Goal: Check status: Check status

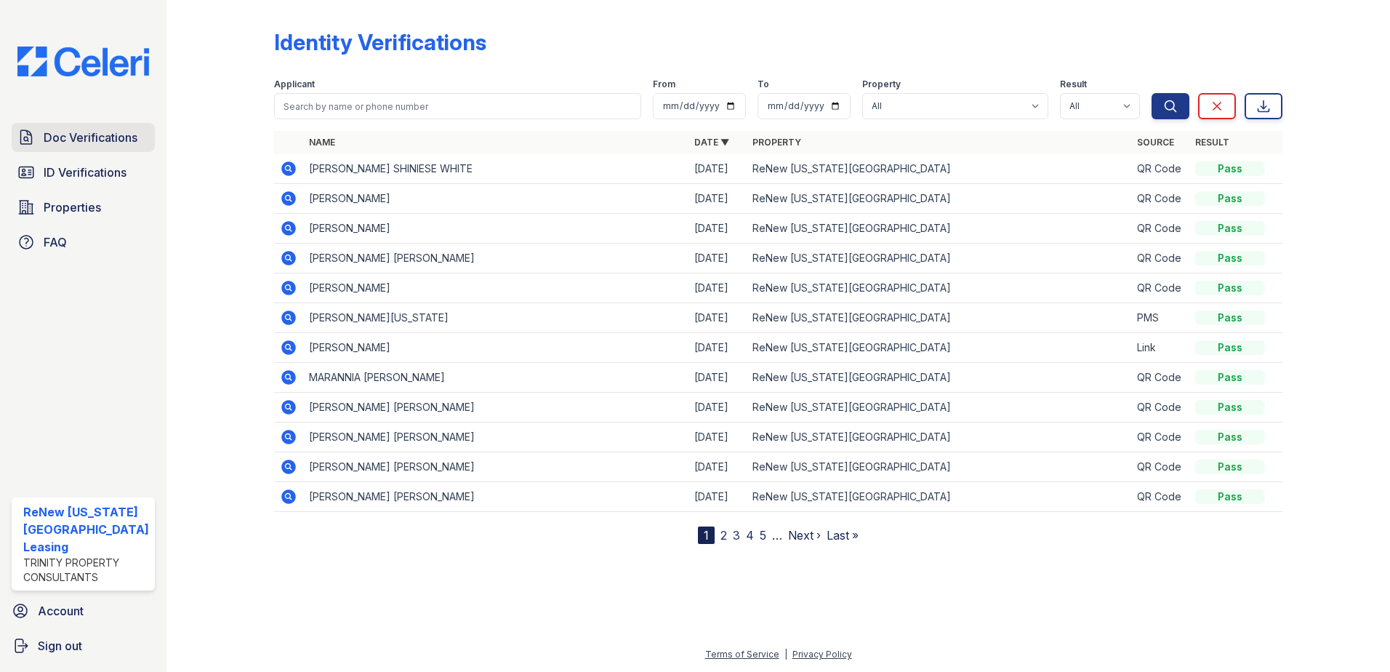
click at [36, 132] on link "Doc Verifications" at bounding box center [83, 137] width 143 height 29
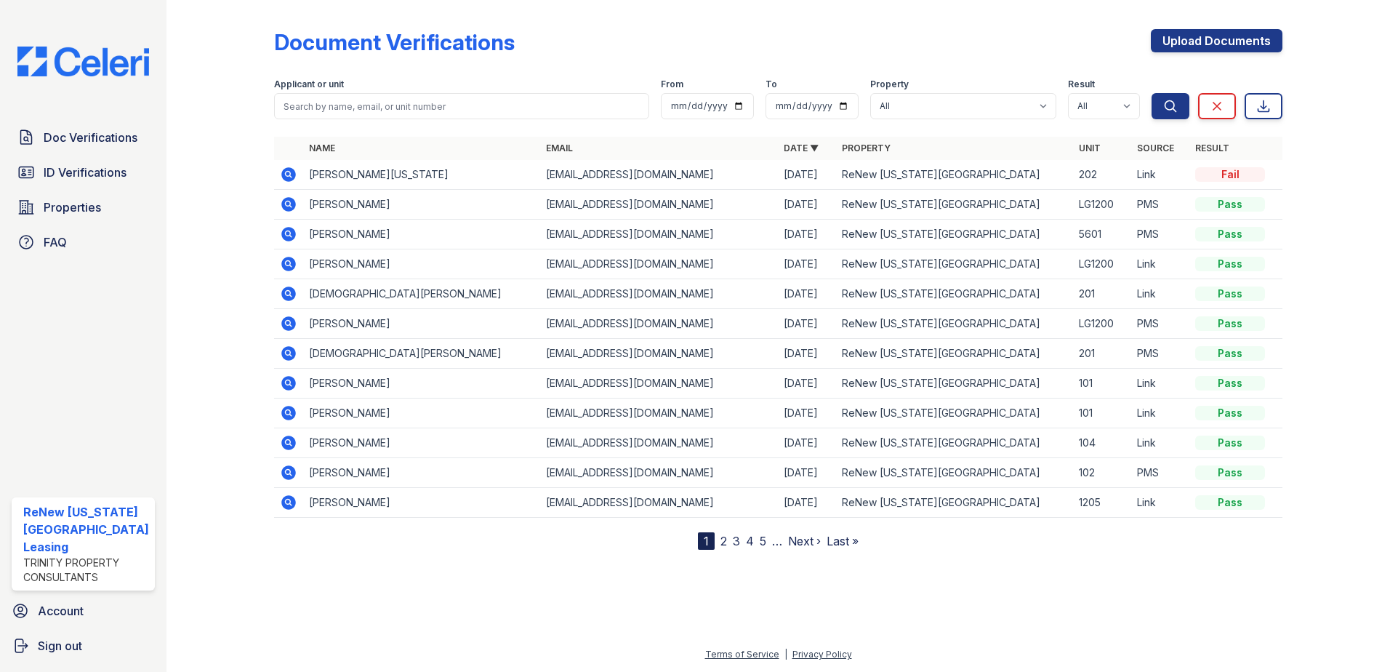
click at [286, 174] on icon at bounding box center [288, 174] width 4 height 4
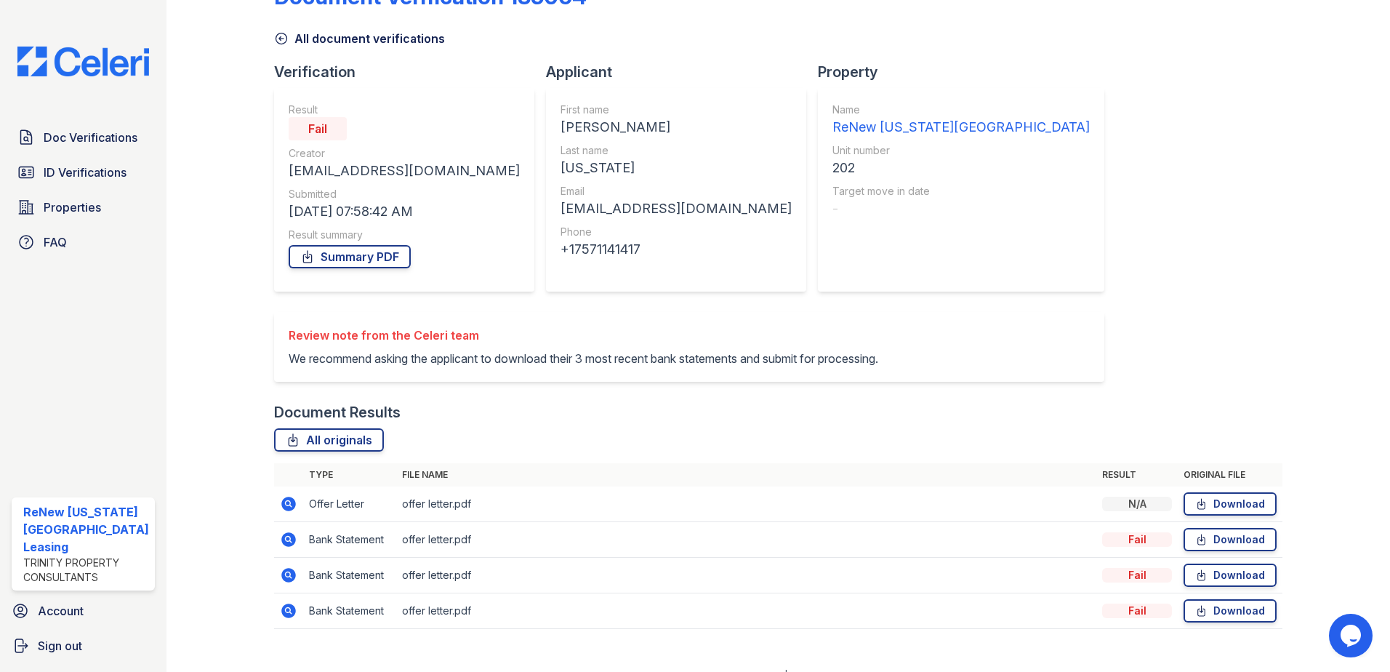
scroll to position [67, 0]
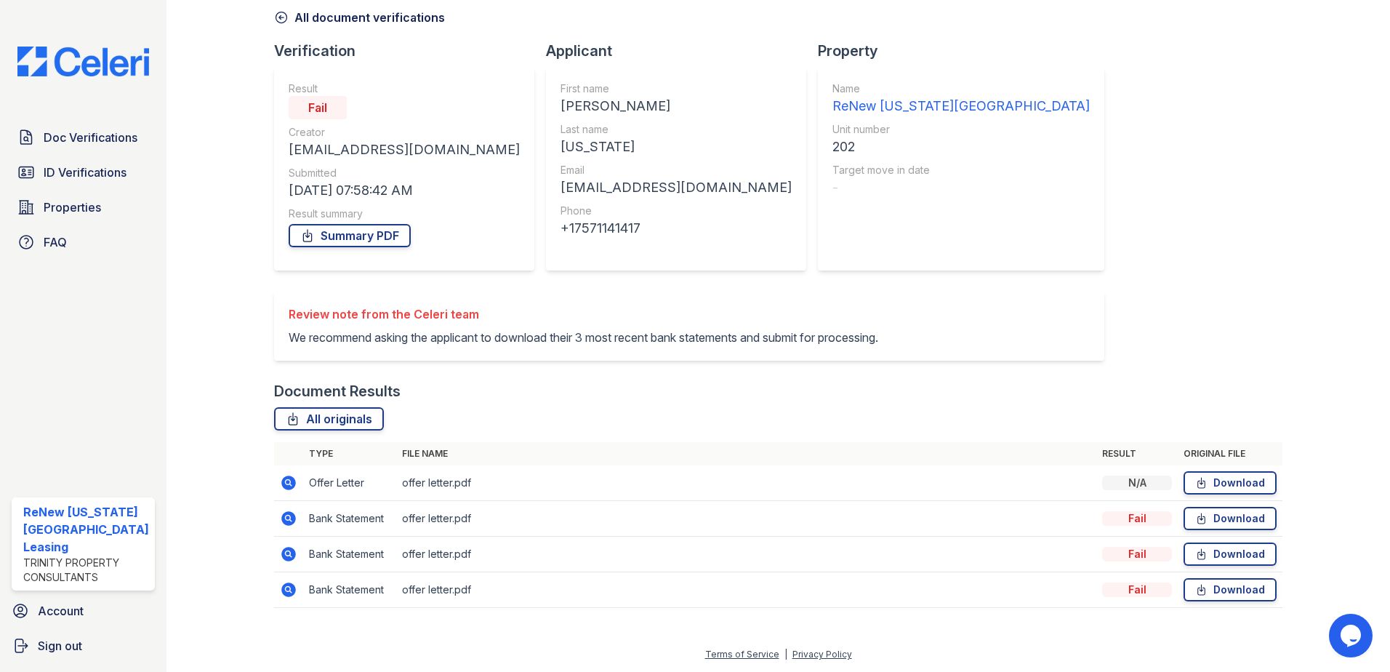
click at [286, 518] on icon at bounding box center [288, 518] width 4 height 4
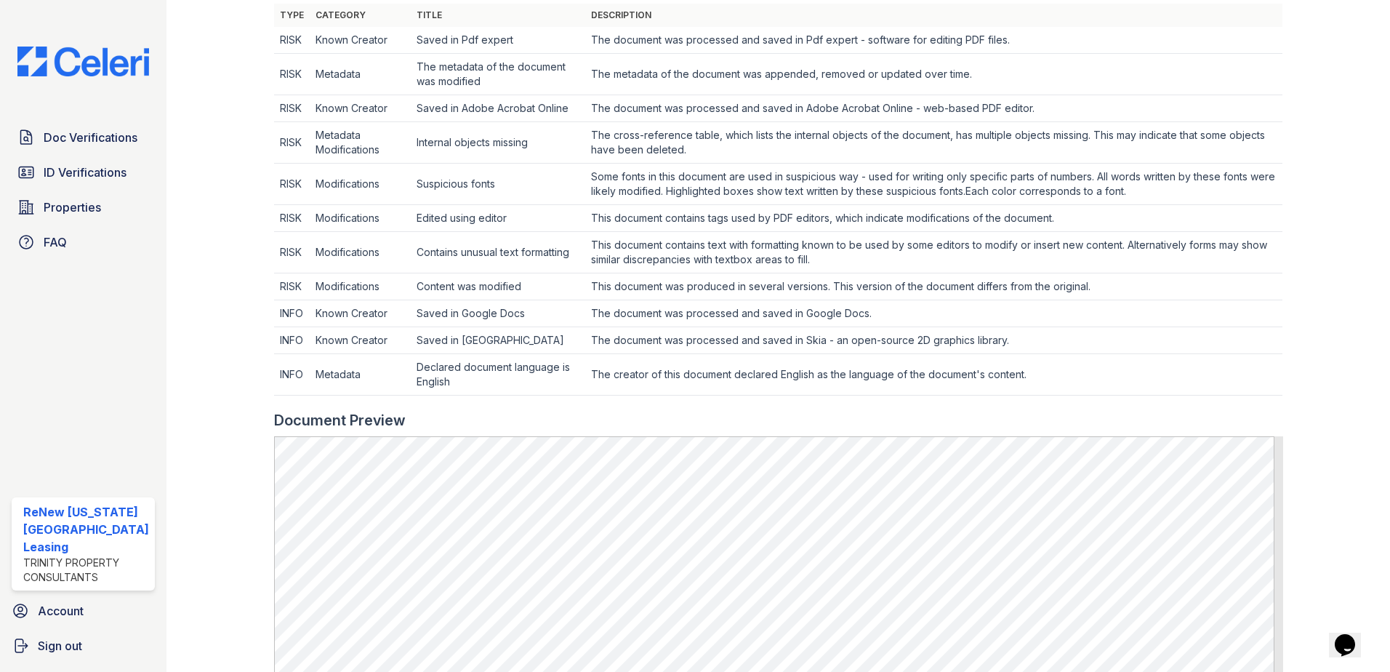
scroll to position [511, 0]
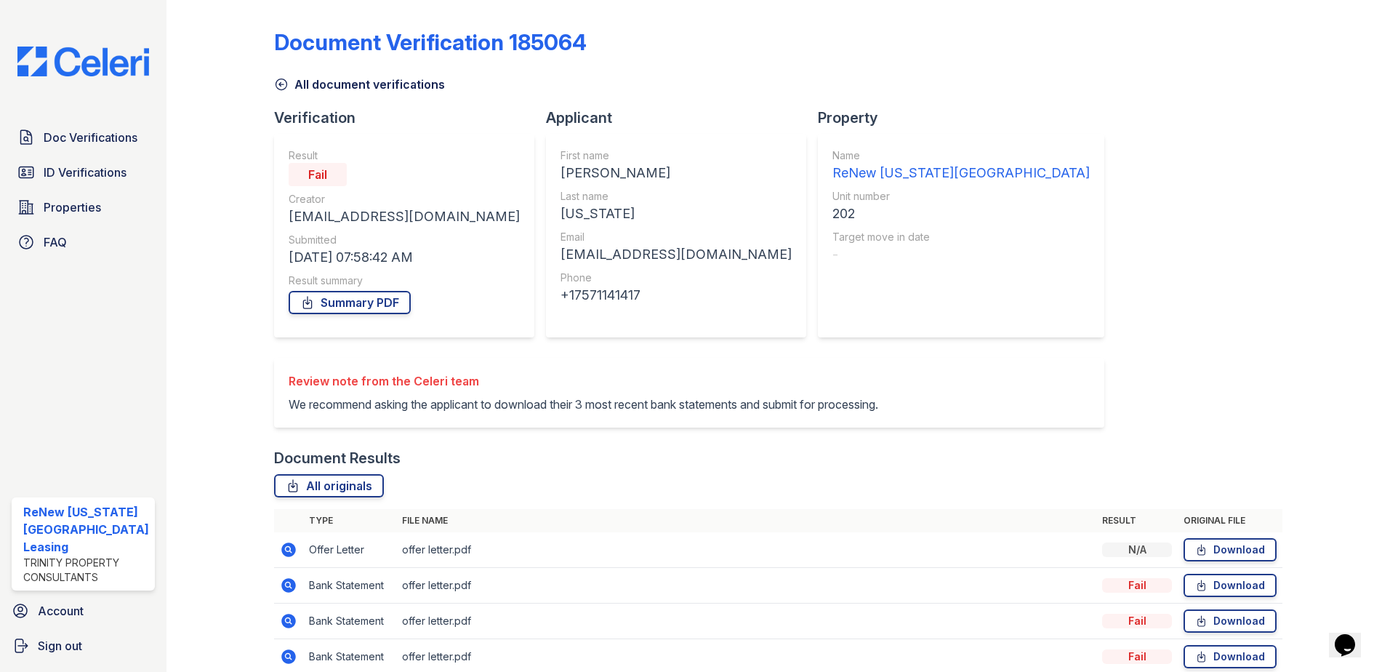
click at [286, 618] on icon at bounding box center [288, 620] width 17 height 17
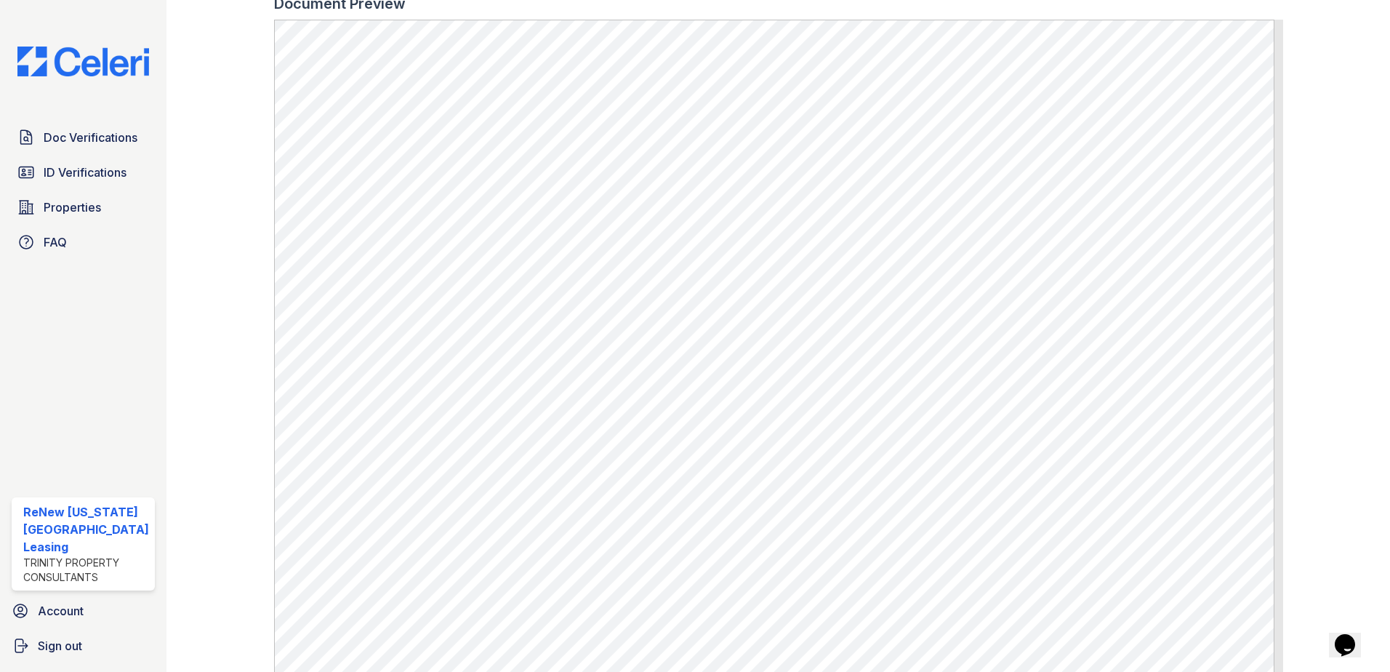
scroll to position [945, 0]
click at [41, 202] on link "Properties" at bounding box center [83, 207] width 143 height 29
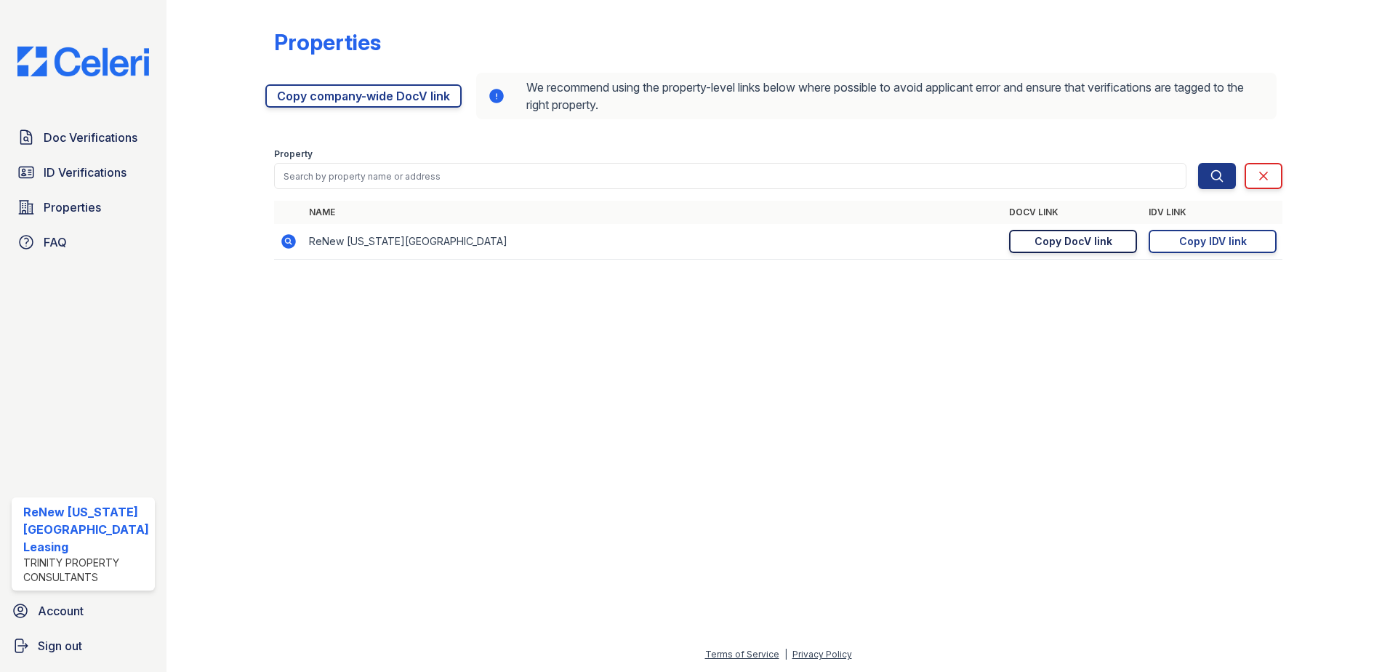
click at [1065, 235] on div "Copy DocV link" at bounding box center [1074, 241] width 78 height 15
click at [68, 134] on span "Doc Verifications" at bounding box center [91, 137] width 94 height 17
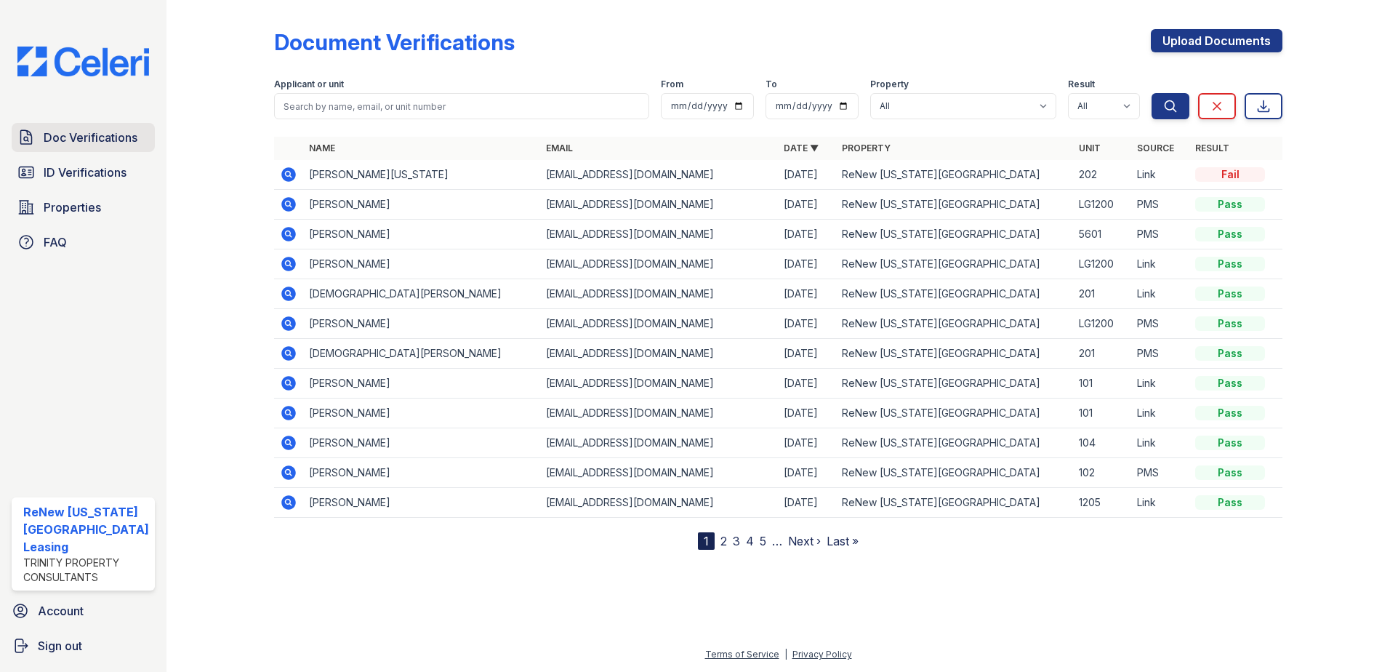
click at [55, 131] on span "Doc Verifications" at bounding box center [91, 137] width 94 height 17
click at [89, 131] on span "Doc Verifications" at bounding box center [91, 137] width 94 height 17
click at [65, 134] on span "Doc Verifications" at bounding box center [91, 137] width 94 height 17
click at [192, 100] on div at bounding box center [232, 278] width 84 height 544
click at [56, 135] on span "Doc Verifications" at bounding box center [91, 137] width 94 height 17
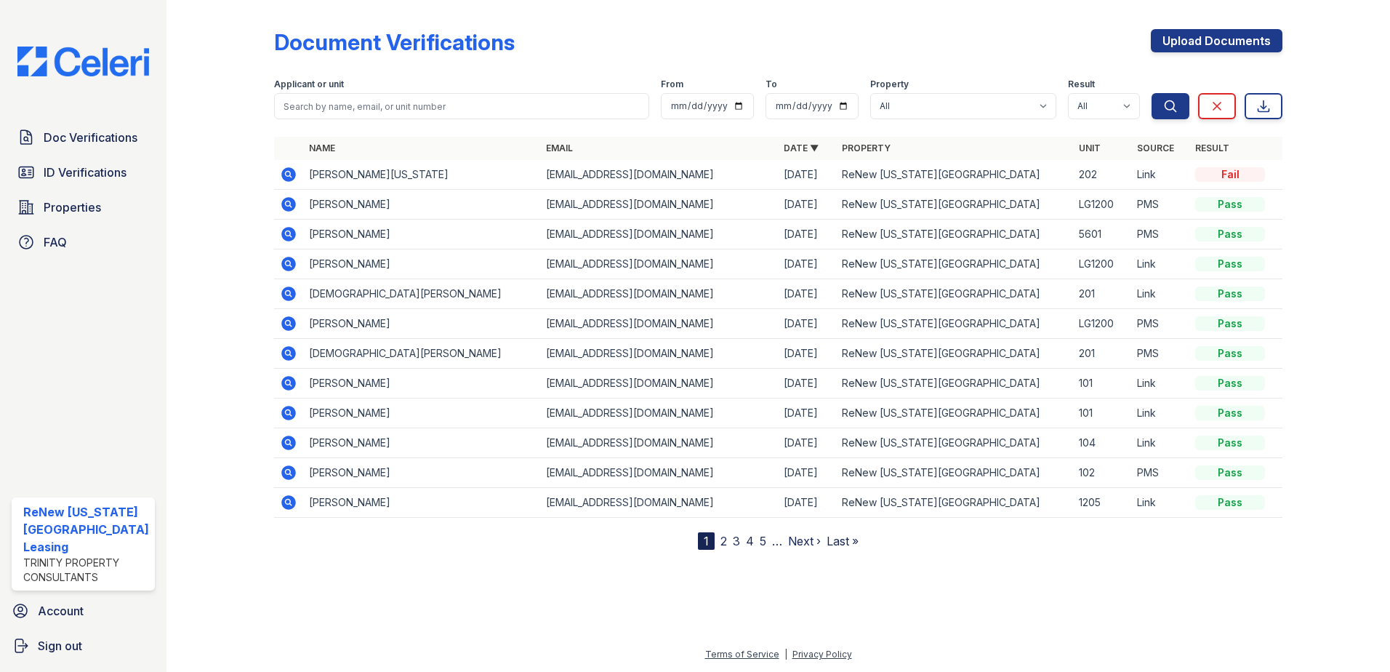
click at [235, 115] on div at bounding box center [232, 278] width 84 height 544
click at [103, 134] on span "Doc Verifications" at bounding box center [91, 137] width 94 height 17
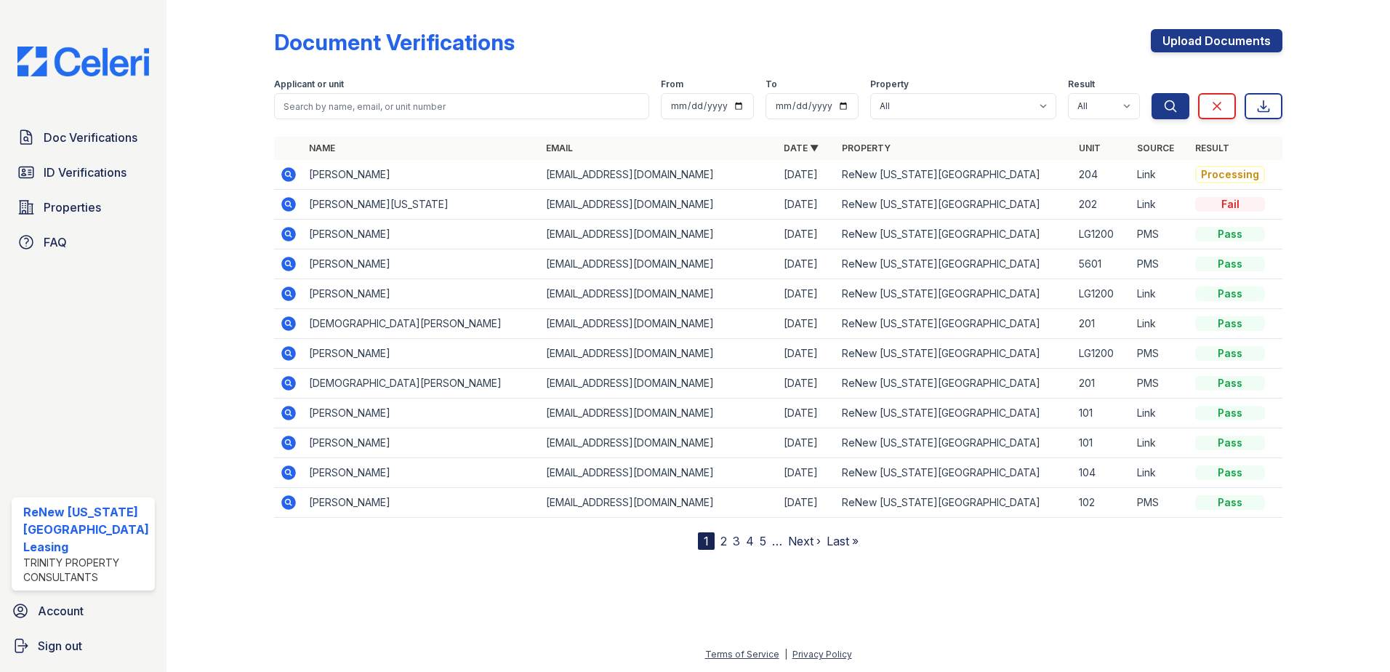
click at [220, 132] on div at bounding box center [232, 278] width 84 height 544
click at [95, 130] on span "Doc Verifications" at bounding box center [91, 137] width 94 height 17
click at [75, 137] on span "Doc Verifications" at bounding box center [91, 137] width 94 height 17
click at [196, 108] on div at bounding box center [232, 278] width 84 height 544
click at [212, 84] on div at bounding box center [232, 278] width 84 height 544
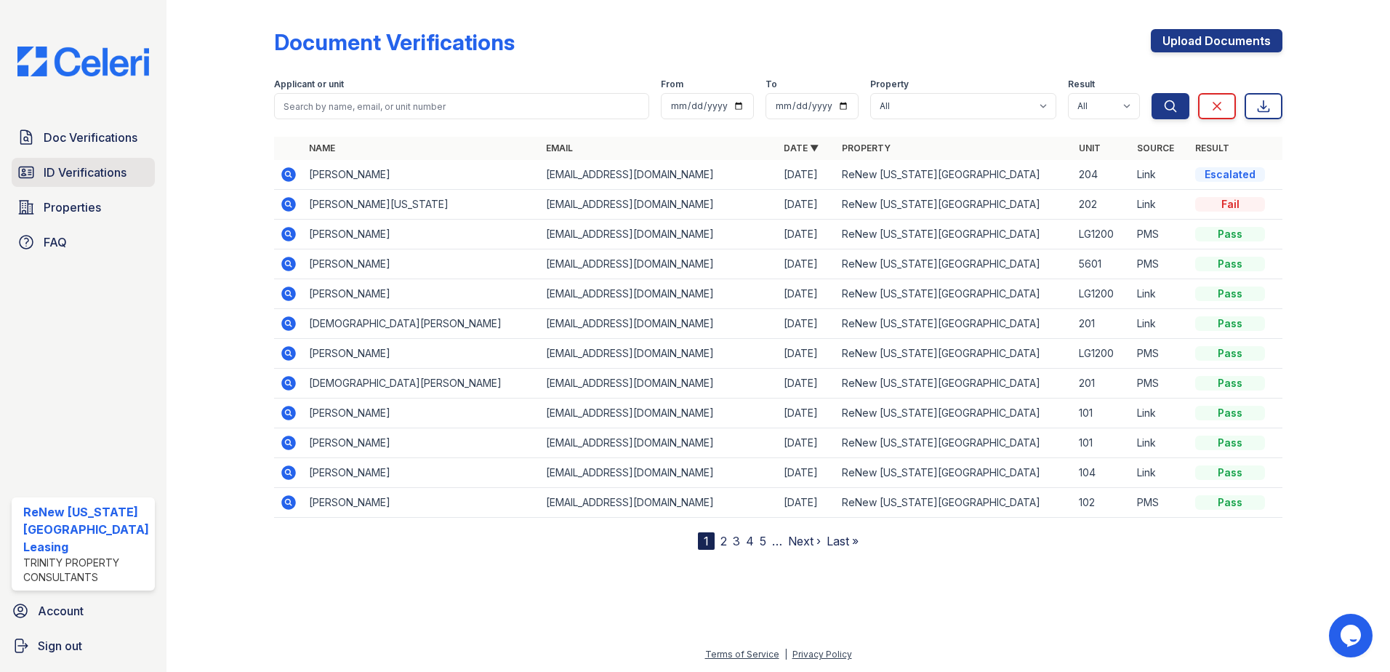
click at [59, 161] on link "ID Verifications" at bounding box center [83, 172] width 143 height 29
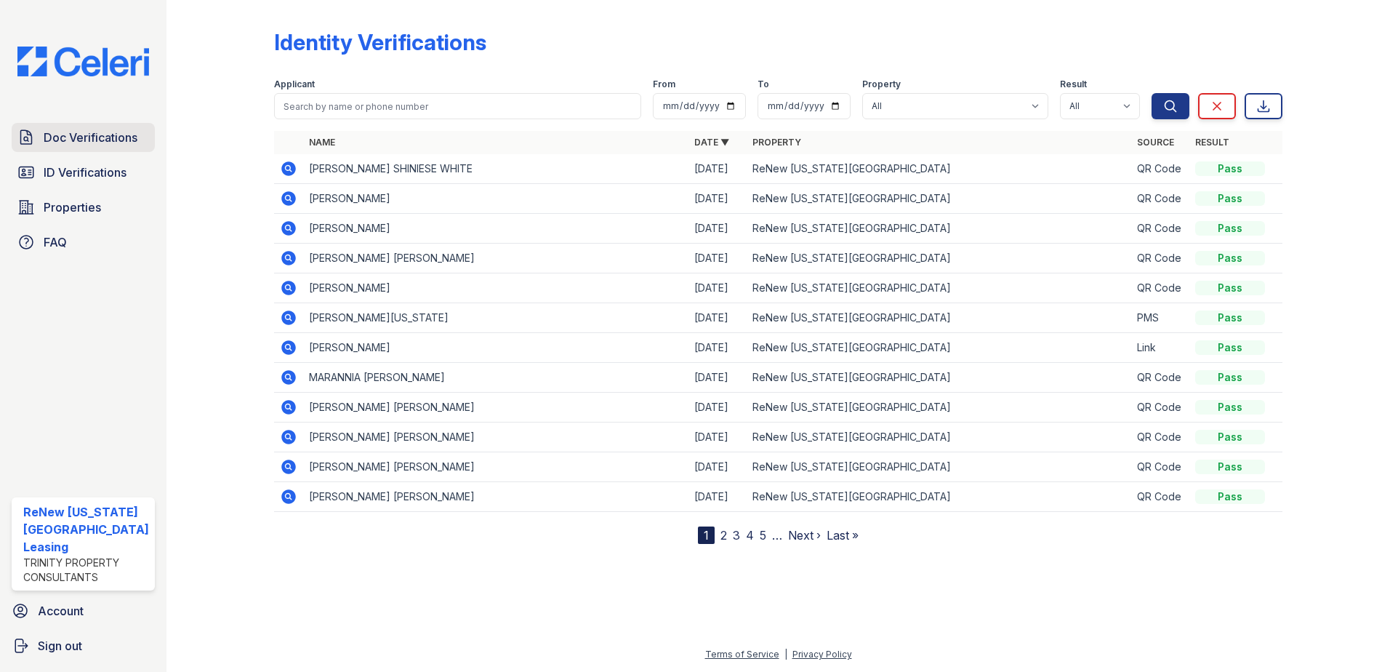
click at [115, 137] on span "Doc Verifications" at bounding box center [91, 137] width 94 height 17
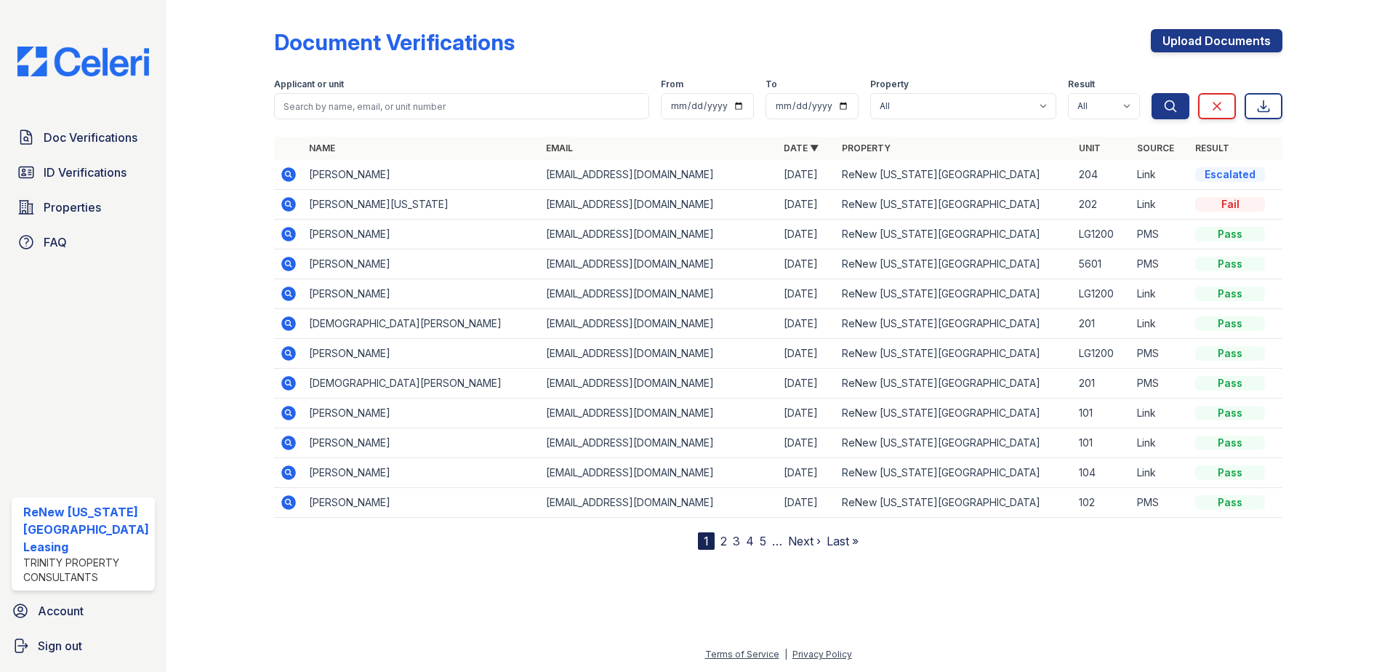
click at [292, 175] on icon at bounding box center [288, 174] width 15 height 15
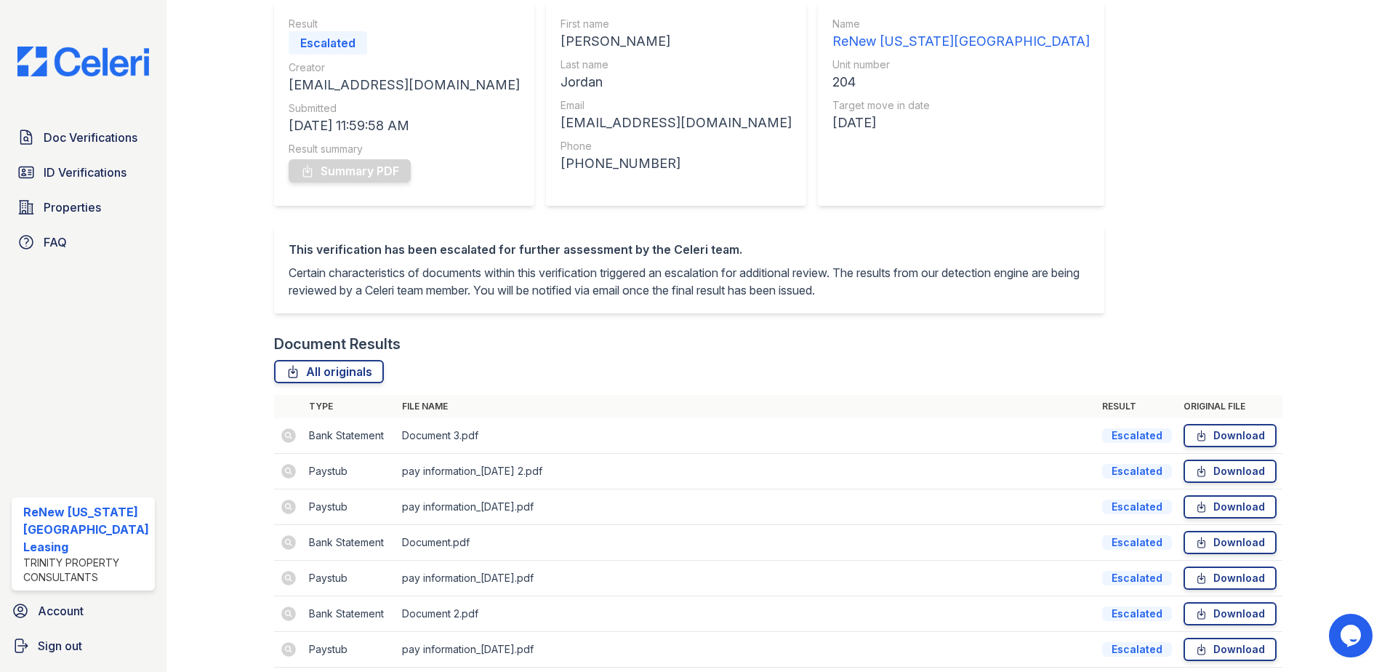
scroll to position [209, 0]
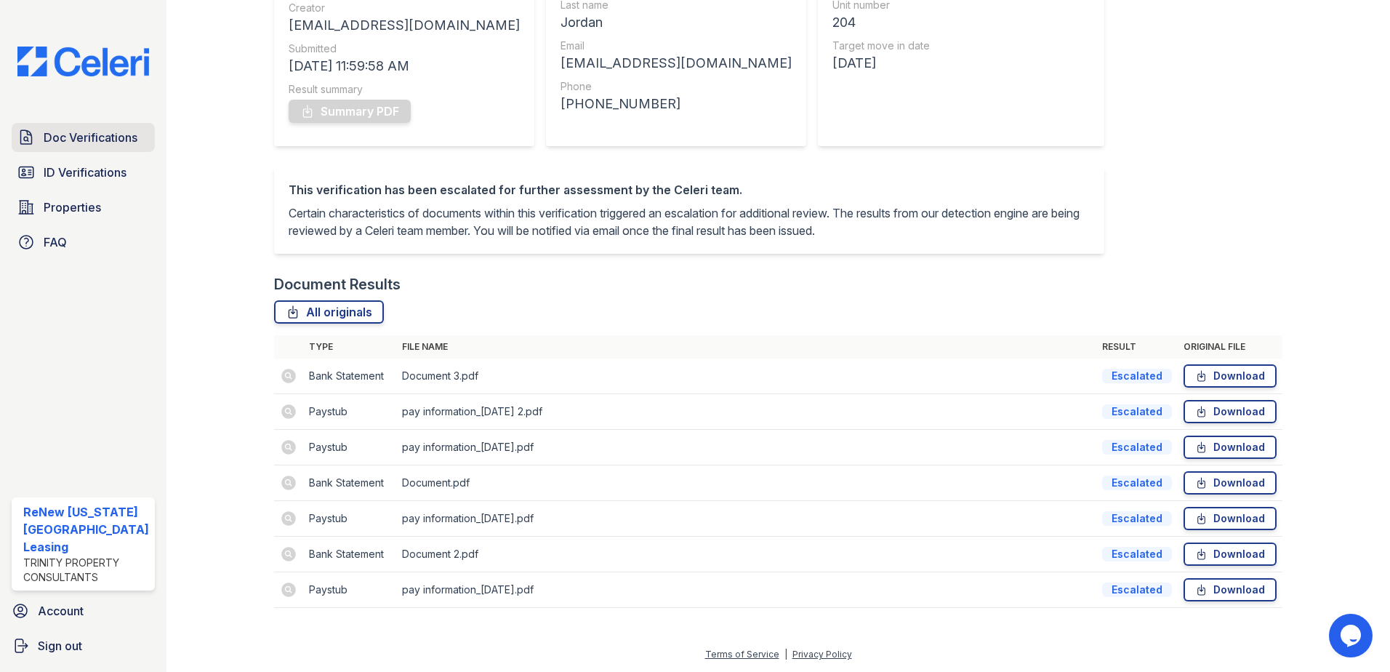
click at [68, 135] on span "Doc Verifications" at bounding box center [91, 137] width 94 height 17
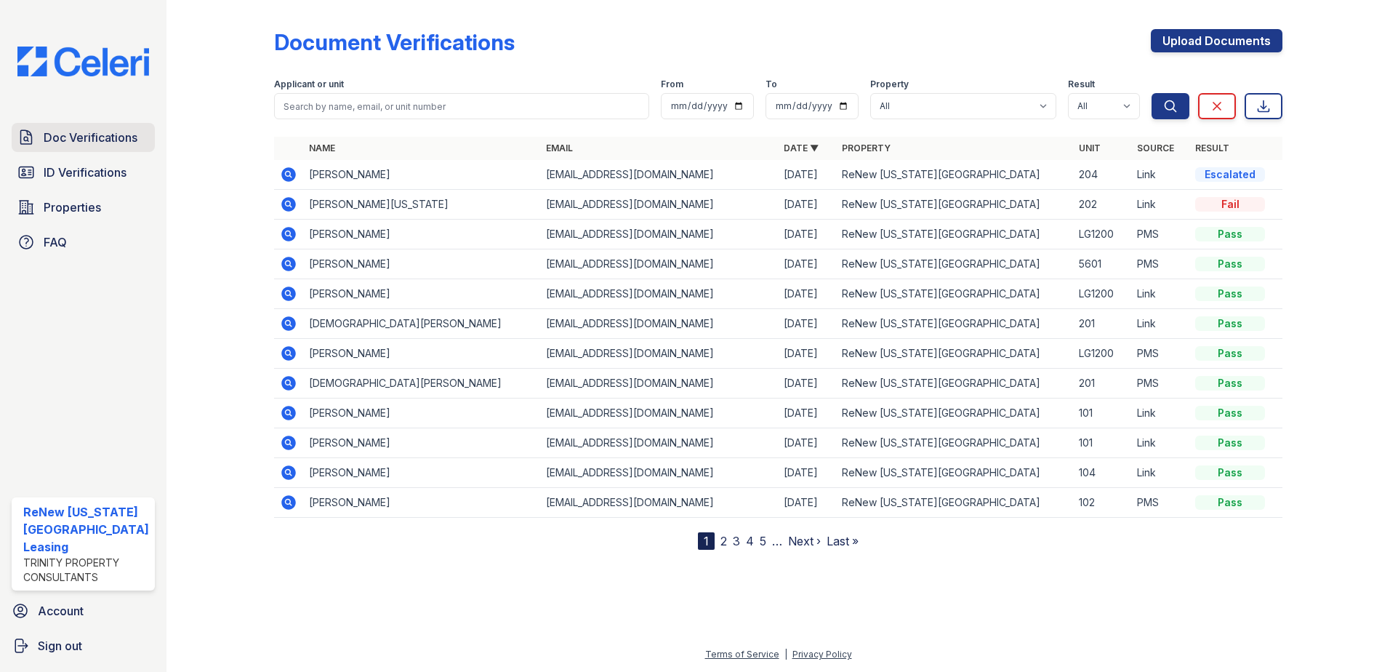
click at [71, 134] on span "Doc Verifications" at bounding box center [91, 137] width 94 height 17
click at [50, 141] on span "Doc Verifications" at bounding box center [91, 137] width 94 height 17
click at [104, 137] on span "Doc Verifications" at bounding box center [91, 137] width 94 height 17
click at [604, 23] on div "Document Verifications Upload Documents Filter Applicant or unit From To Proper…" at bounding box center [778, 278] width 1009 height 544
click at [77, 133] on span "Doc Verifications" at bounding box center [91, 137] width 94 height 17
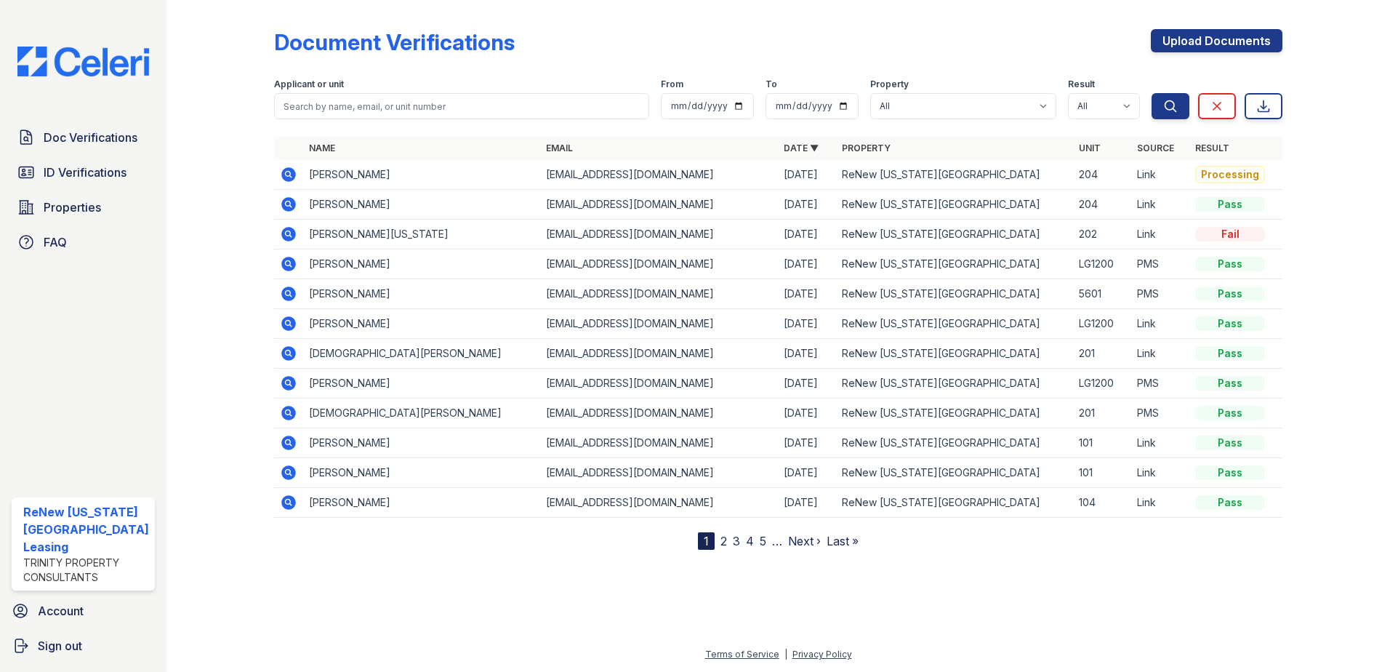
click at [292, 203] on icon at bounding box center [288, 204] width 15 height 15
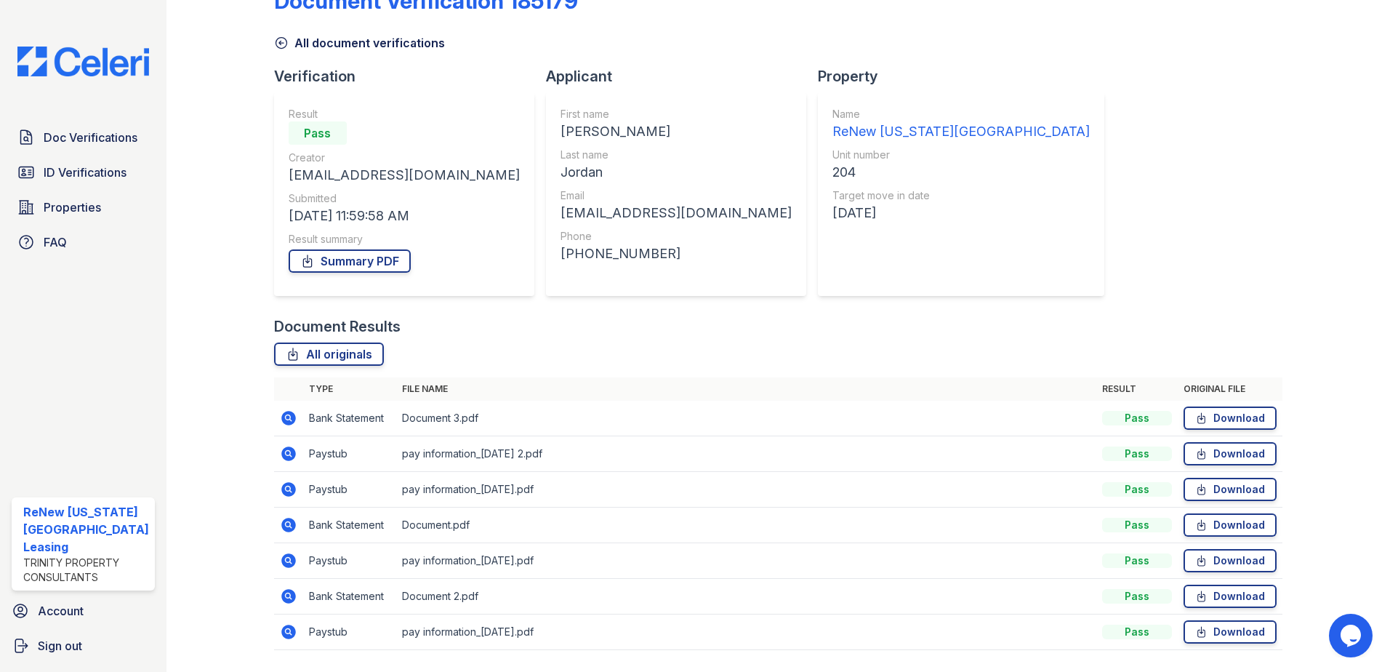
scroll to position [84, 0]
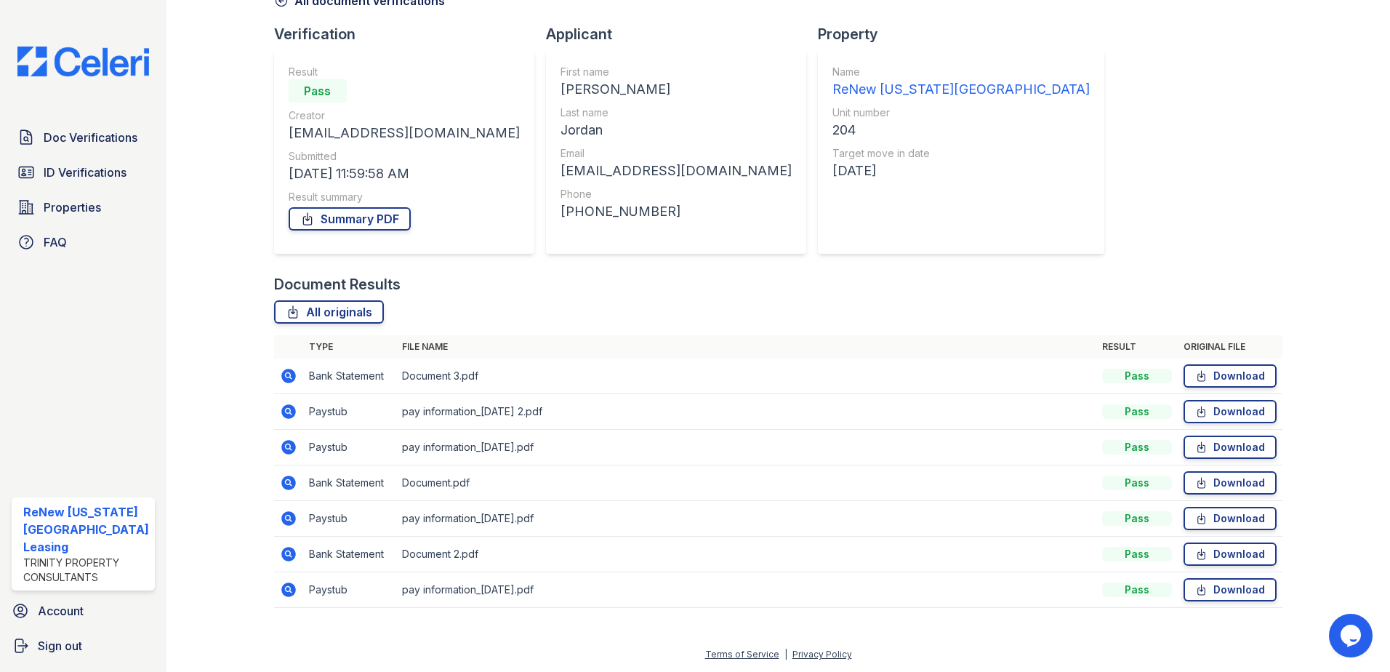
click at [281, 445] on icon at bounding box center [288, 447] width 15 height 15
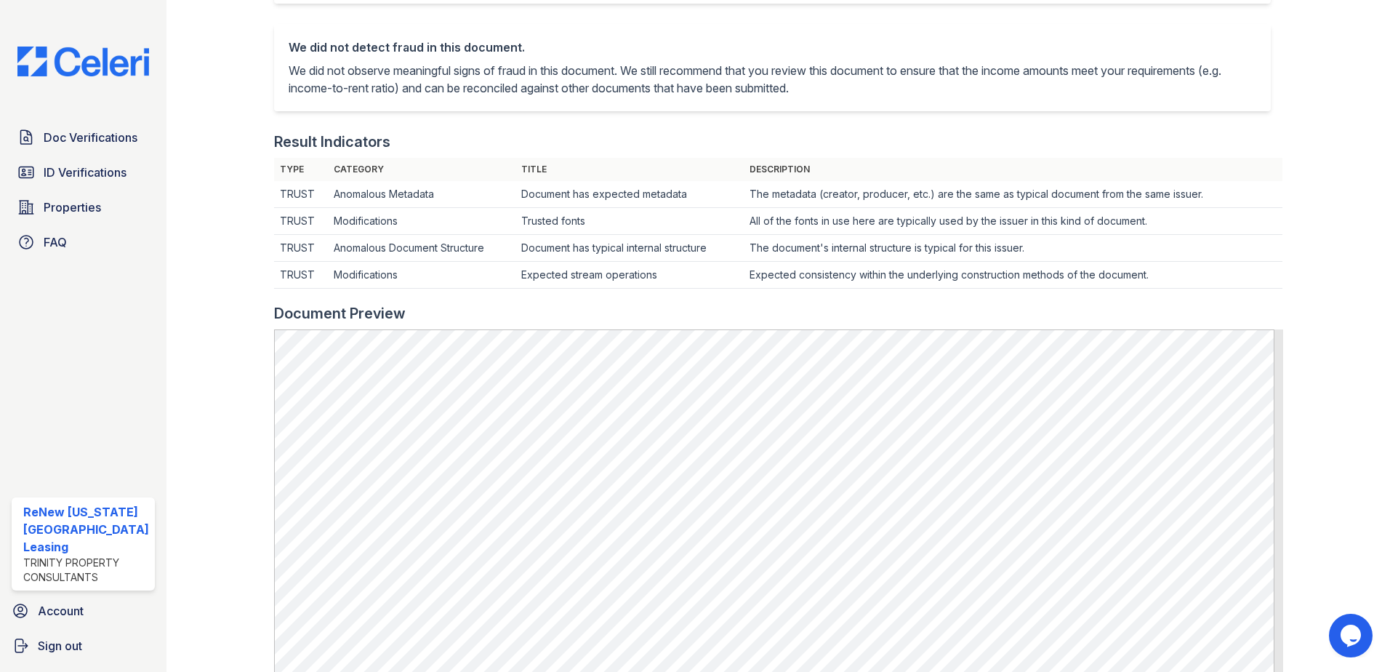
scroll to position [436, 0]
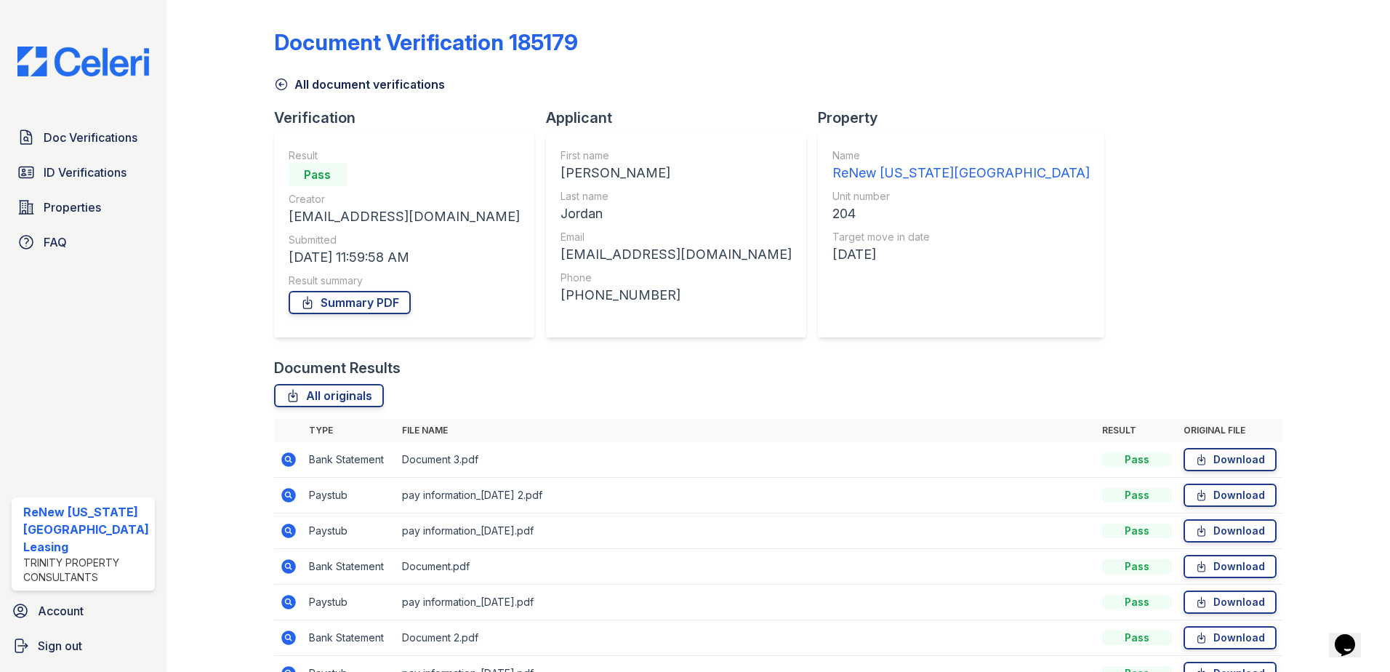
click at [286, 529] on icon at bounding box center [288, 530] width 4 height 4
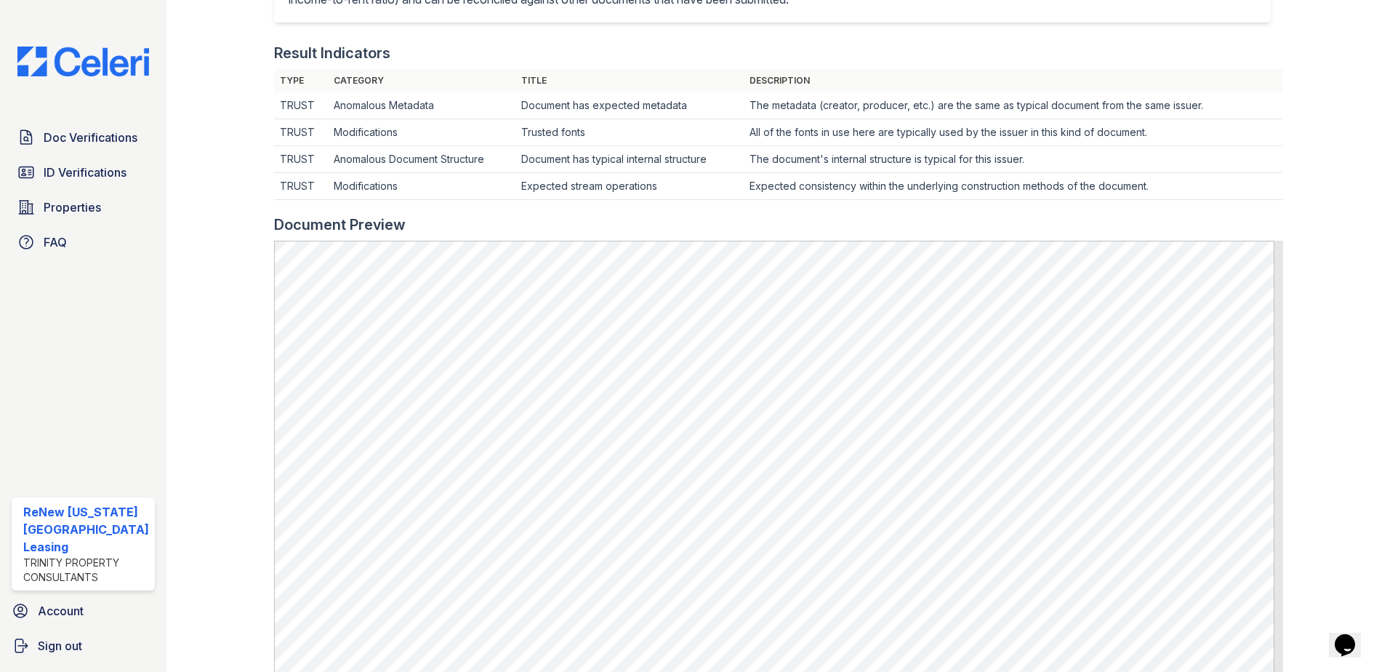
scroll to position [436, 0]
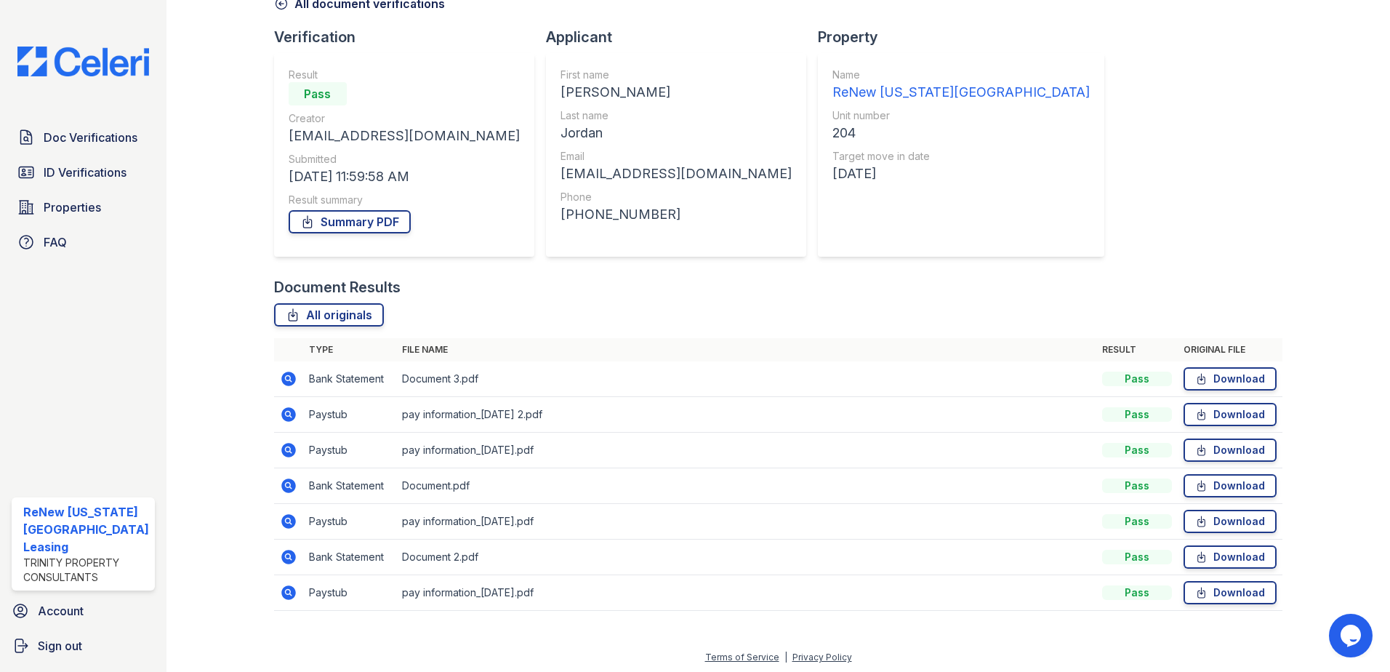
scroll to position [84, 0]
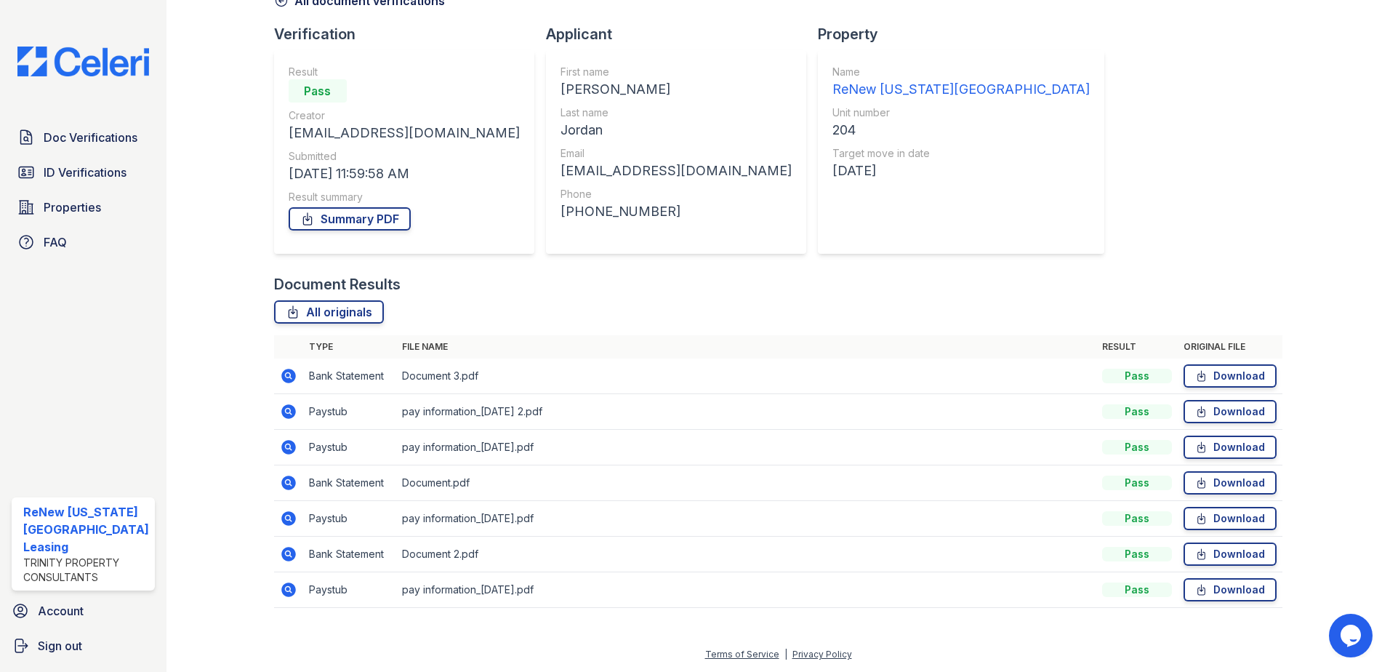
click at [288, 375] on icon at bounding box center [288, 375] width 17 height 17
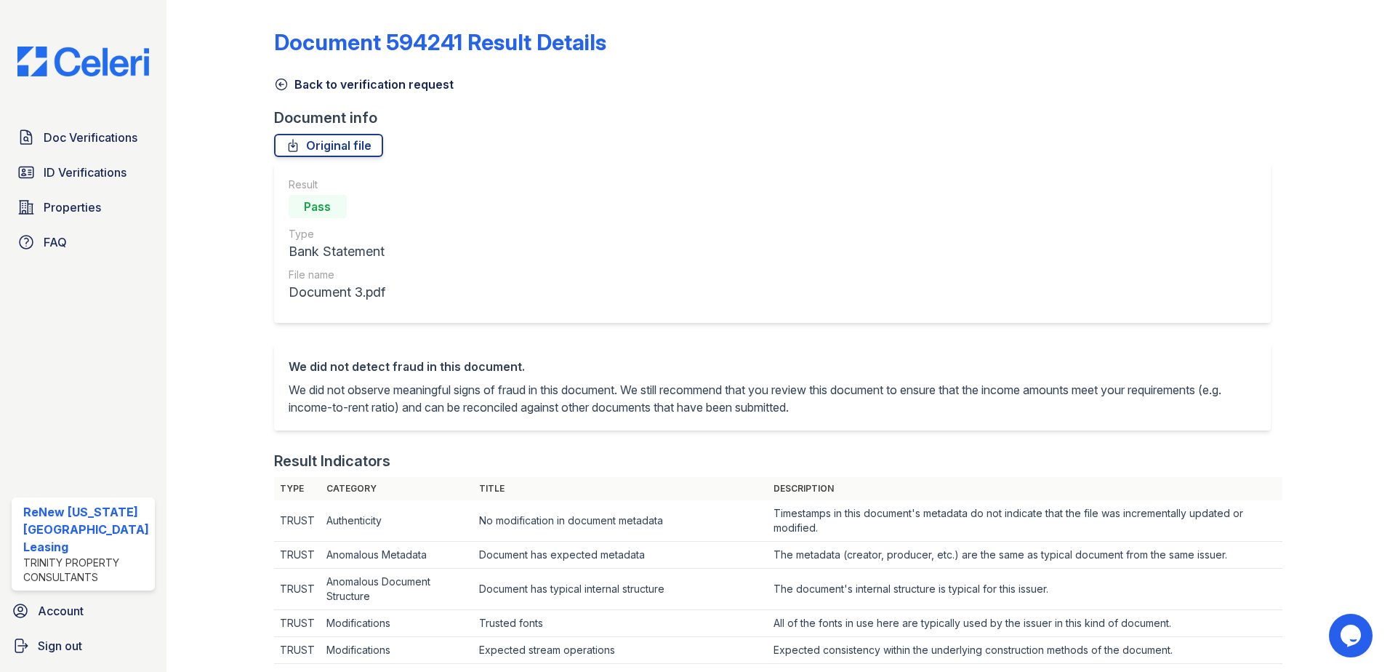
scroll to position [436, 0]
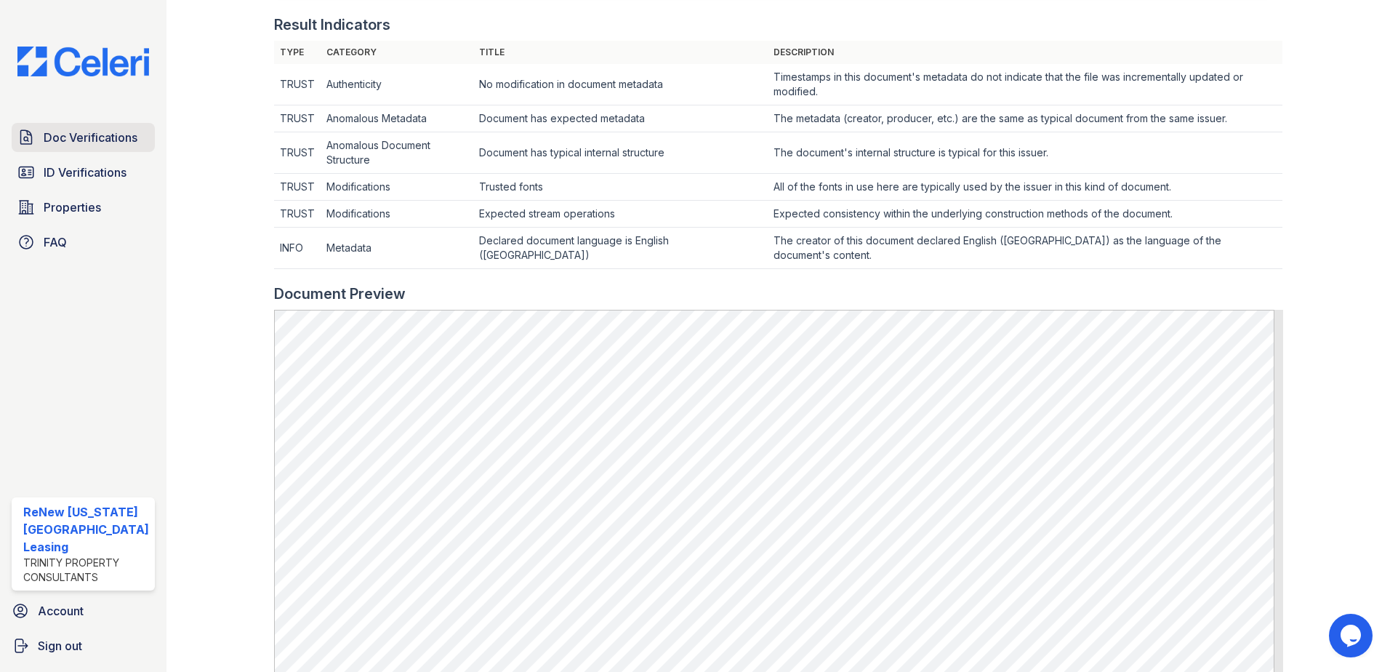
click at [64, 135] on span "Doc Verifications" at bounding box center [91, 137] width 94 height 17
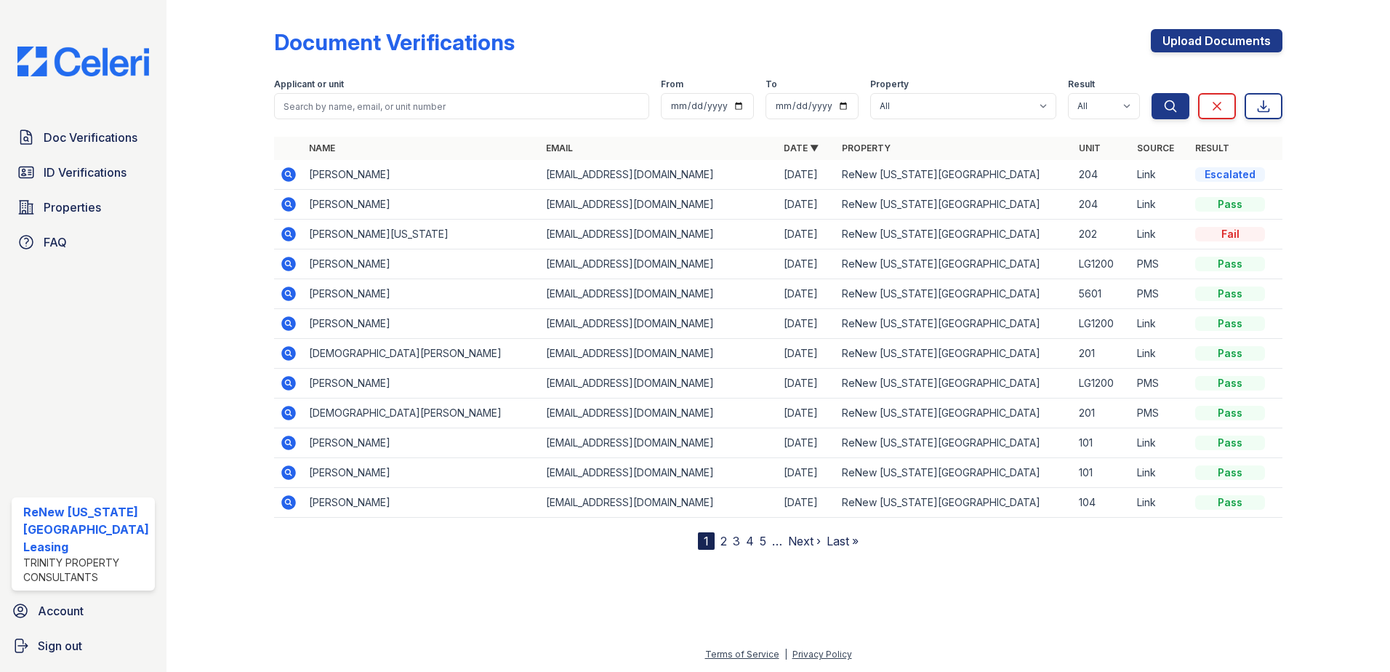
click at [287, 203] on icon at bounding box center [288, 203] width 4 height 4
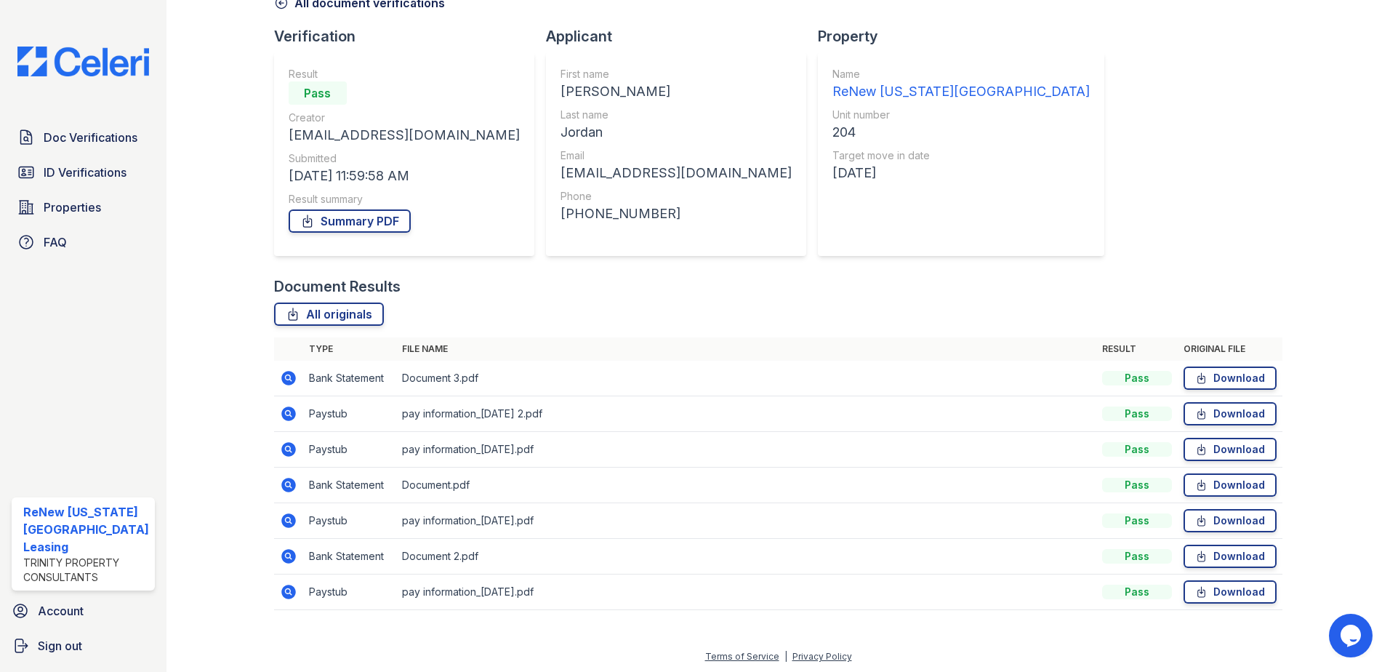
scroll to position [84, 0]
click at [280, 410] on icon at bounding box center [288, 411] width 17 height 17
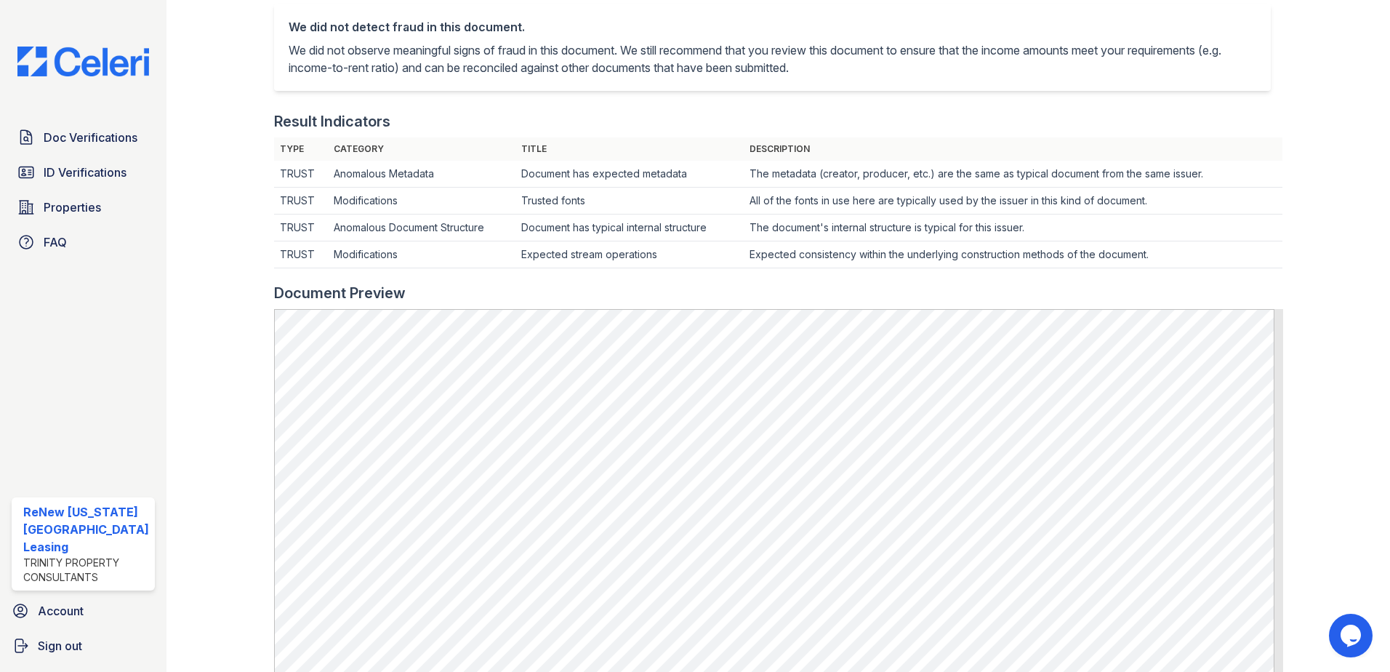
scroll to position [364, 0]
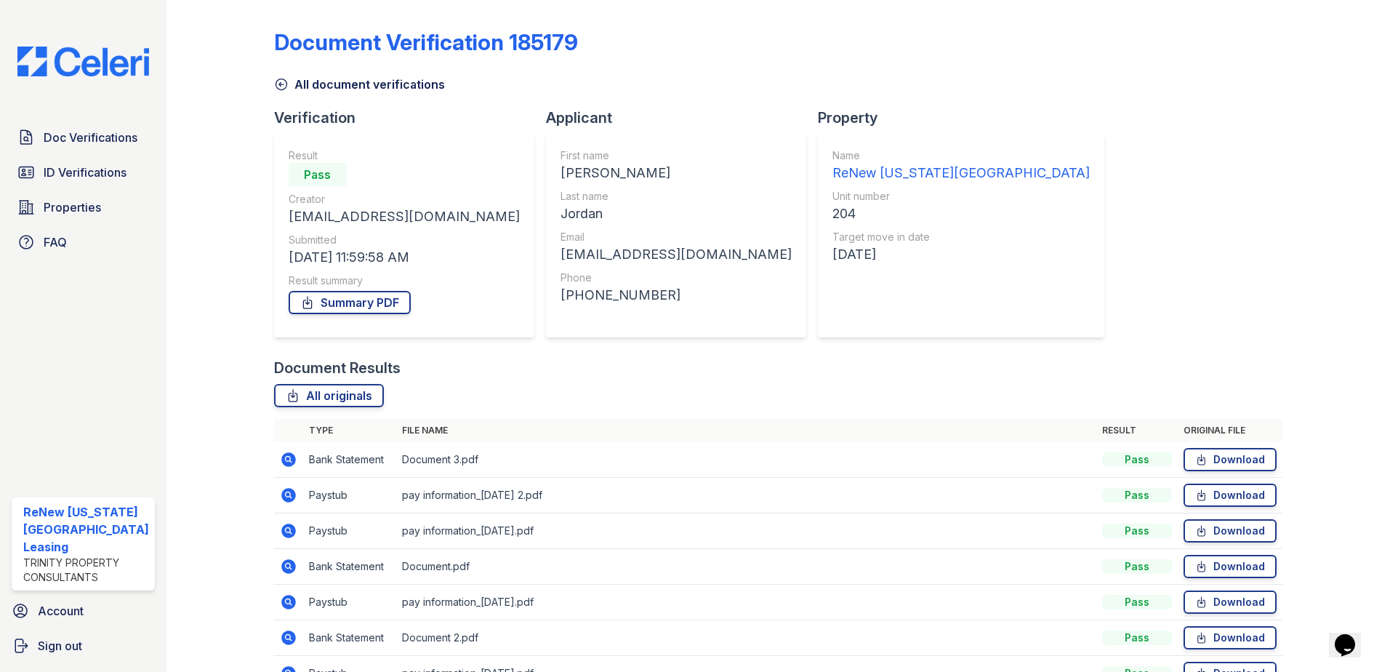
click at [284, 529] on icon at bounding box center [288, 530] width 17 height 17
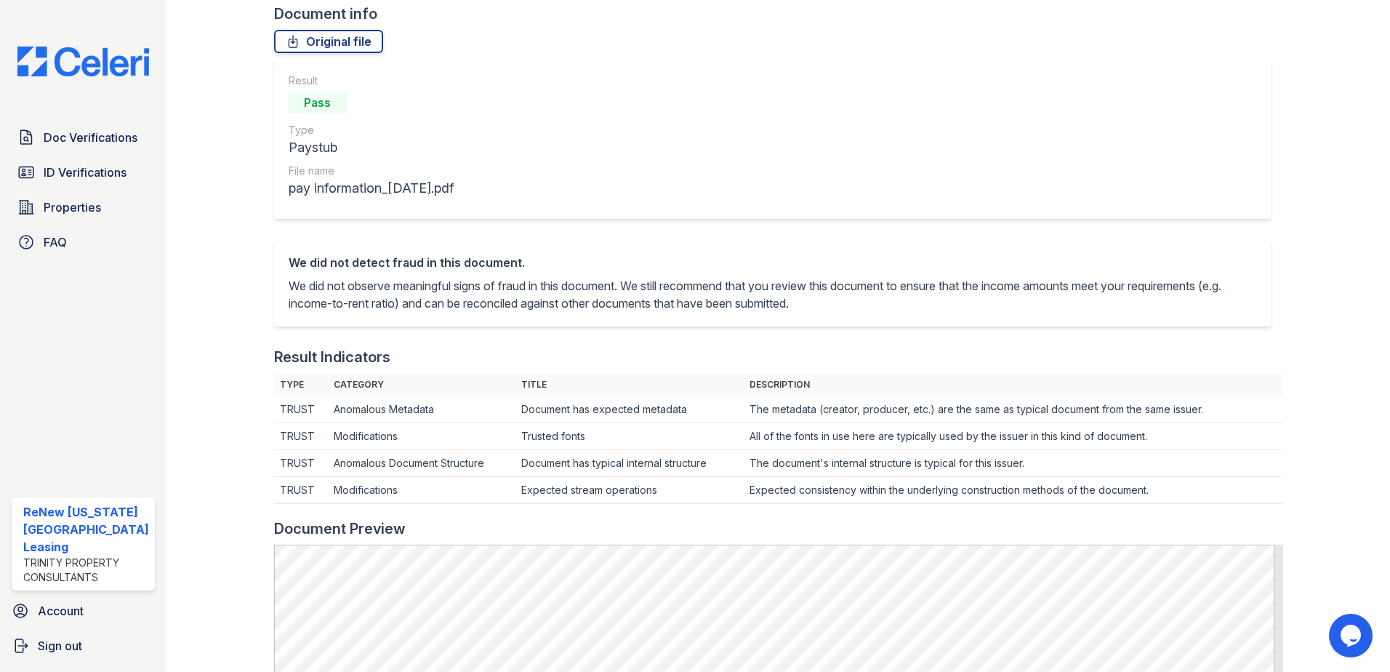
scroll to position [436, 0]
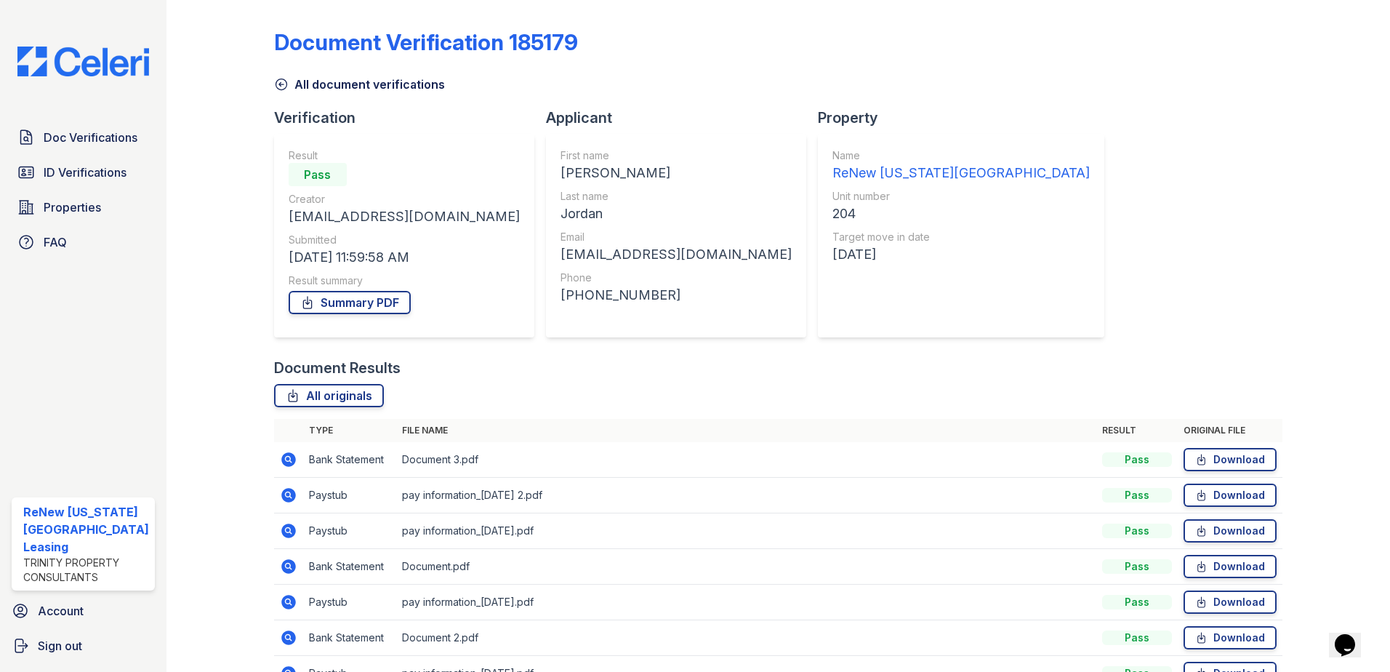
click at [288, 598] on icon at bounding box center [288, 602] width 15 height 15
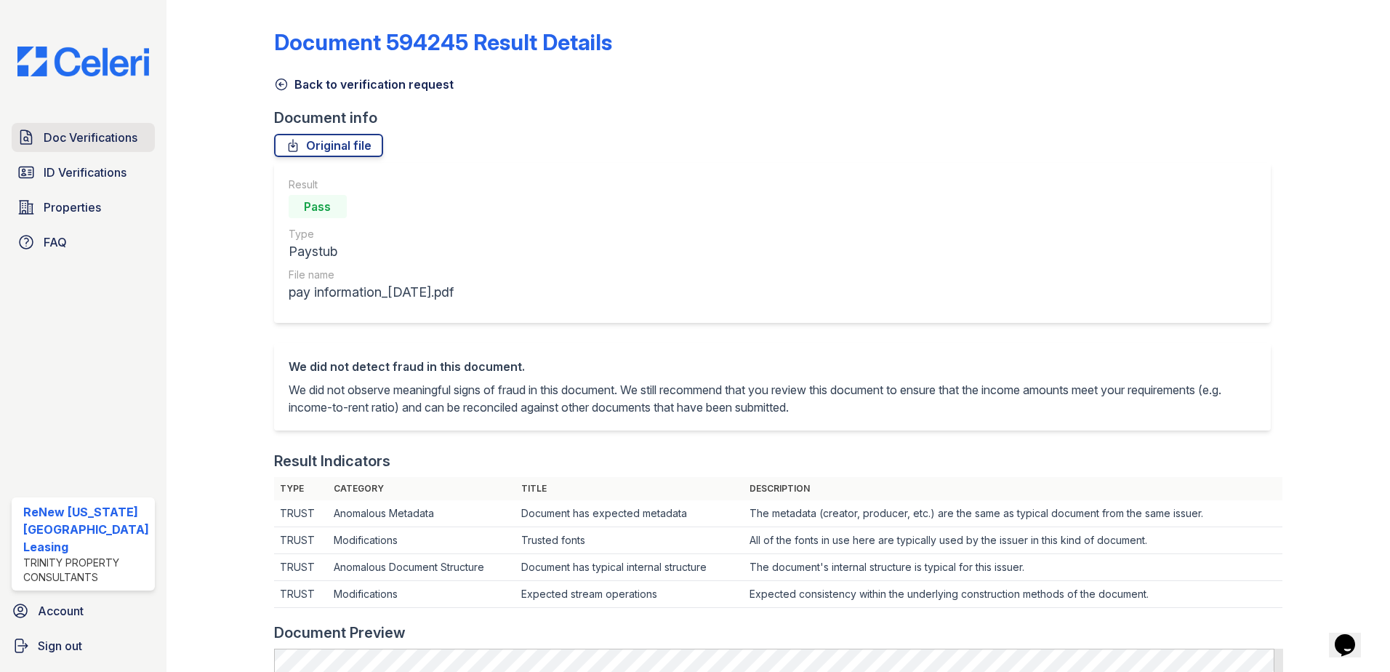
click at [57, 137] on span "Doc Verifications" at bounding box center [91, 137] width 94 height 17
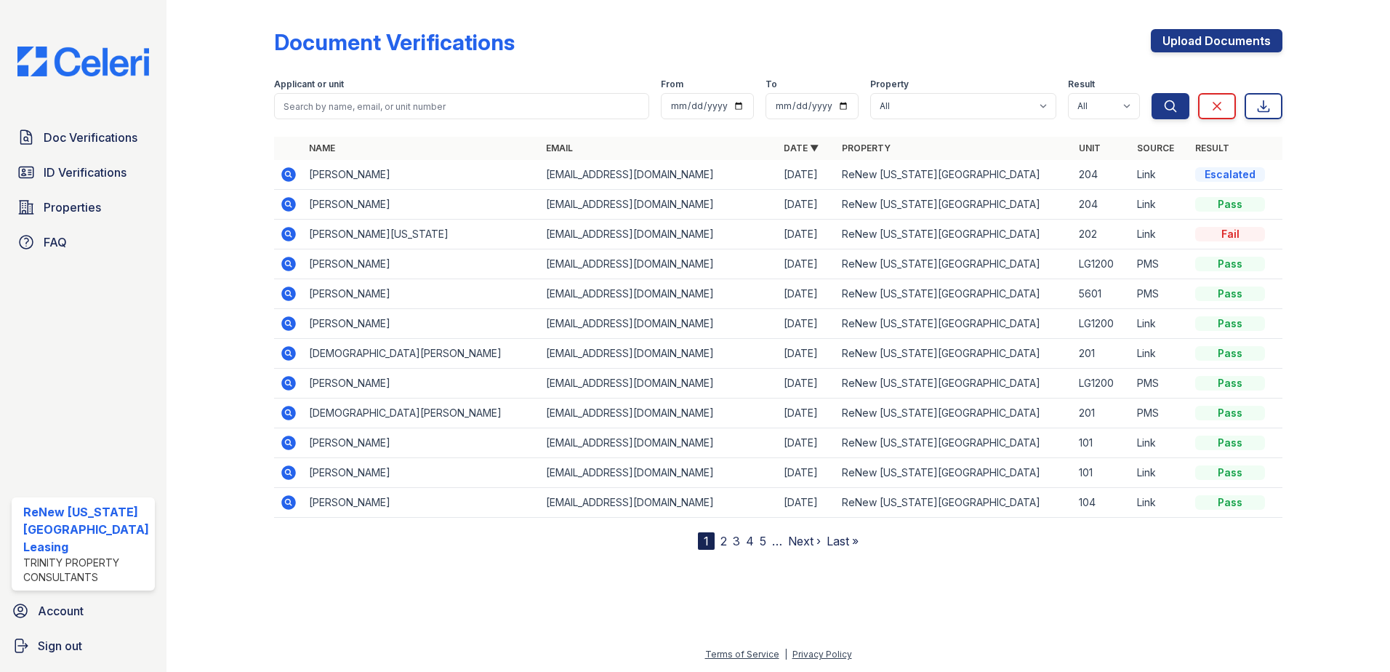
click at [287, 199] on icon at bounding box center [288, 204] width 15 height 15
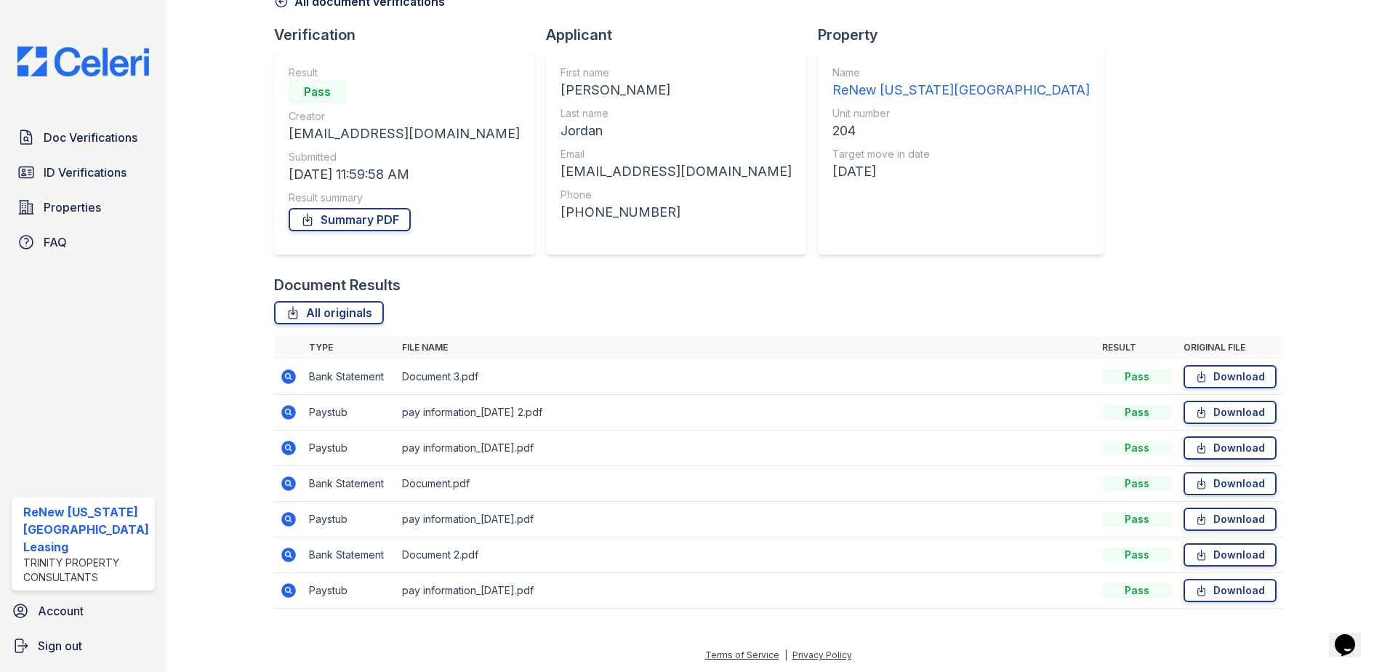
scroll to position [84, 0]
click at [686, 314] on div "All originals" at bounding box center [778, 311] width 1009 height 23
click at [71, 127] on link "Doc Verifications" at bounding box center [83, 137] width 143 height 29
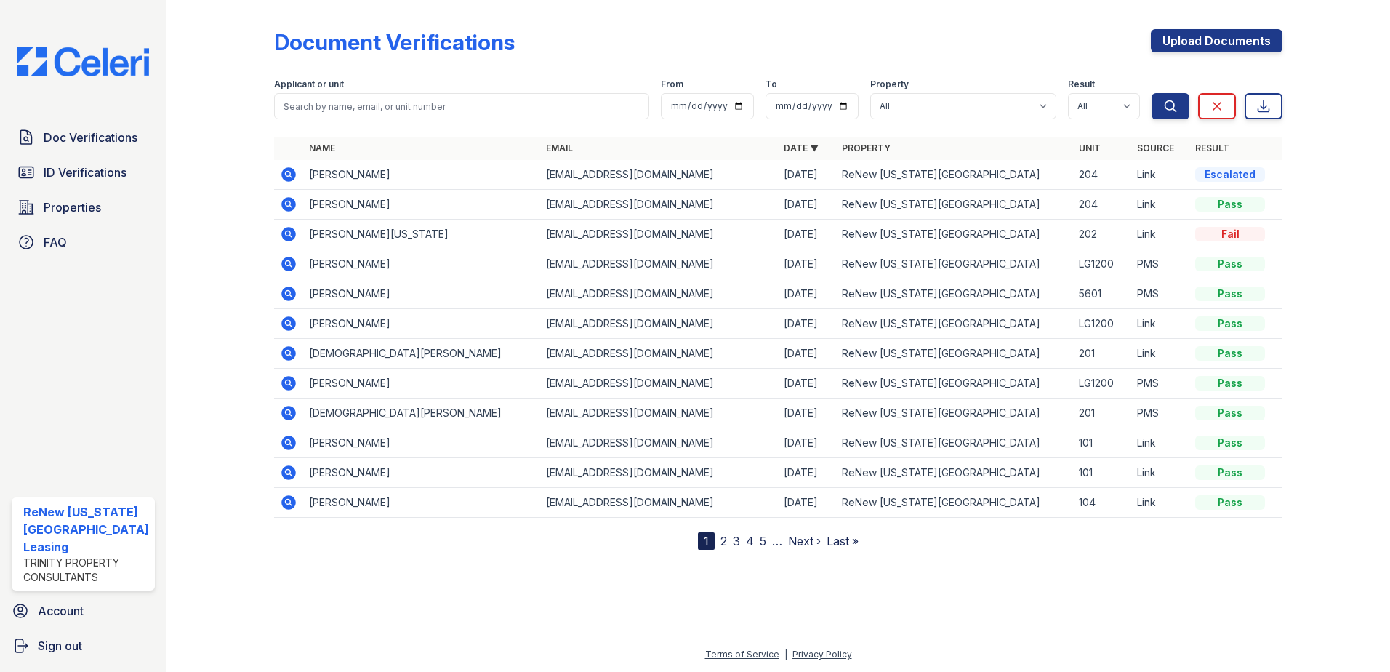
click at [232, 101] on div at bounding box center [232, 278] width 84 height 544
click at [220, 107] on div at bounding box center [232, 278] width 84 height 544
click at [218, 112] on div at bounding box center [232, 278] width 84 height 544
click at [205, 78] on div at bounding box center [232, 278] width 84 height 544
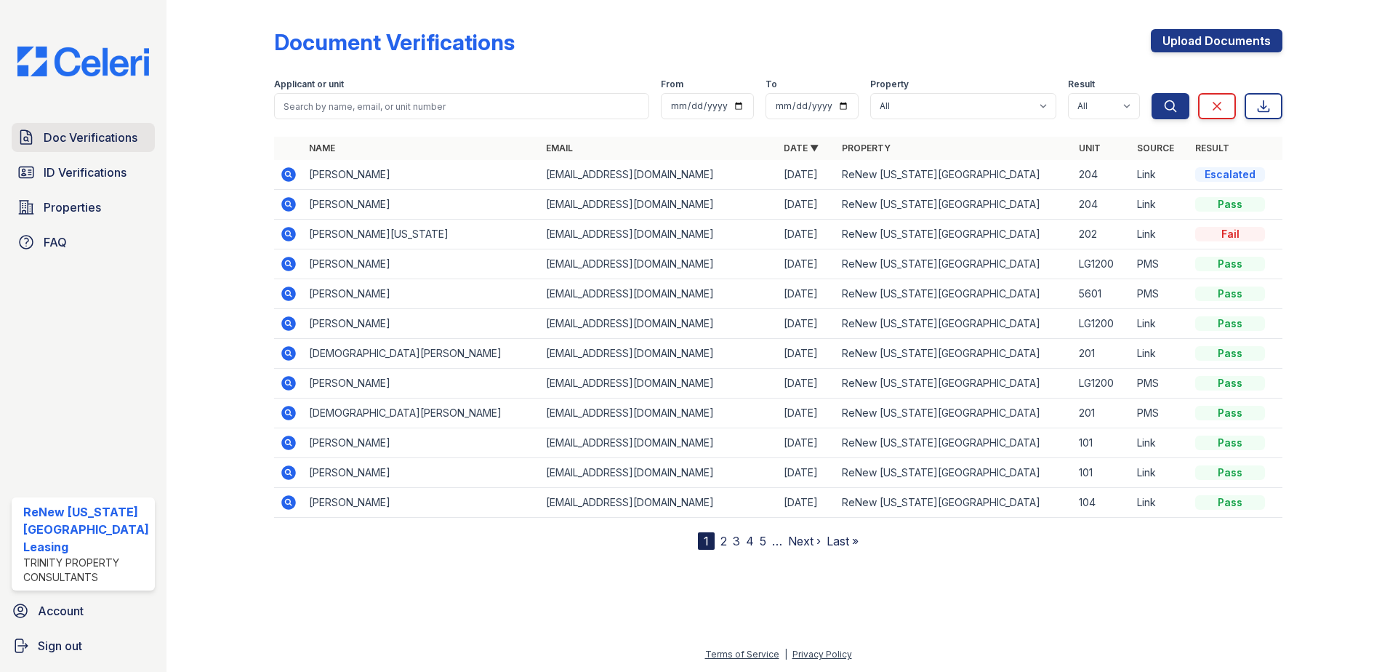
click at [71, 134] on span "Doc Verifications" at bounding box center [91, 137] width 94 height 17
click at [289, 205] on icon at bounding box center [288, 204] width 15 height 15
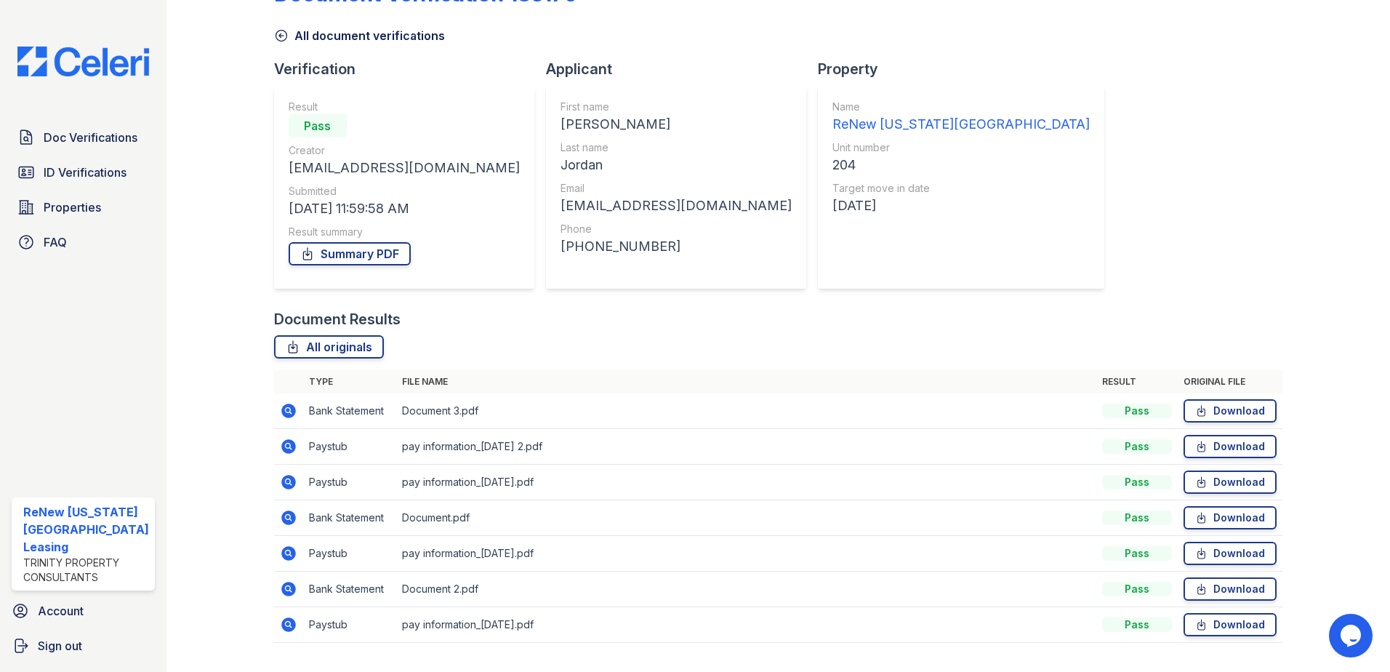
scroll to position [73, 0]
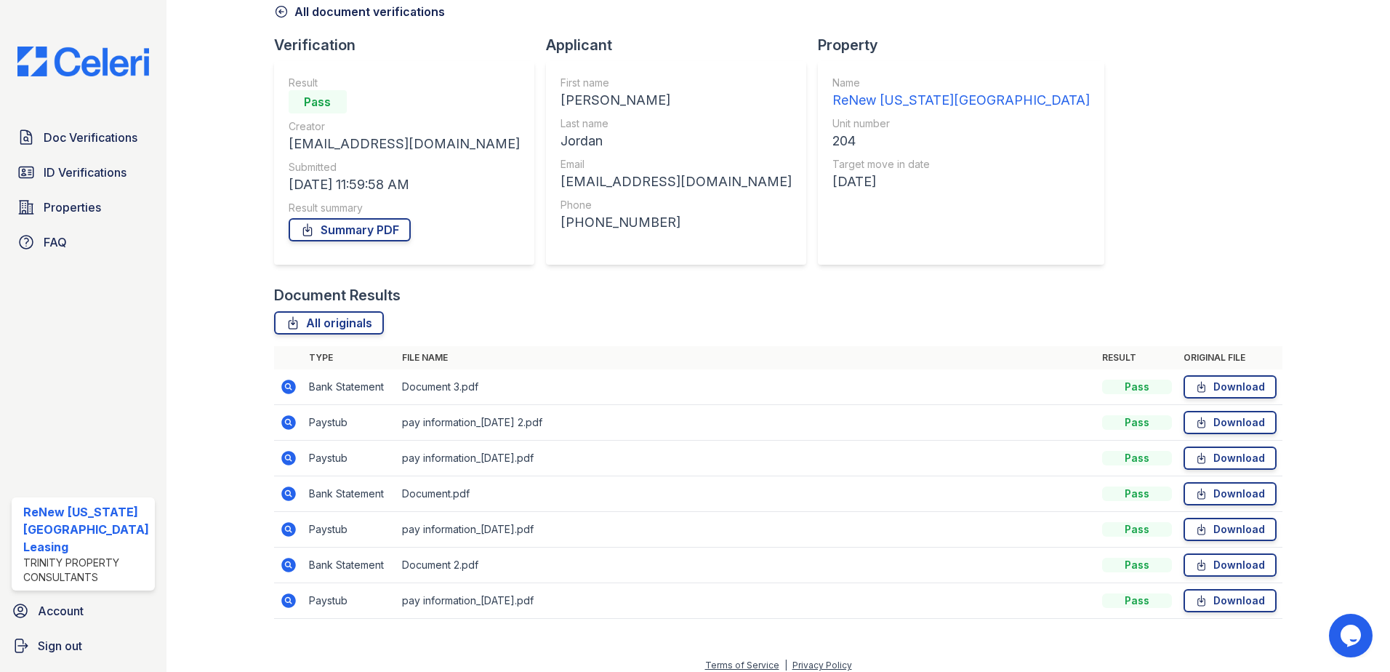
click at [286, 422] on icon at bounding box center [288, 422] width 4 height 4
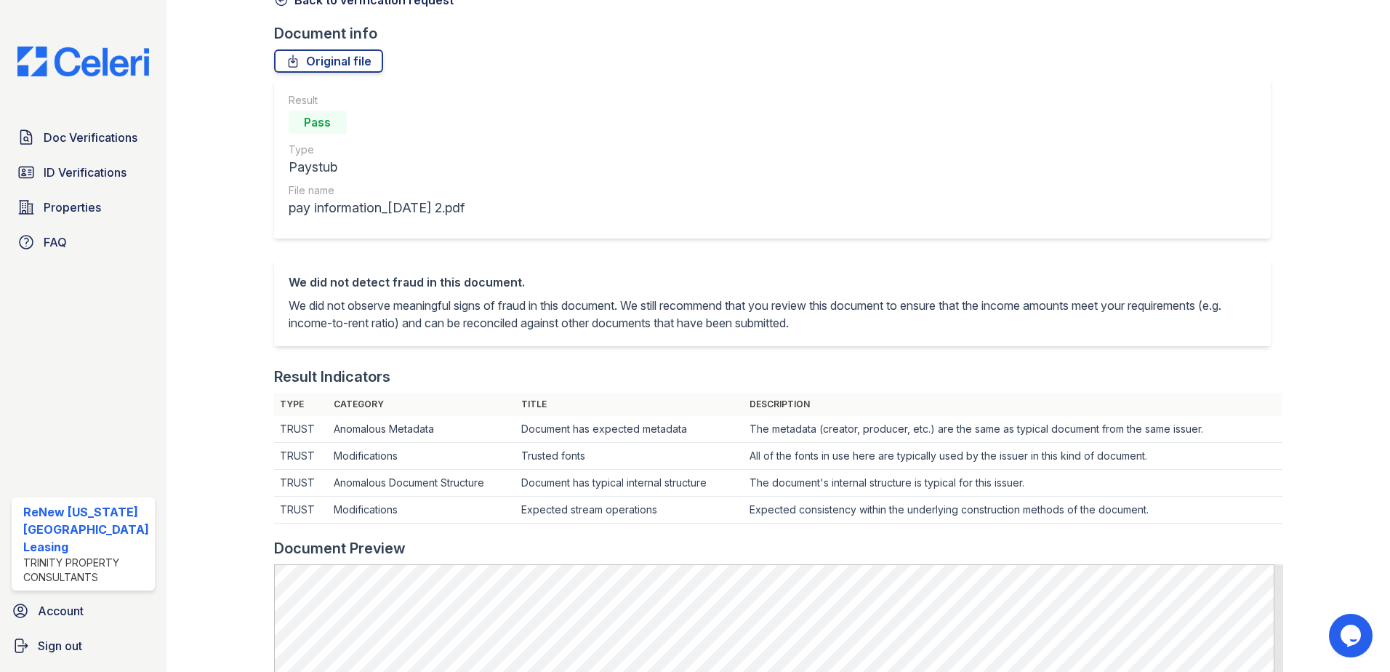
scroll to position [436, 0]
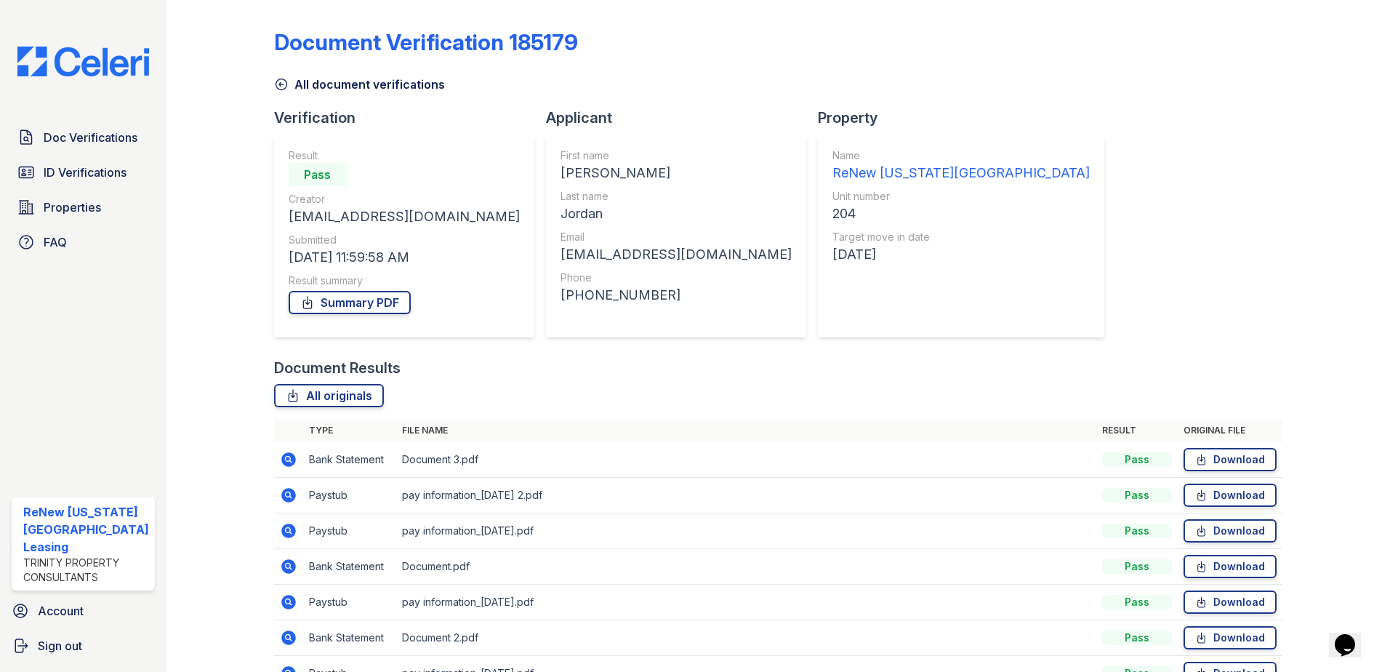
click at [285, 526] on icon at bounding box center [288, 531] width 15 height 15
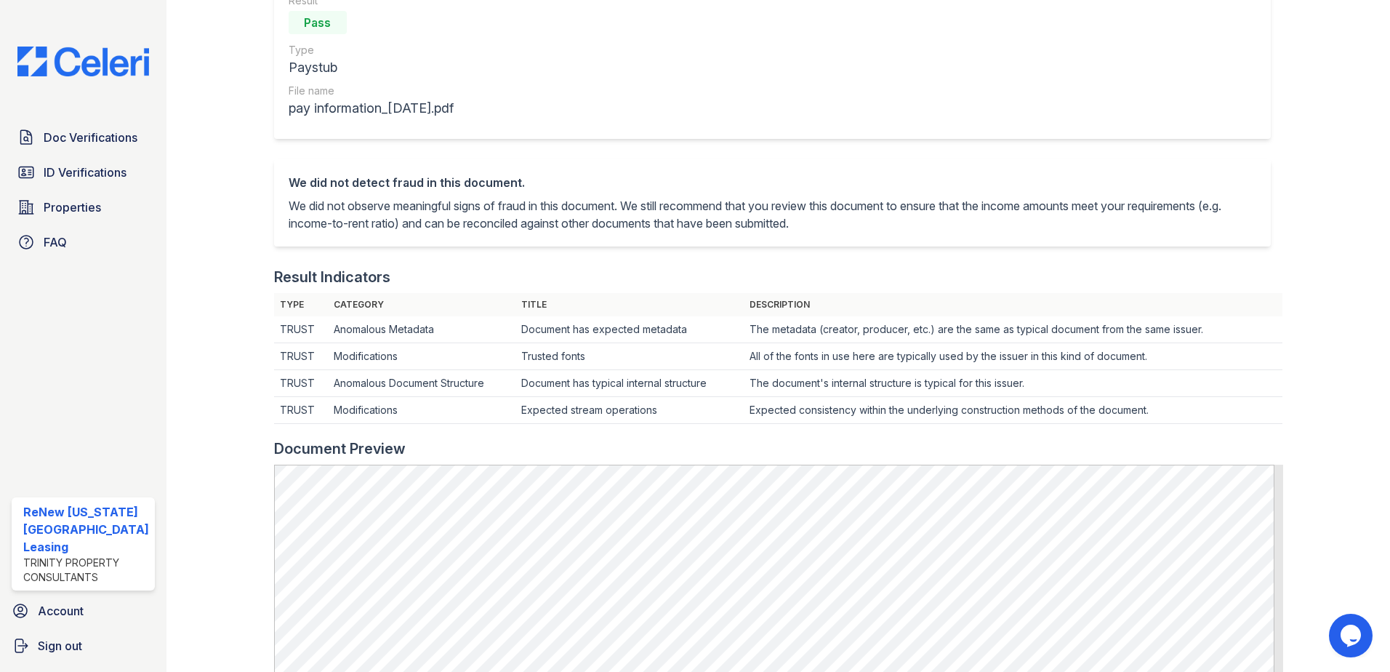
scroll to position [509, 0]
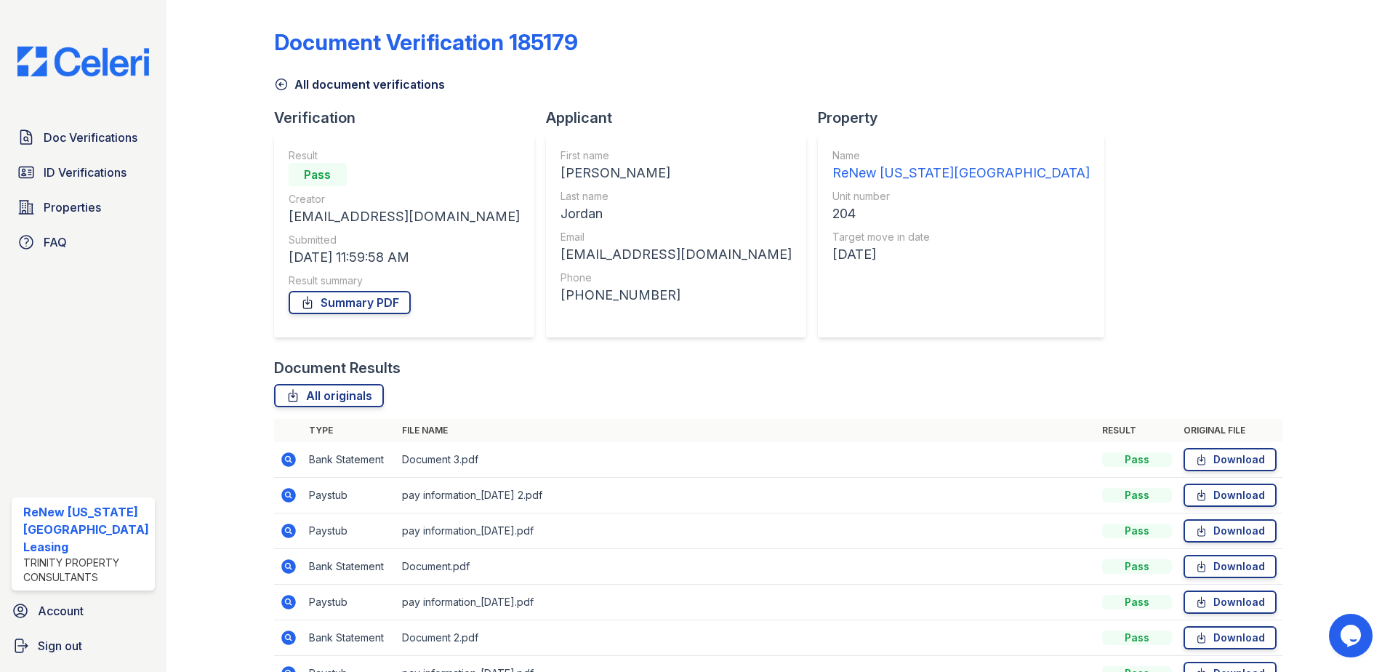
click at [286, 458] on icon at bounding box center [288, 459] width 4 height 4
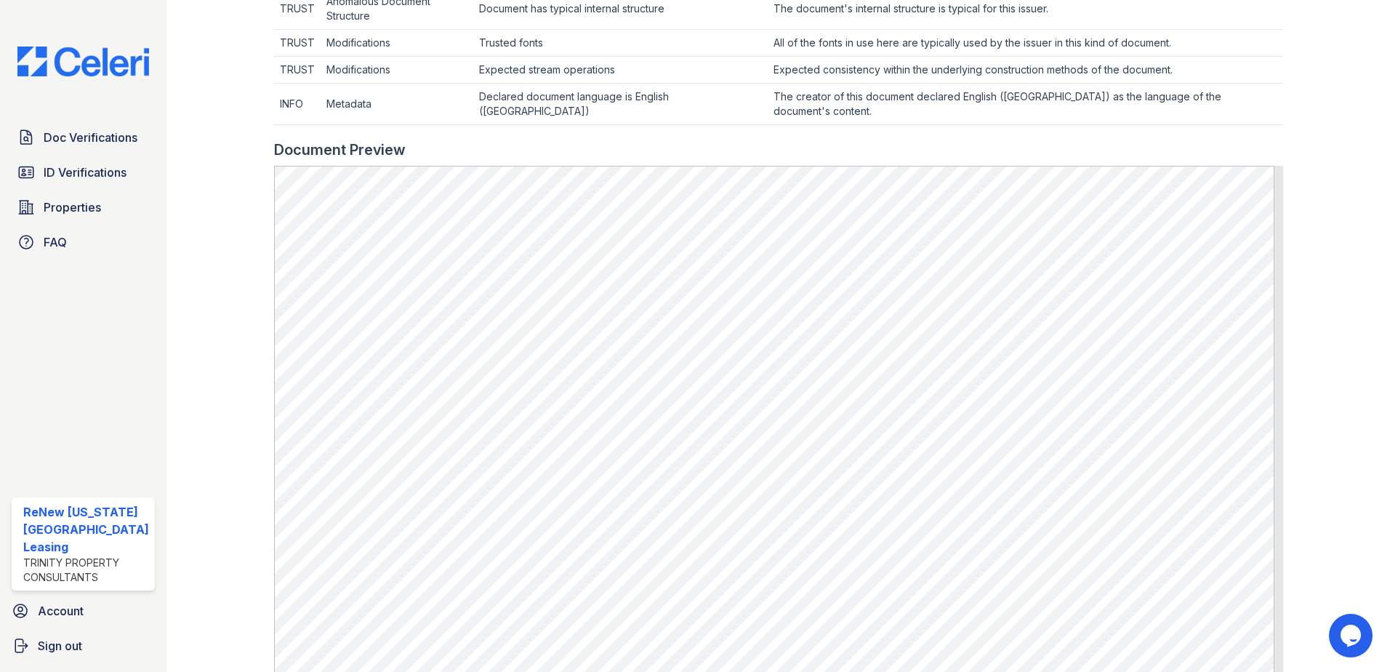
scroll to position [582, 0]
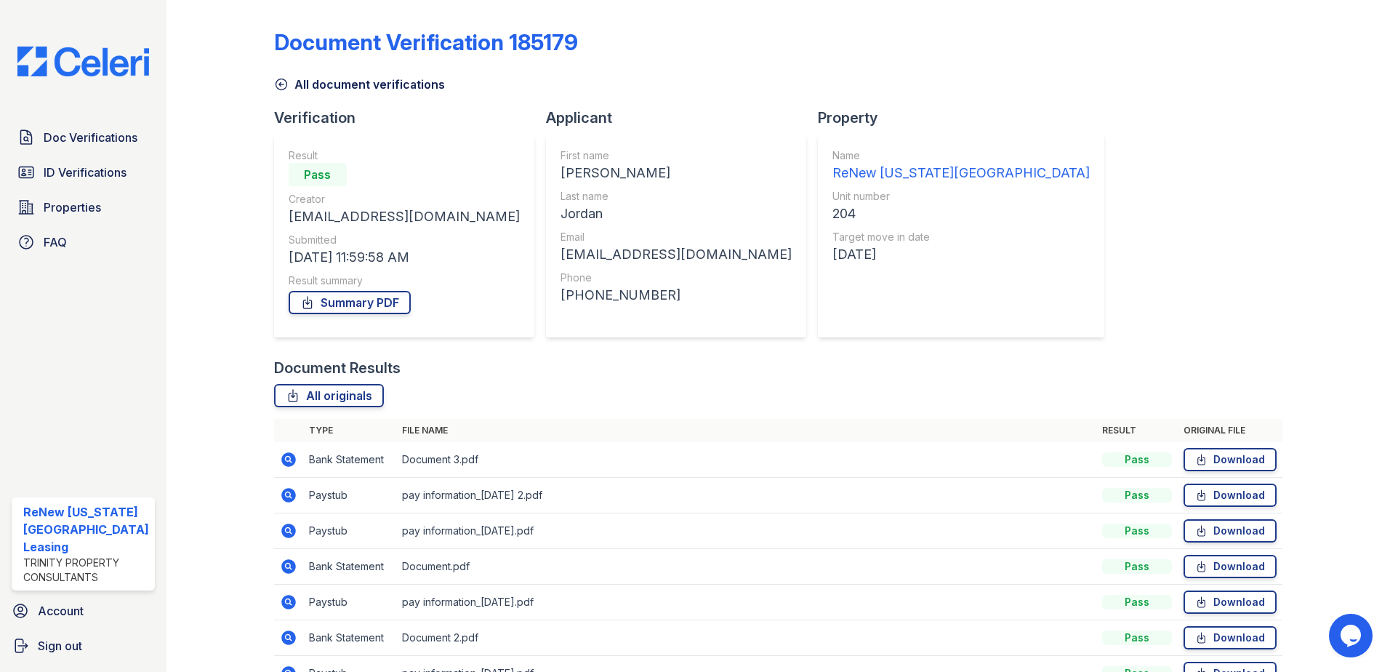
click at [284, 562] on icon at bounding box center [288, 566] width 15 height 15
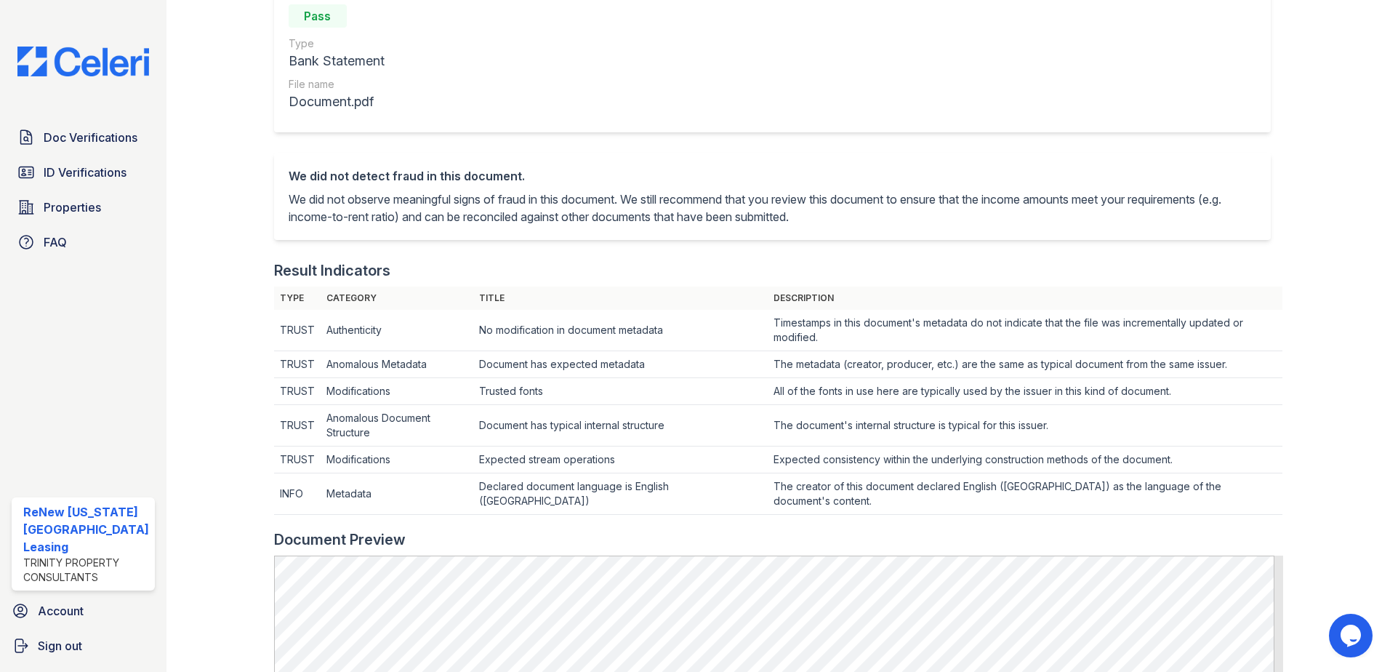
scroll to position [509, 0]
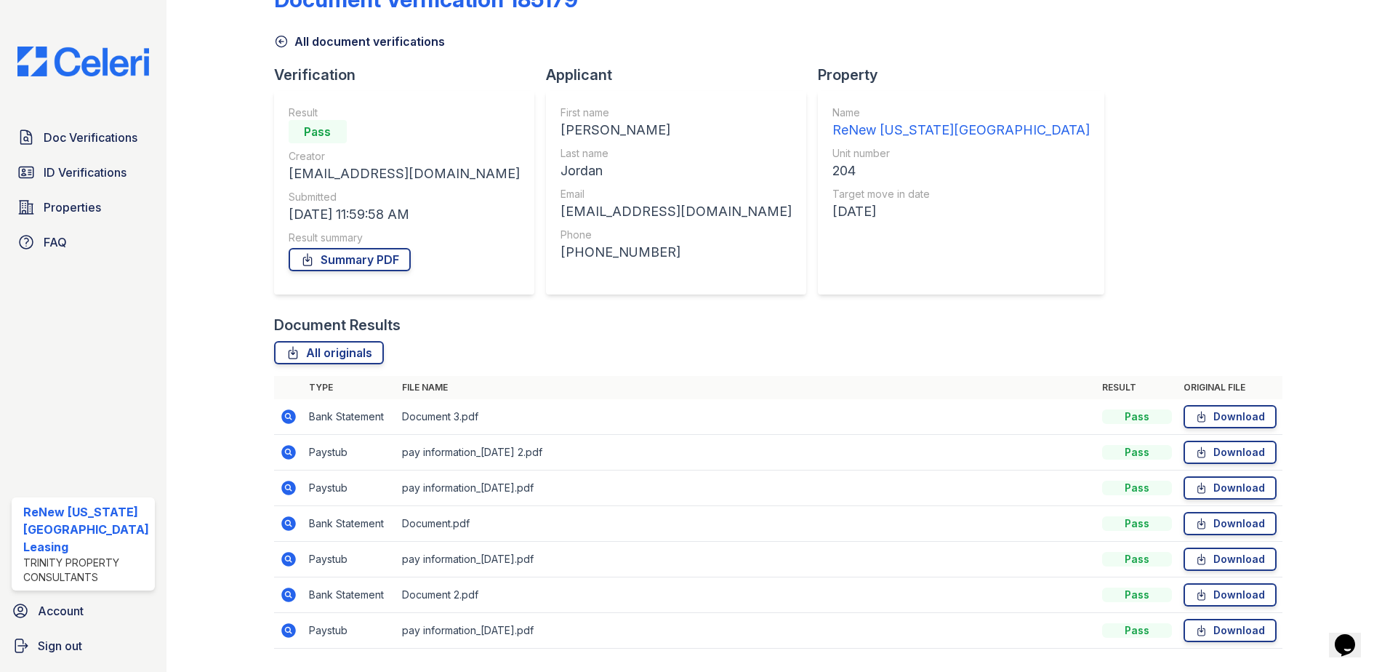
scroll to position [84, 0]
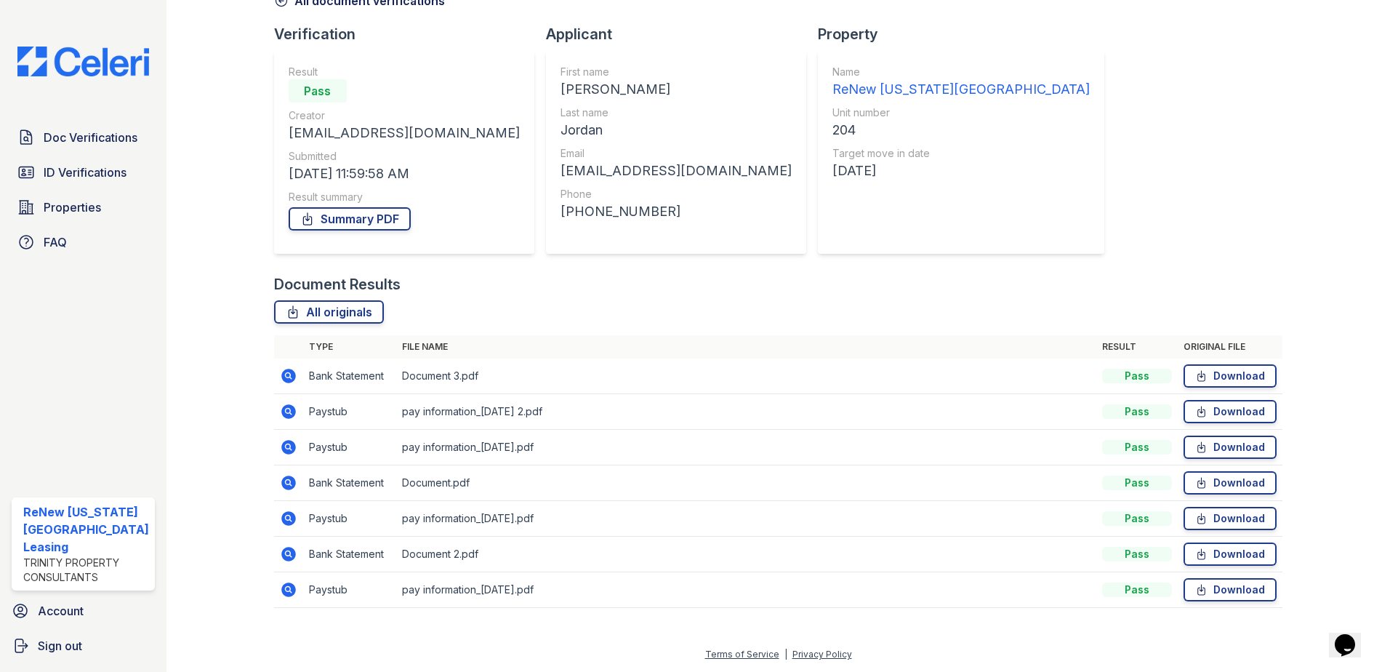
click at [286, 553] on icon at bounding box center [288, 553] width 4 height 4
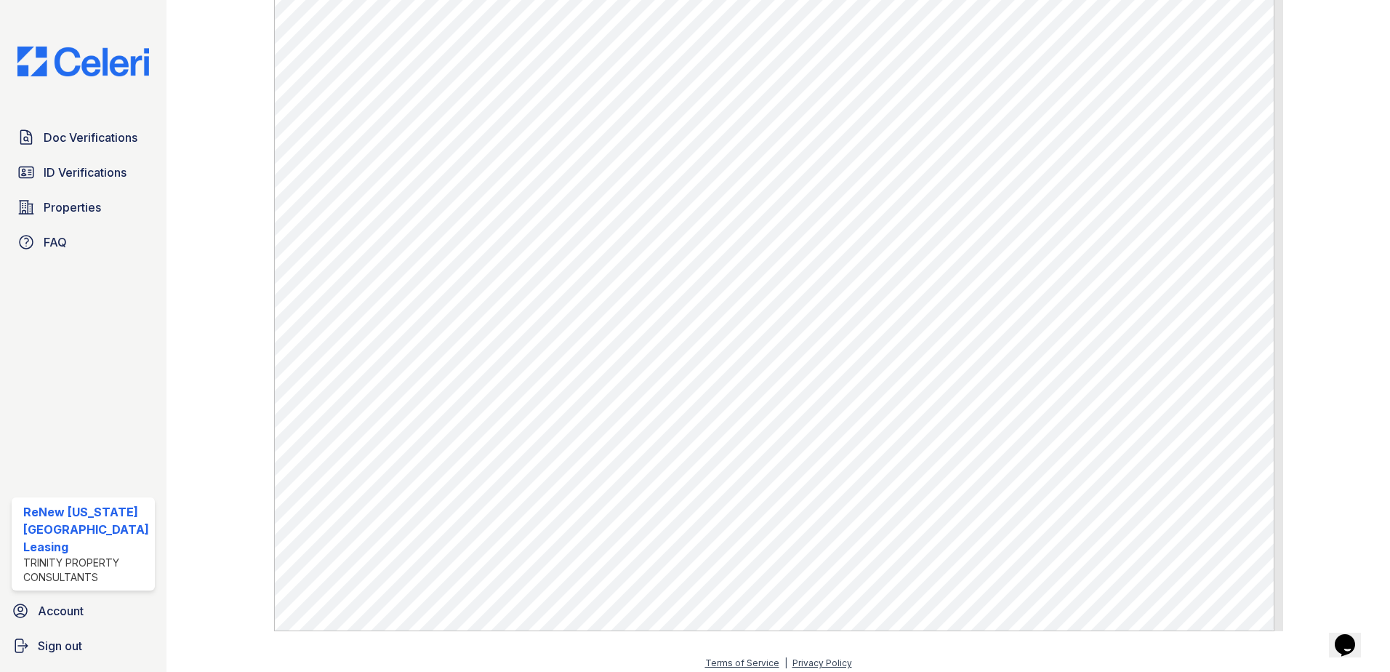
scroll to position [795, 0]
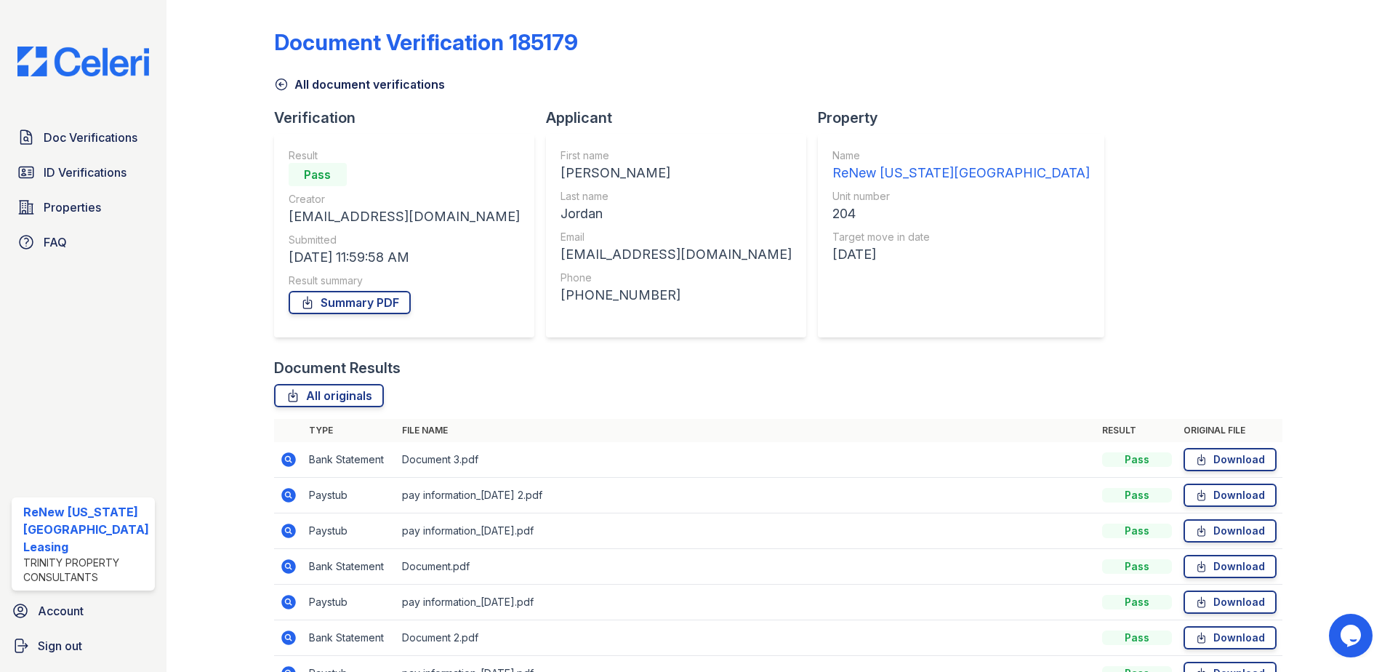
click at [287, 458] on icon at bounding box center [288, 459] width 4 height 4
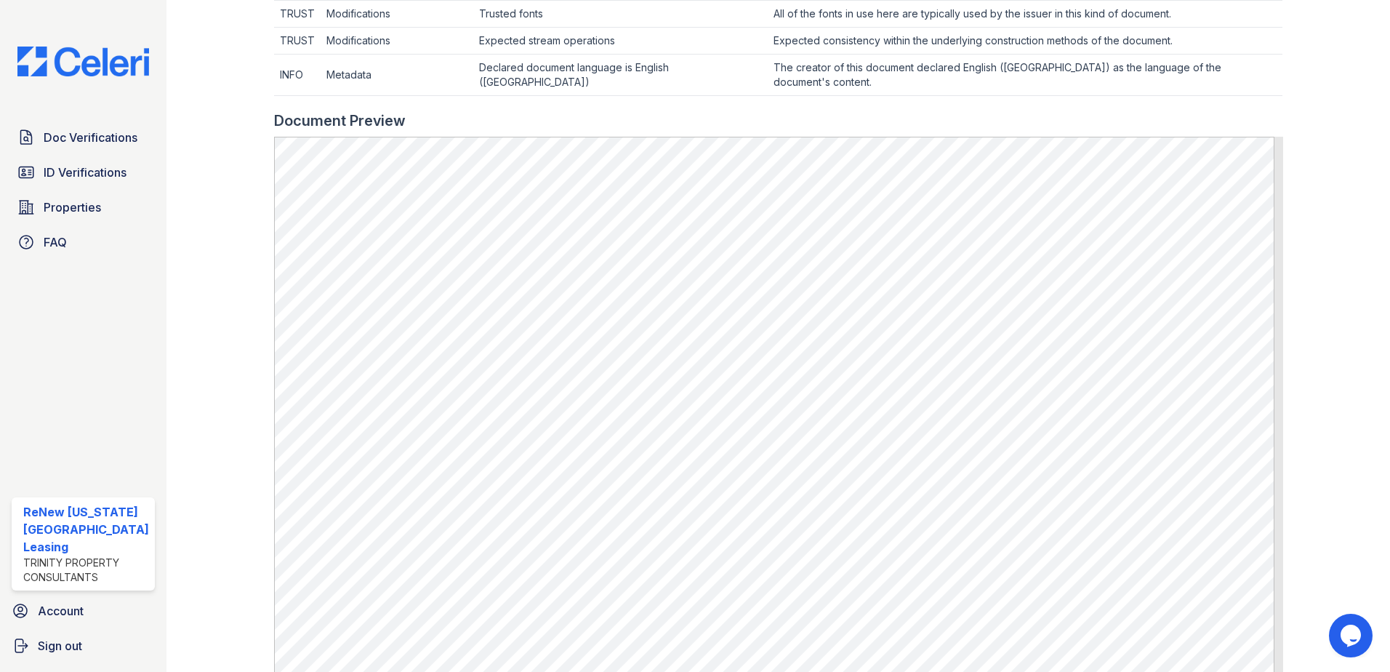
scroll to position [795, 0]
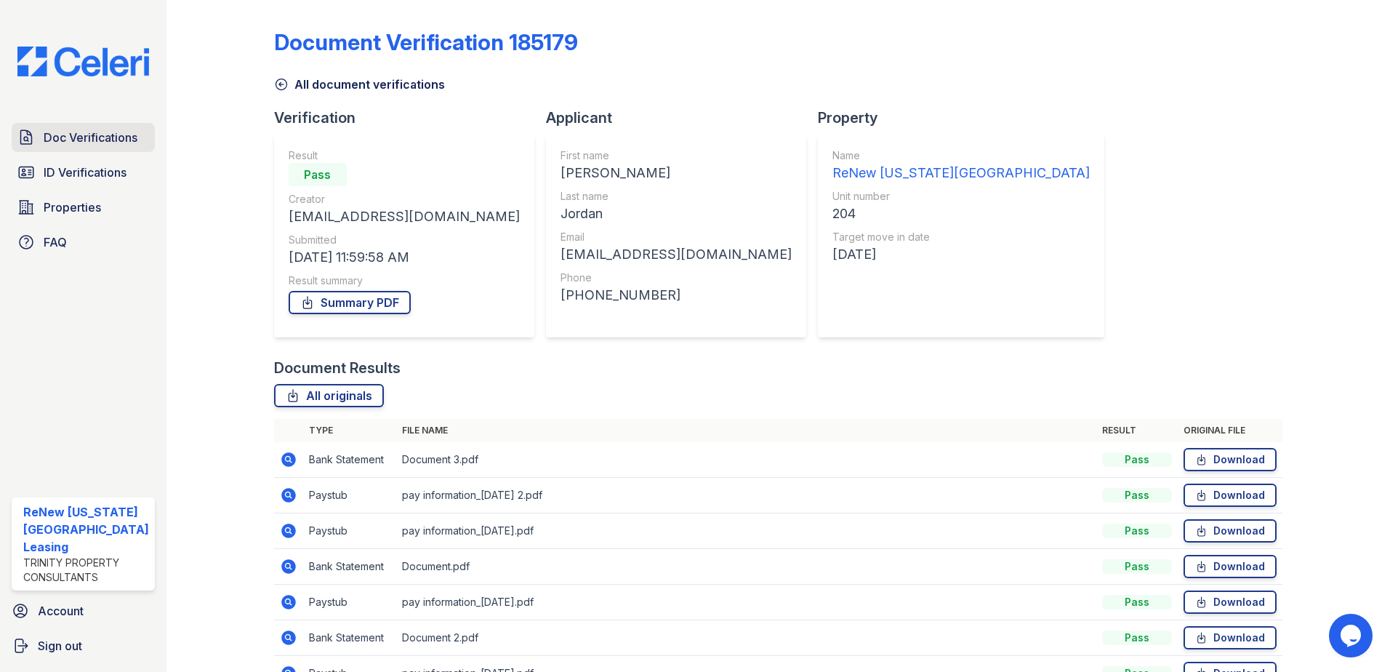
click at [92, 129] on span "Doc Verifications" at bounding box center [91, 137] width 94 height 17
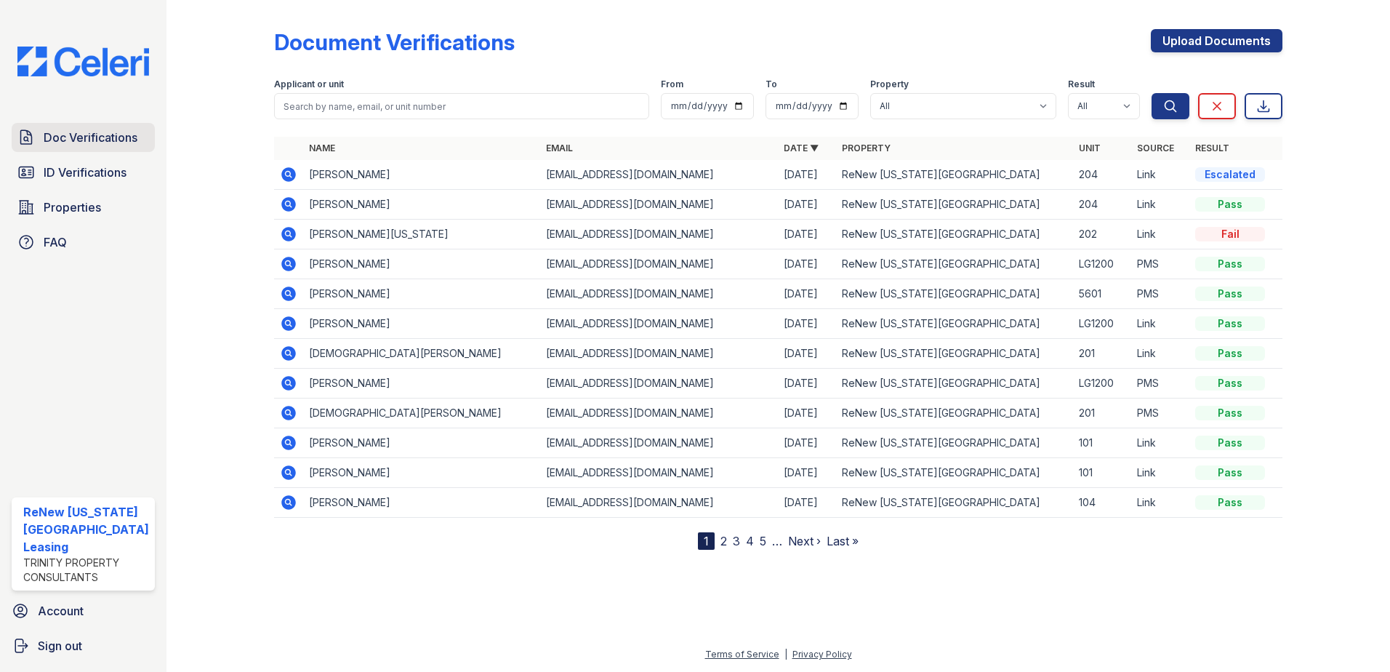
click at [52, 132] on span "Doc Verifications" at bounding box center [91, 137] width 94 height 17
drag, startPoint x: 61, startPoint y: 202, endPoint x: 75, endPoint y: 198, distance: 14.5
click at [61, 202] on span "Properties" at bounding box center [72, 206] width 57 height 17
click at [69, 203] on span "Properties" at bounding box center [72, 206] width 57 height 17
click at [80, 198] on span "Properties" at bounding box center [72, 206] width 57 height 17
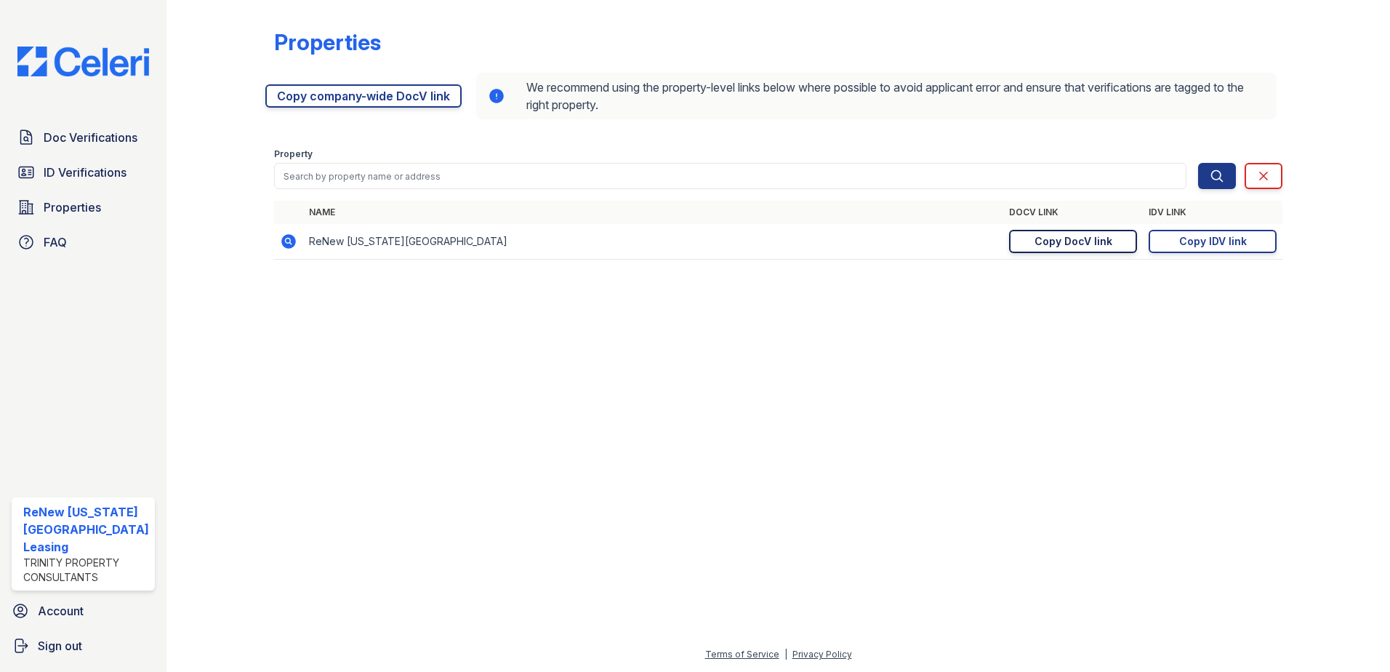
click at [1093, 238] on div "Copy DocV link" at bounding box center [1074, 241] width 78 height 15
click at [95, 134] on span "Doc Verifications" at bounding box center [91, 137] width 94 height 17
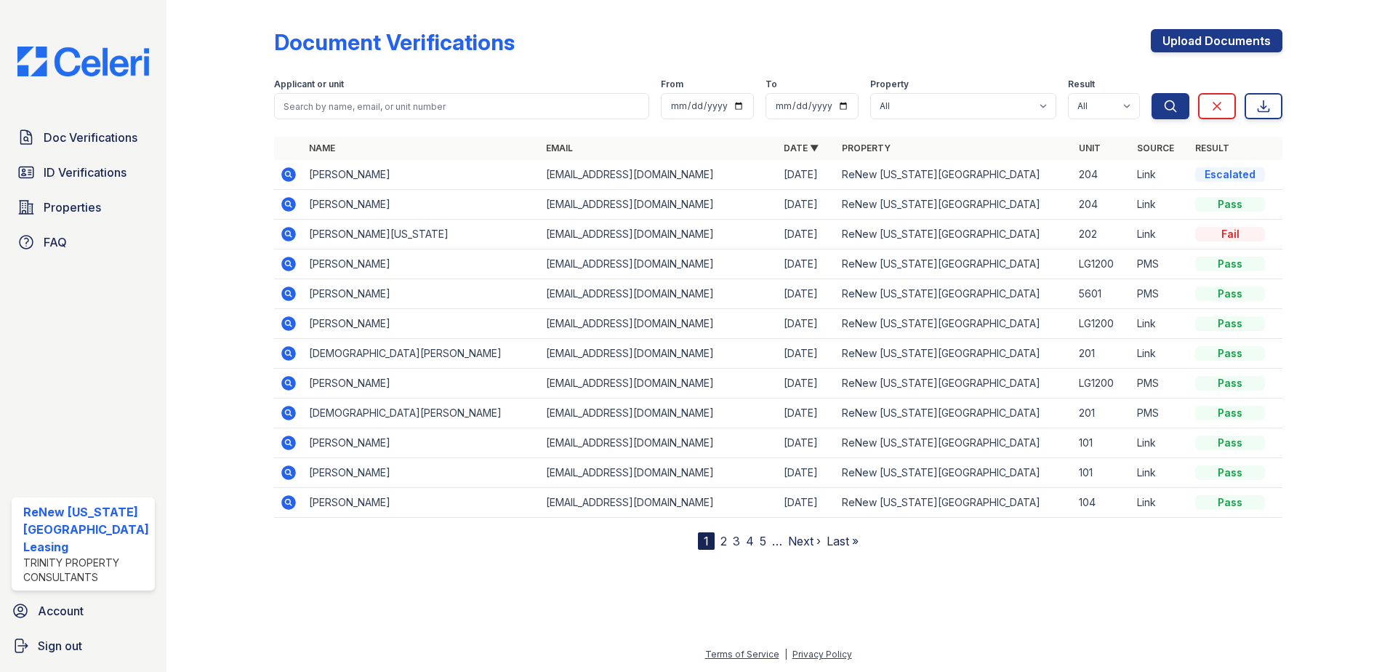
click at [284, 234] on icon at bounding box center [288, 233] width 17 height 17
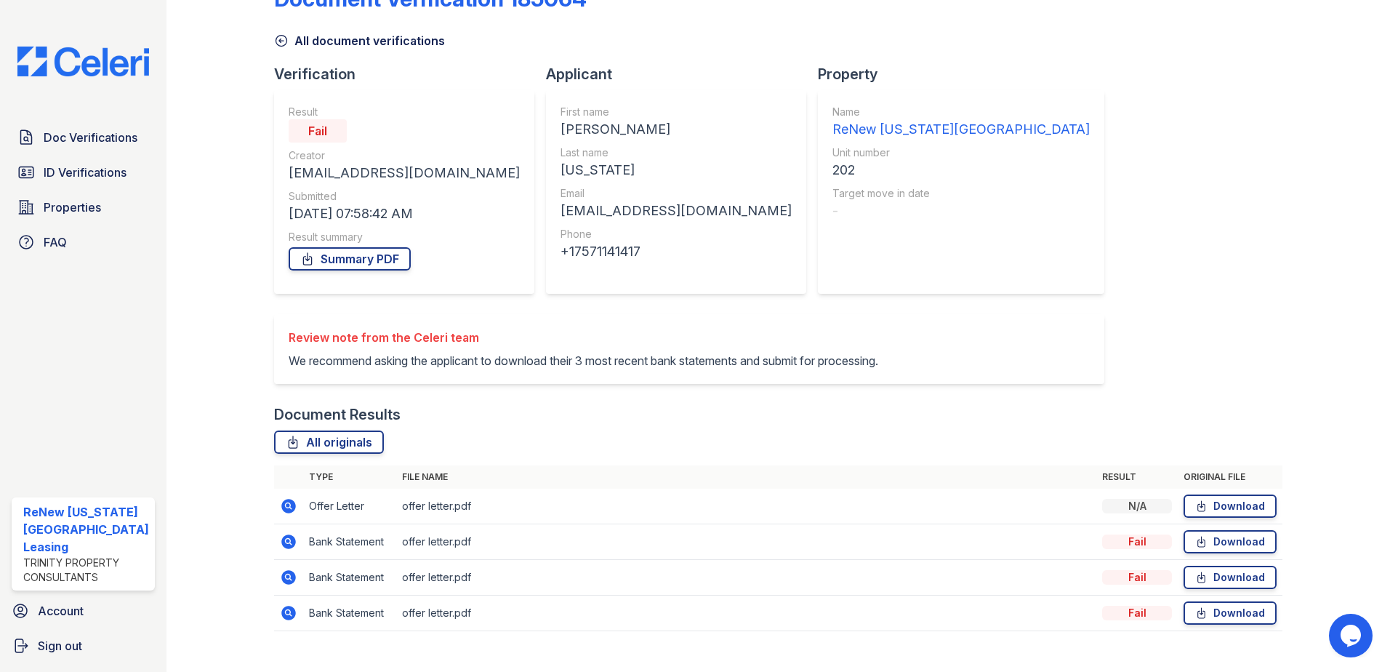
scroll to position [67, 0]
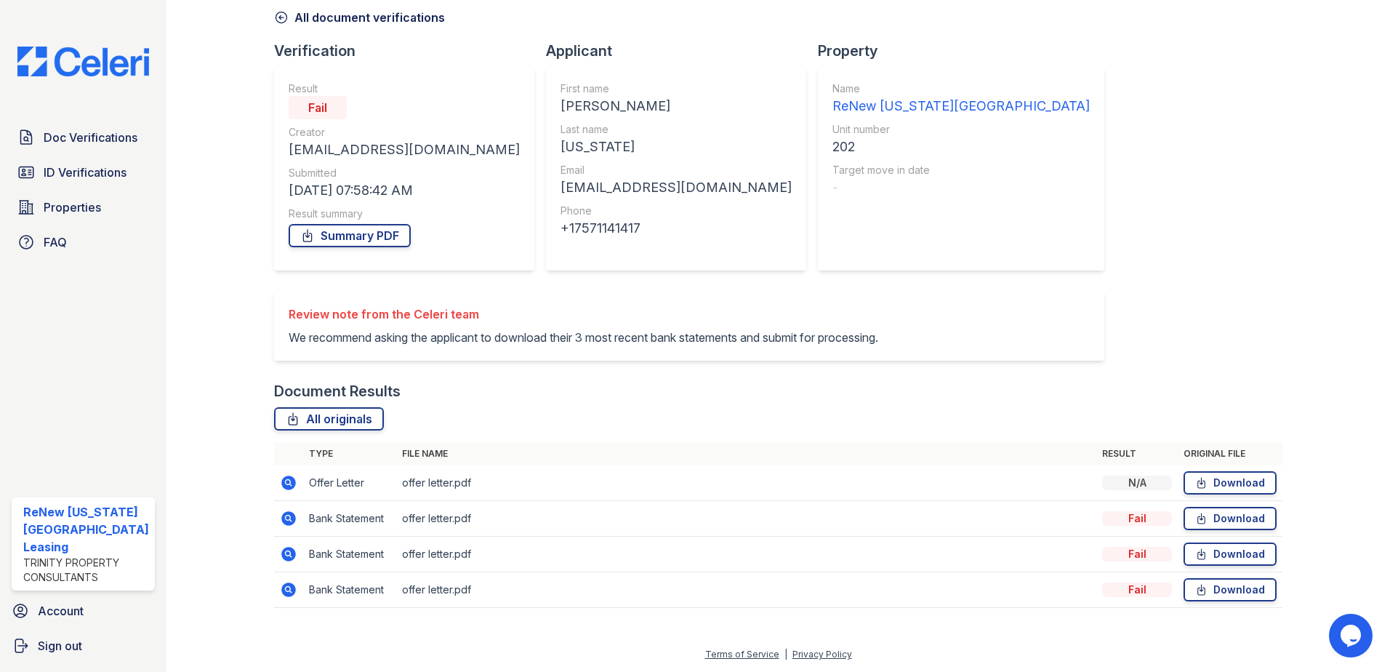
click at [288, 518] on icon at bounding box center [288, 518] width 17 height 17
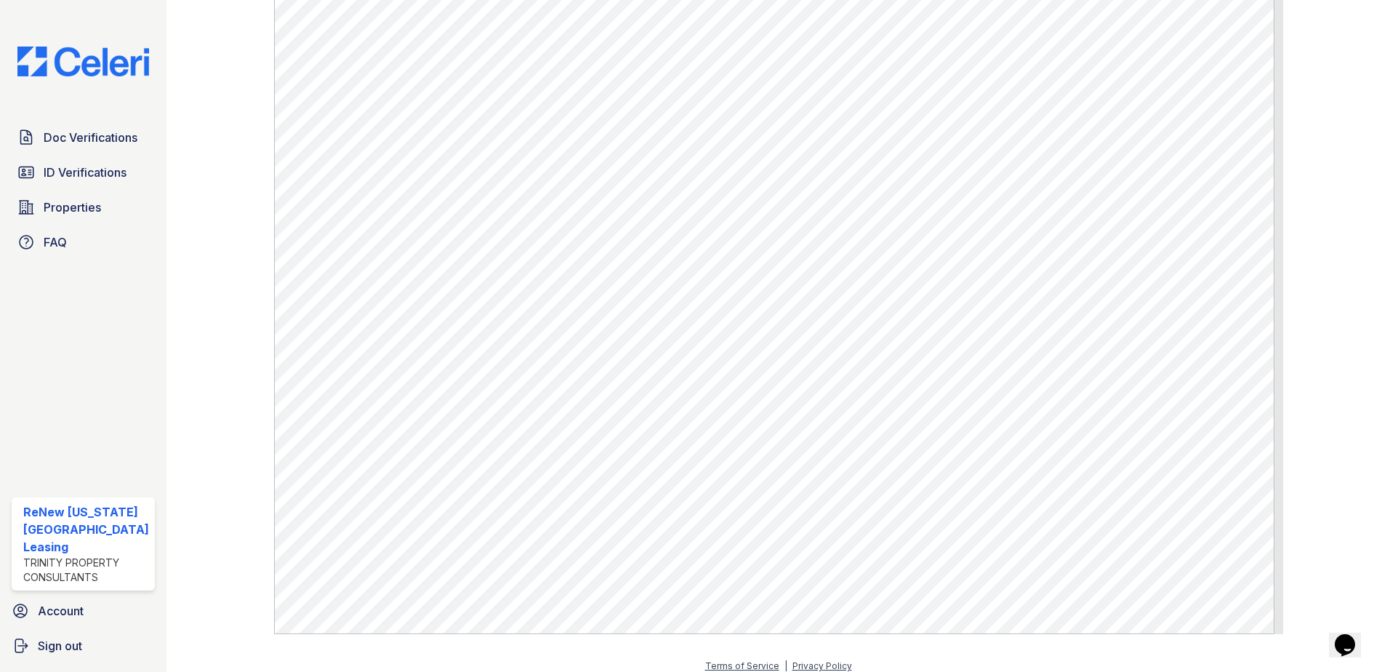
scroll to position [1020, 0]
click at [103, 136] on span "Doc Verifications" at bounding box center [91, 137] width 94 height 17
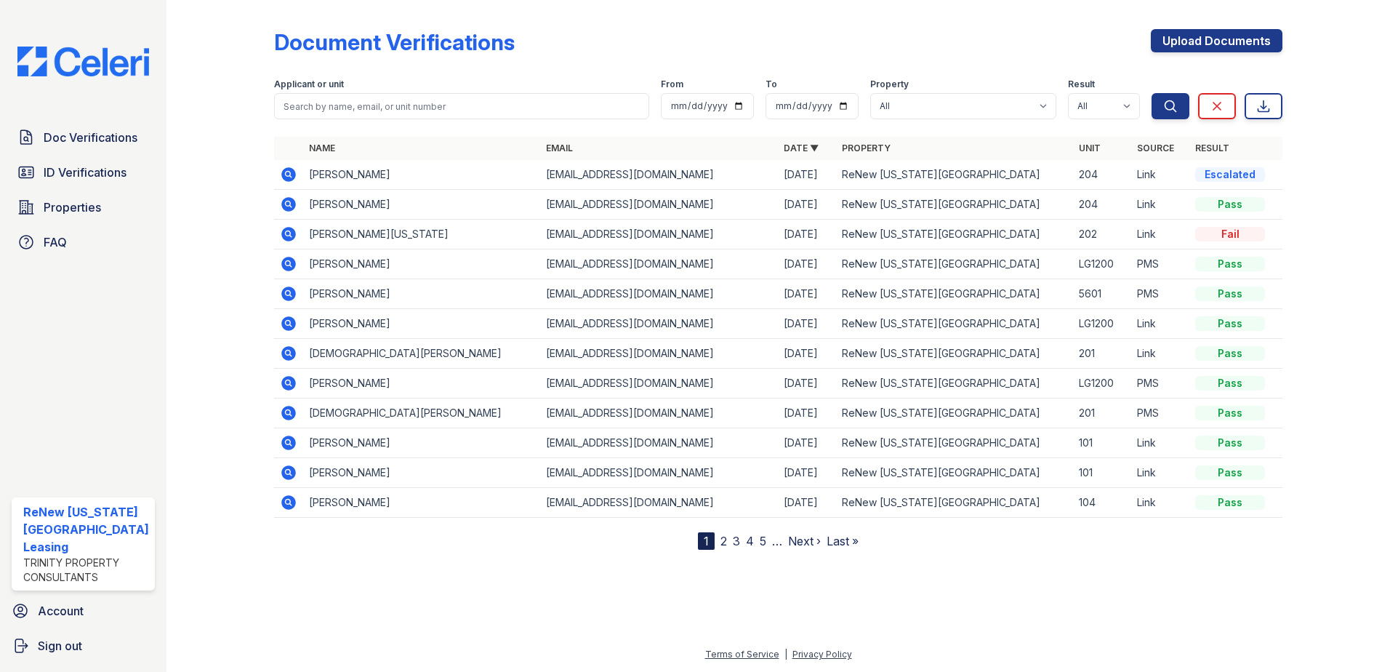
click at [286, 231] on icon at bounding box center [288, 233] width 17 height 17
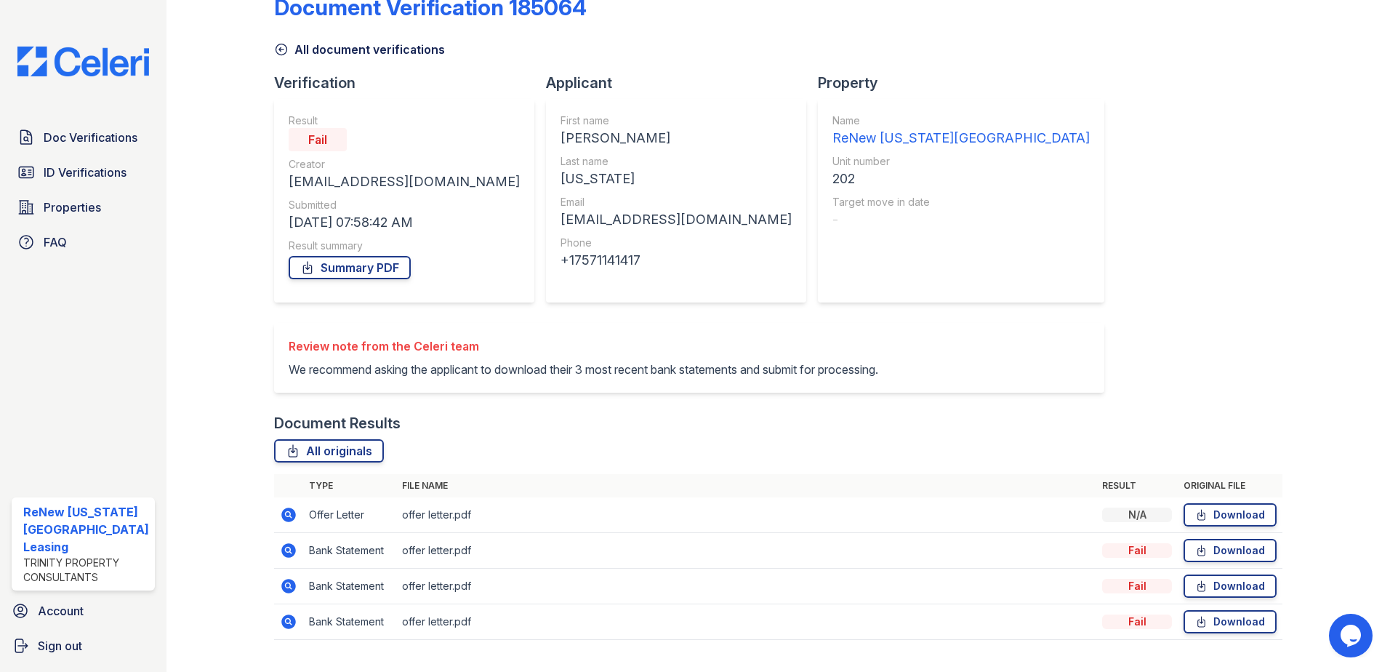
scroll to position [67, 0]
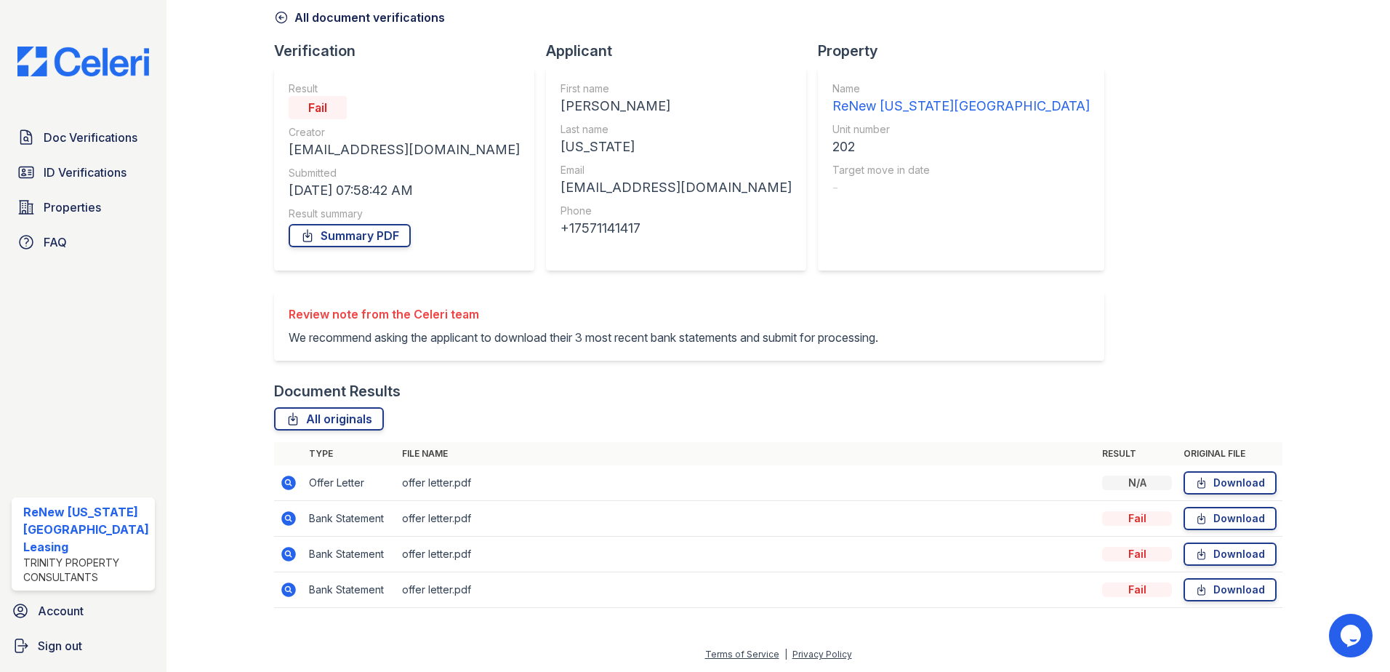
click at [281, 514] on icon at bounding box center [288, 518] width 17 height 17
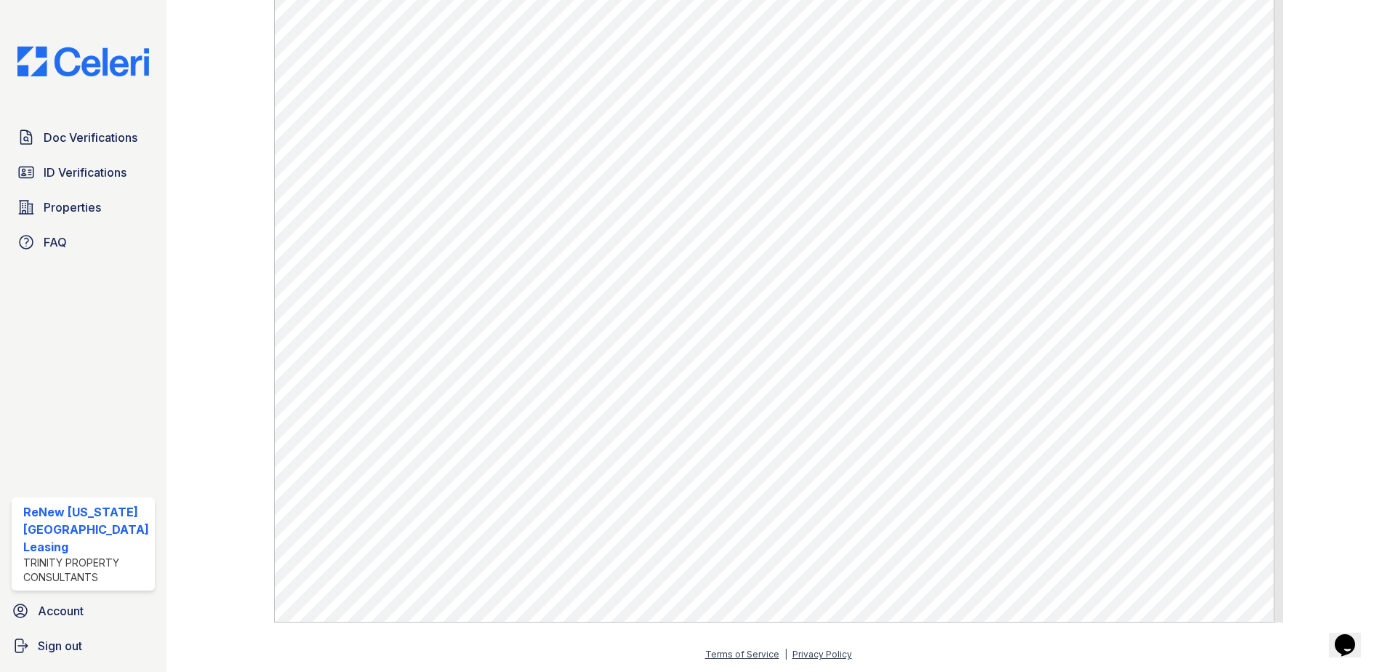
scroll to position [802, 0]
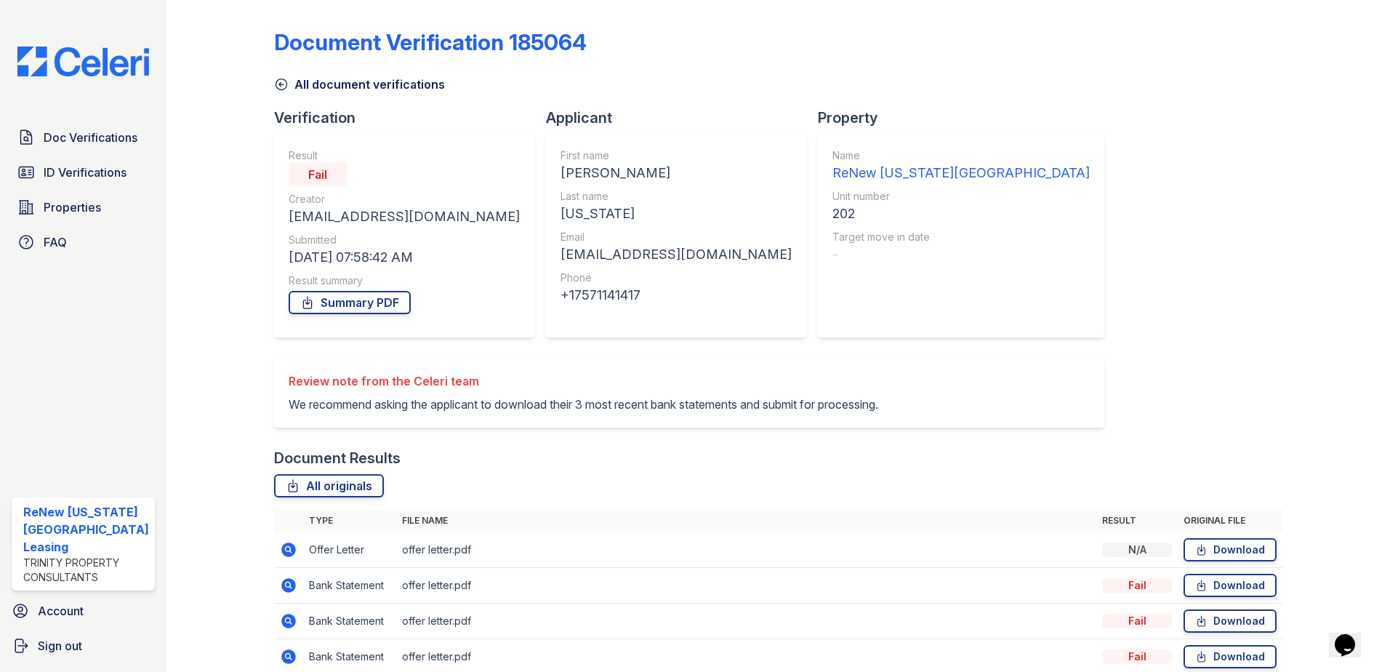
click at [289, 622] on icon at bounding box center [288, 620] width 17 height 17
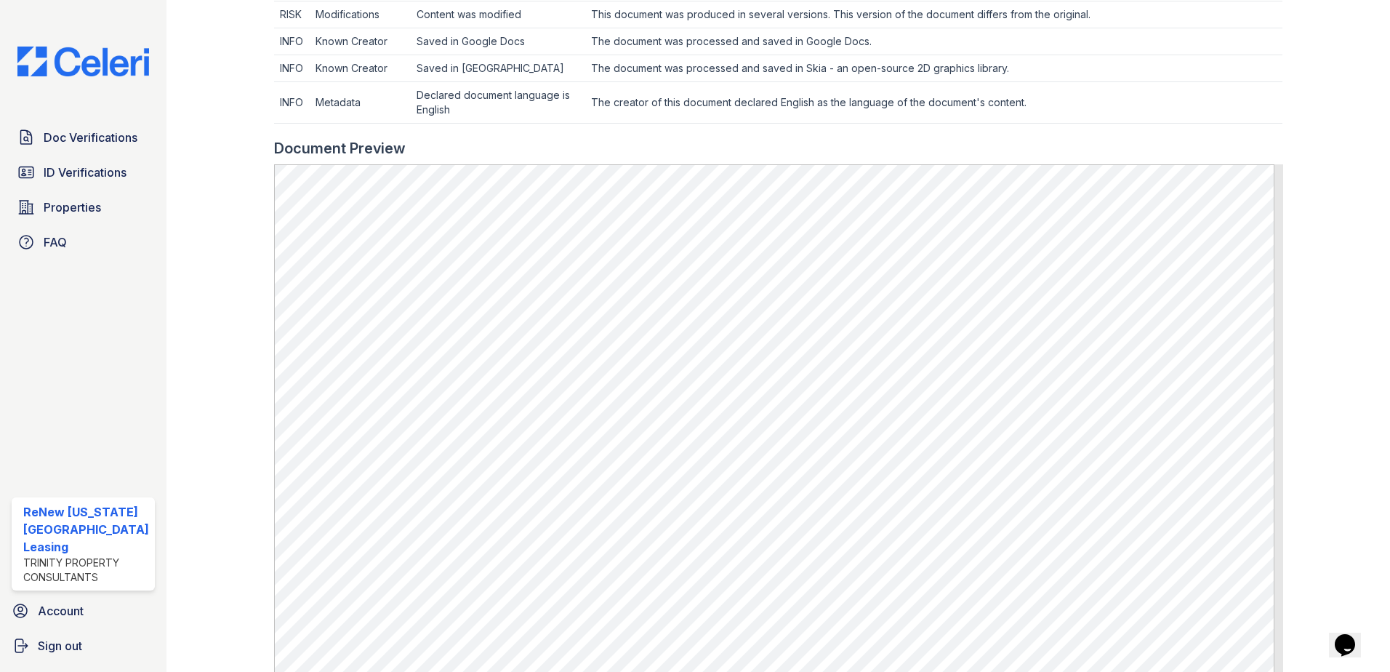
scroll to position [729, 0]
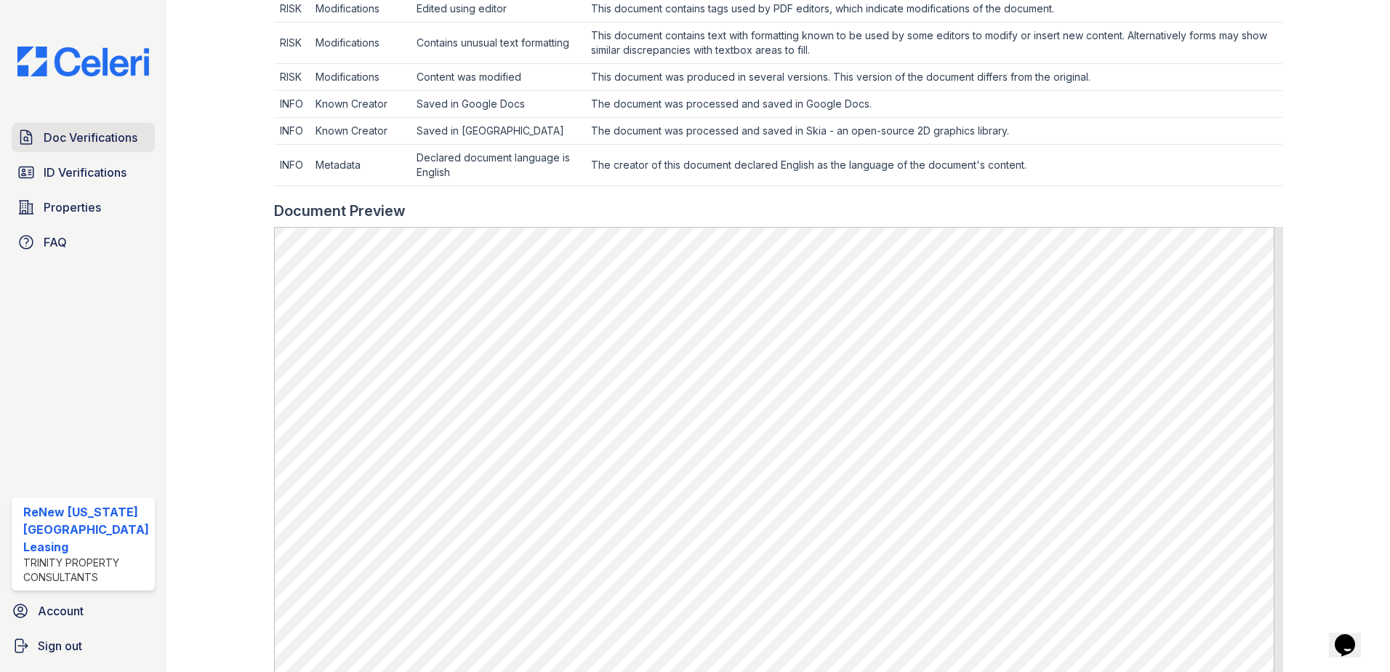
click at [95, 126] on link "Doc Verifications" at bounding box center [83, 137] width 143 height 29
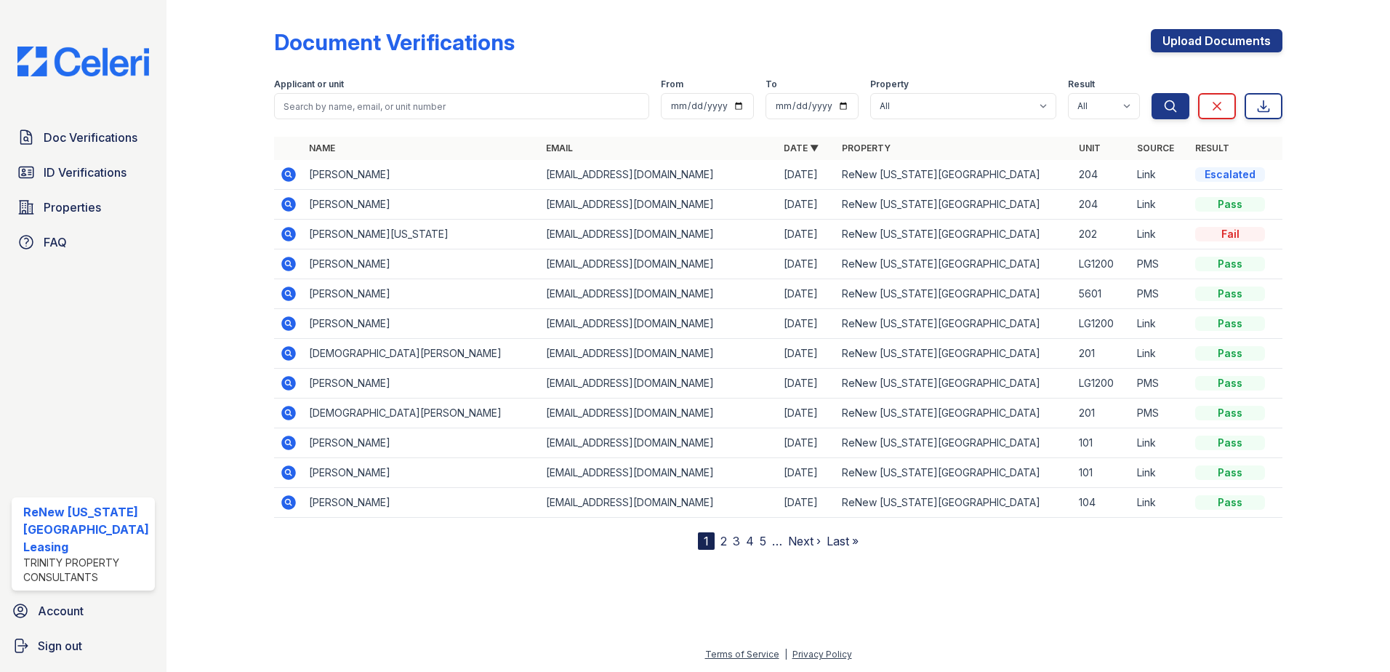
click at [290, 173] on icon at bounding box center [288, 174] width 15 height 15
click at [242, 86] on div at bounding box center [232, 278] width 84 height 544
click at [280, 260] on icon at bounding box center [288, 263] width 17 height 17
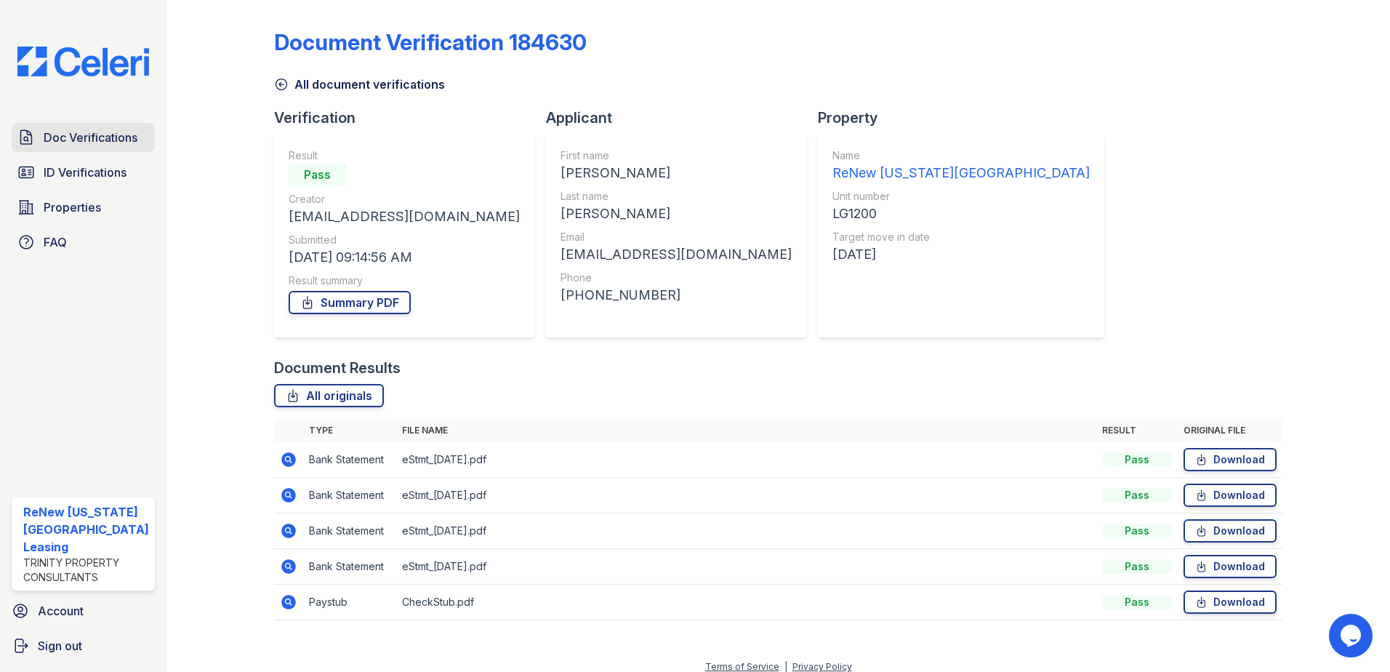
click at [70, 141] on span "Doc Verifications" at bounding box center [91, 137] width 94 height 17
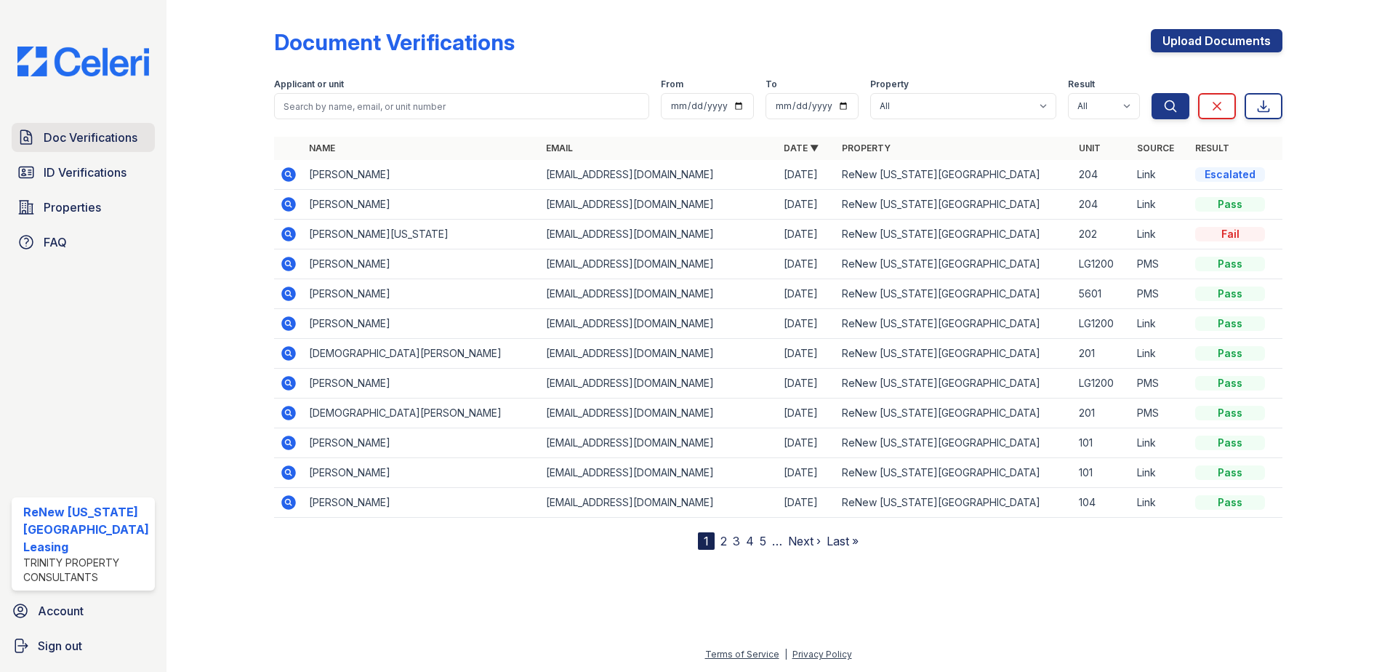
click at [73, 142] on span "Doc Verifications" at bounding box center [91, 137] width 94 height 17
click at [57, 167] on span "ID Verifications" at bounding box center [85, 172] width 83 height 17
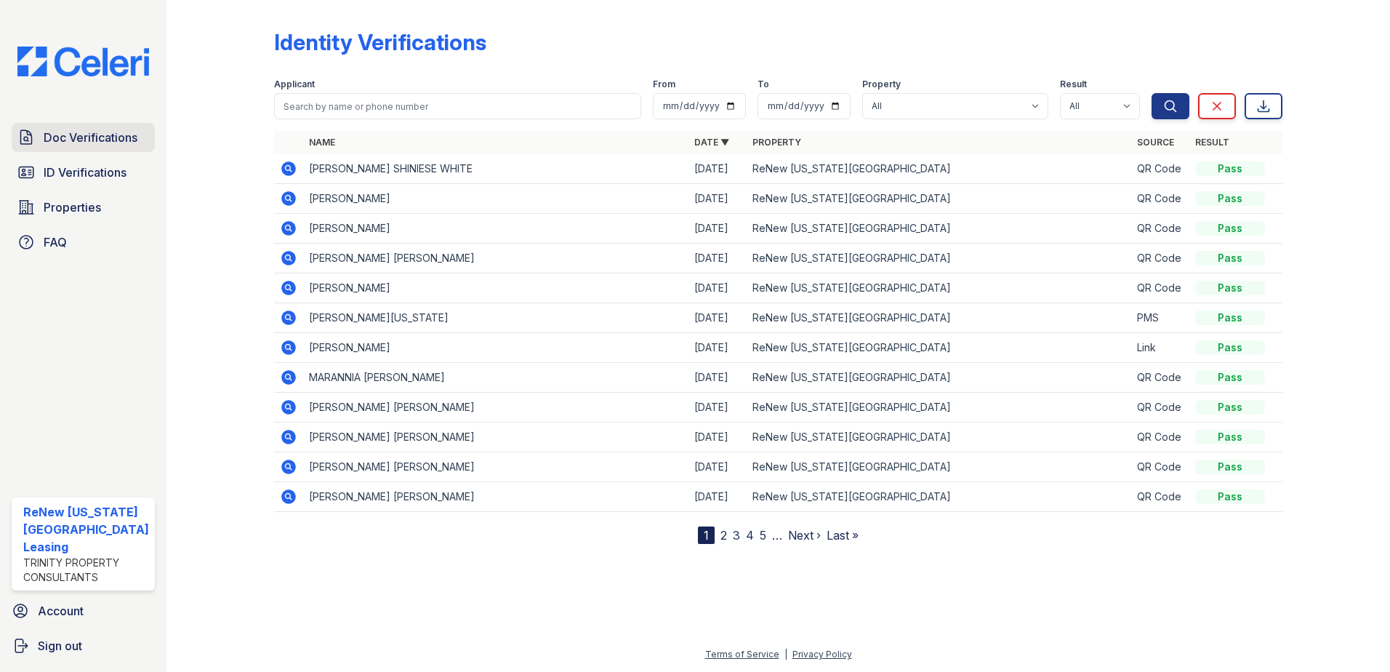
click at [92, 143] on span "Doc Verifications" at bounding box center [91, 137] width 94 height 17
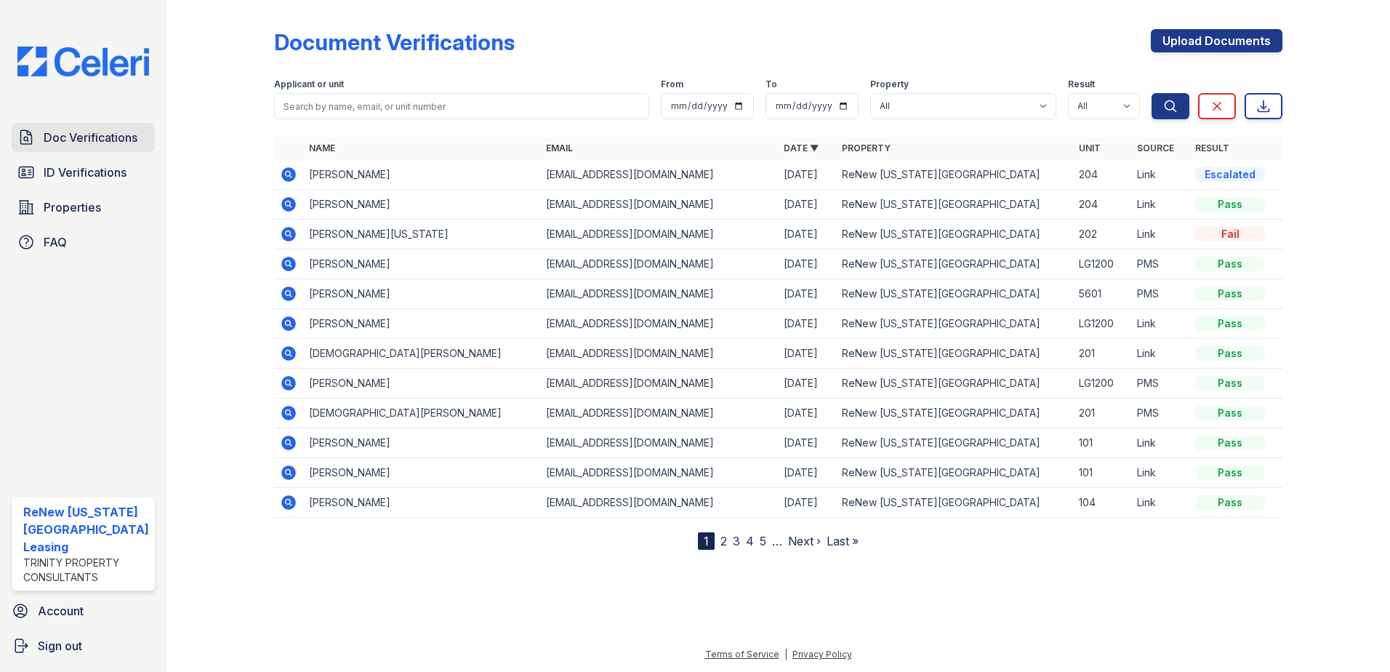
click at [88, 136] on span "Doc Verifications" at bounding box center [91, 137] width 94 height 17
click at [280, 171] on icon at bounding box center [288, 174] width 17 height 17
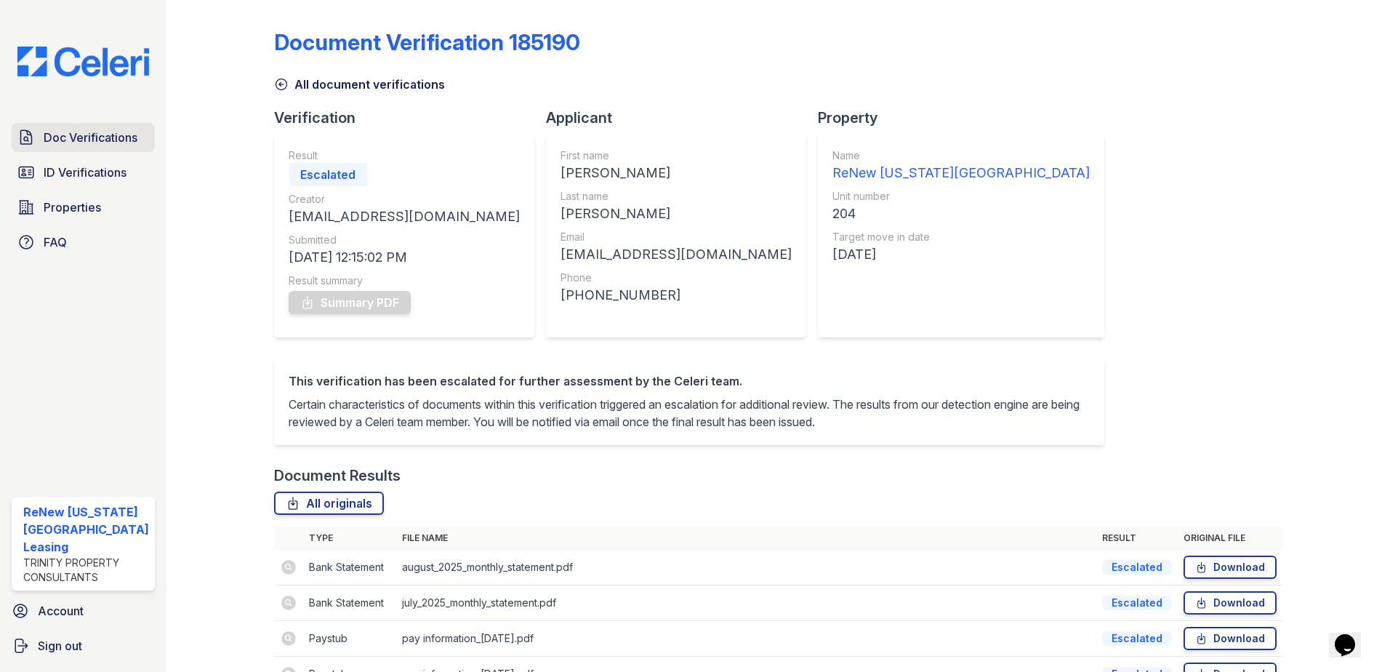
click at [55, 142] on span "Doc Verifications" at bounding box center [91, 137] width 94 height 17
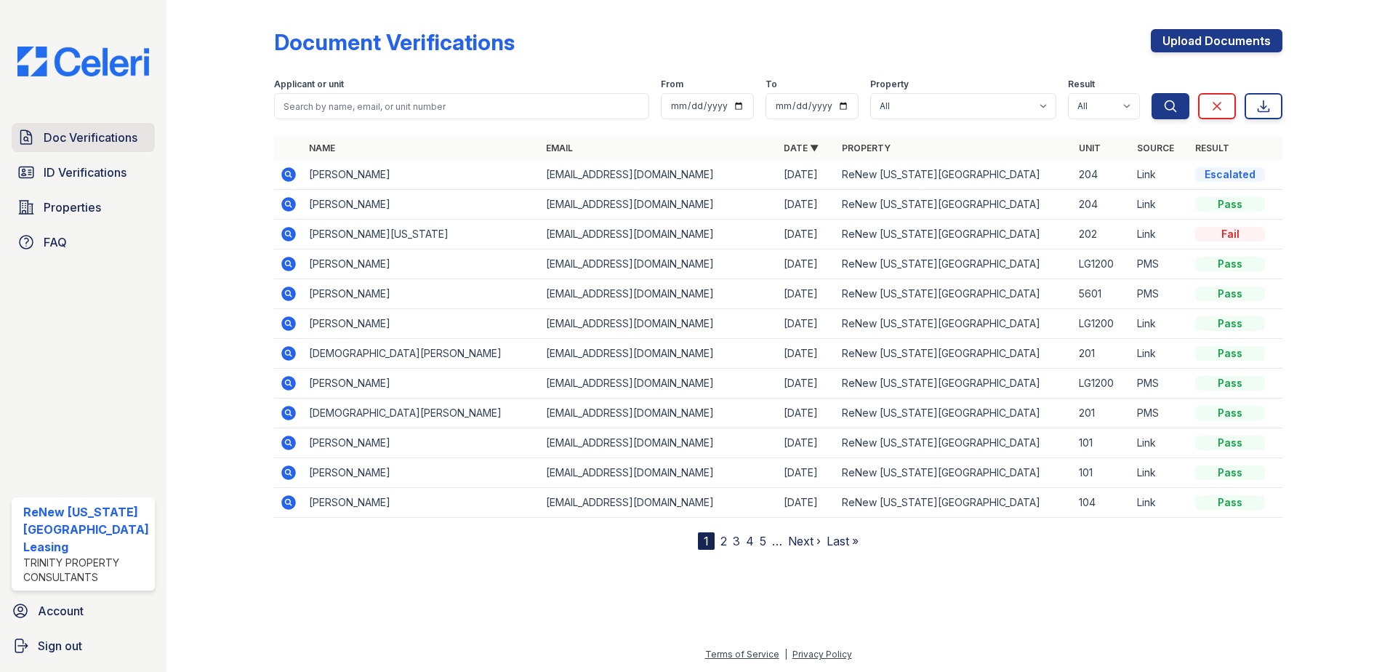
click at [81, 134] on span "Doc Verifications" at bounding box center [91, 137] width 94 height 17
click at [84, 135] on span "Doc Verifications" at bounding box center [91, 137] width 94 height 17
click at [286, 233] on icon at bounding box center [288, 233] width 4 height 4
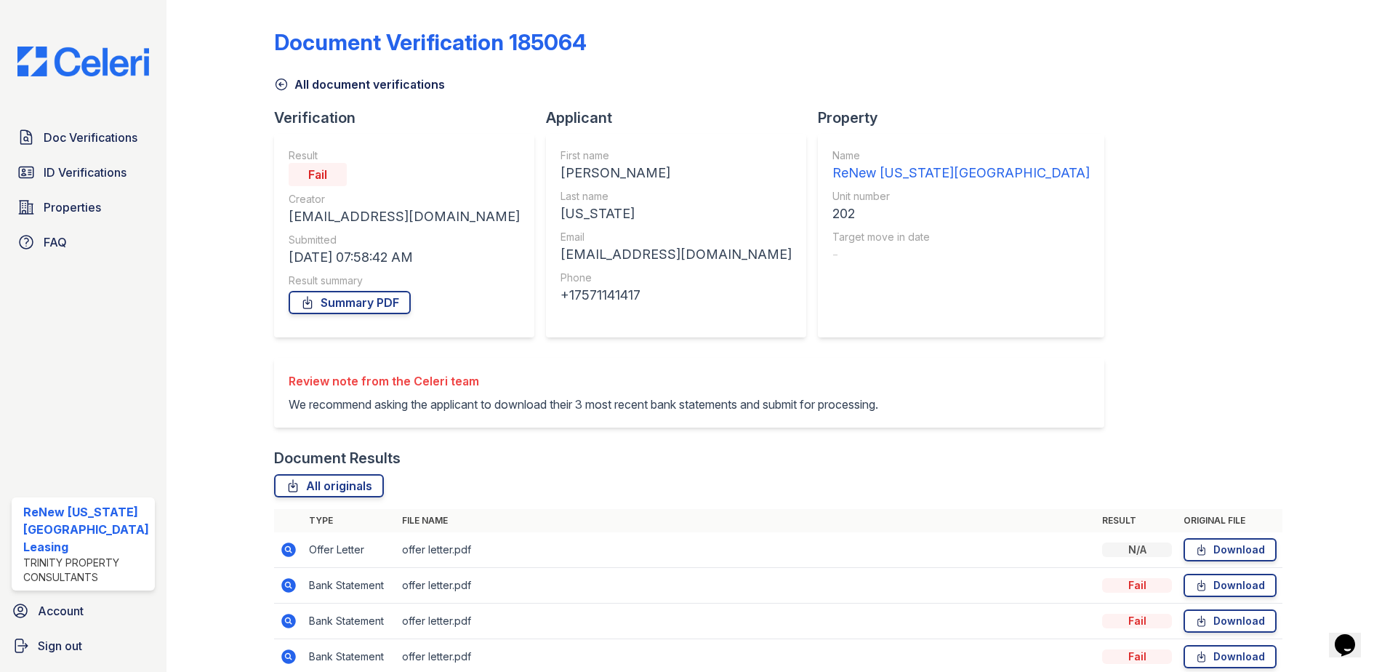
scroll to position [67, 0]
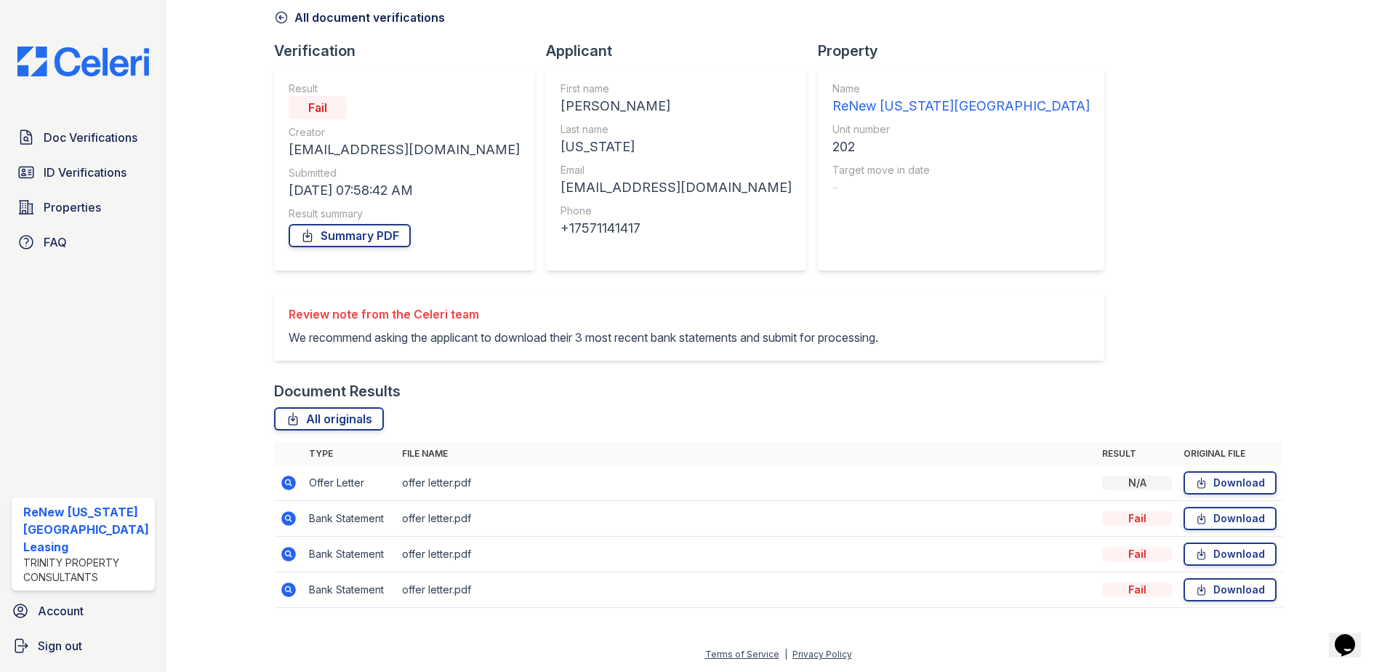
click at [287, 481] on icon at bounding box center [288, 482] width 4 height 4
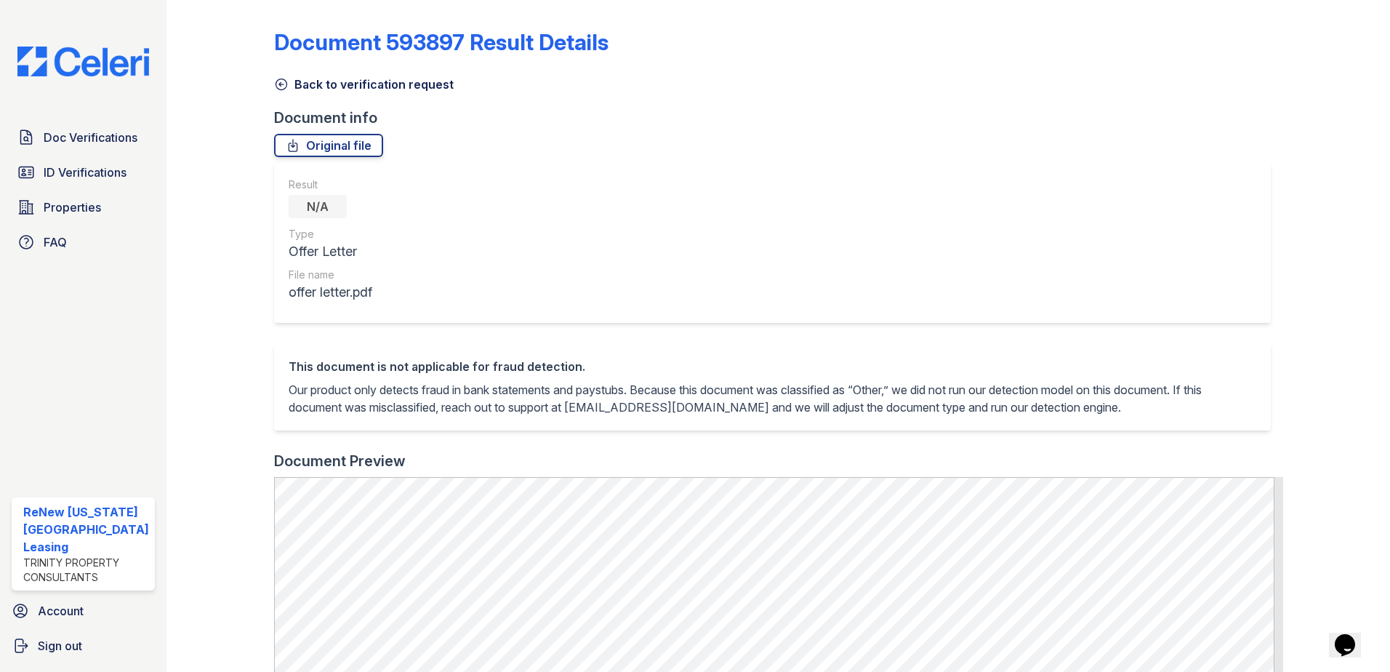
scroll to position [436, 0]
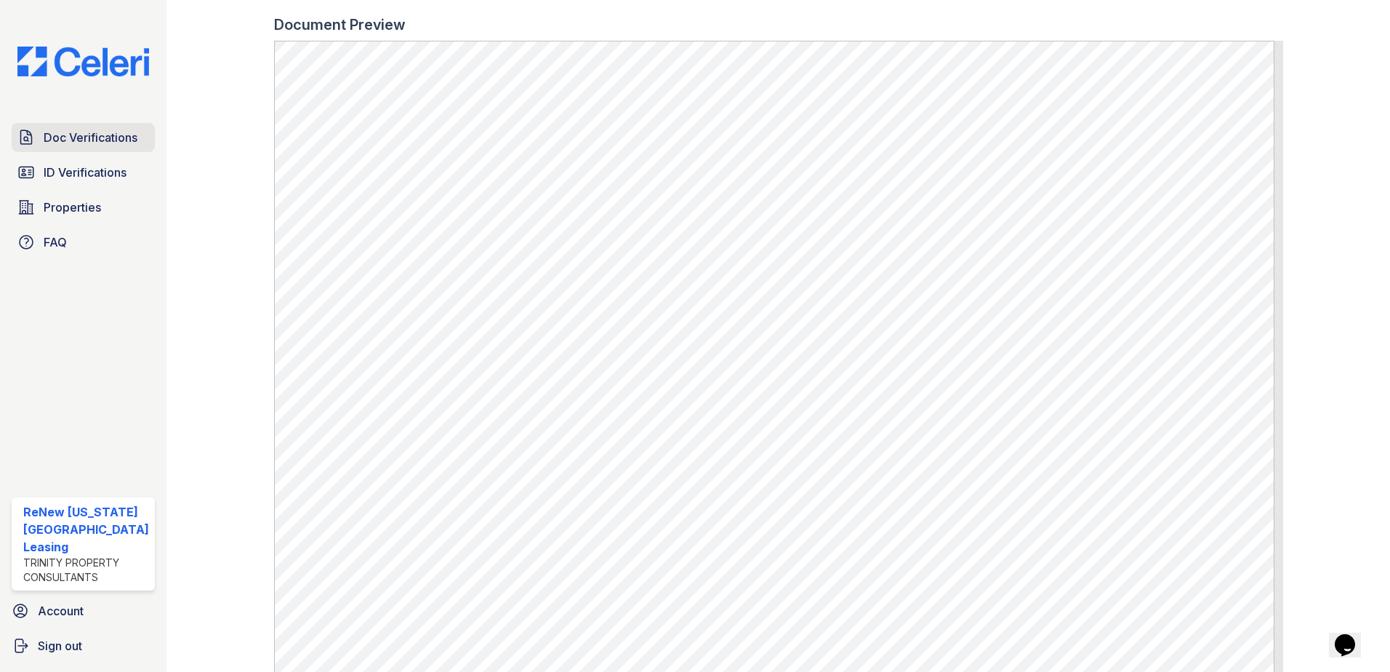
click at [55, 135] on span "Doc Verifications" at bounding box center [91, 137] width 94 height 17
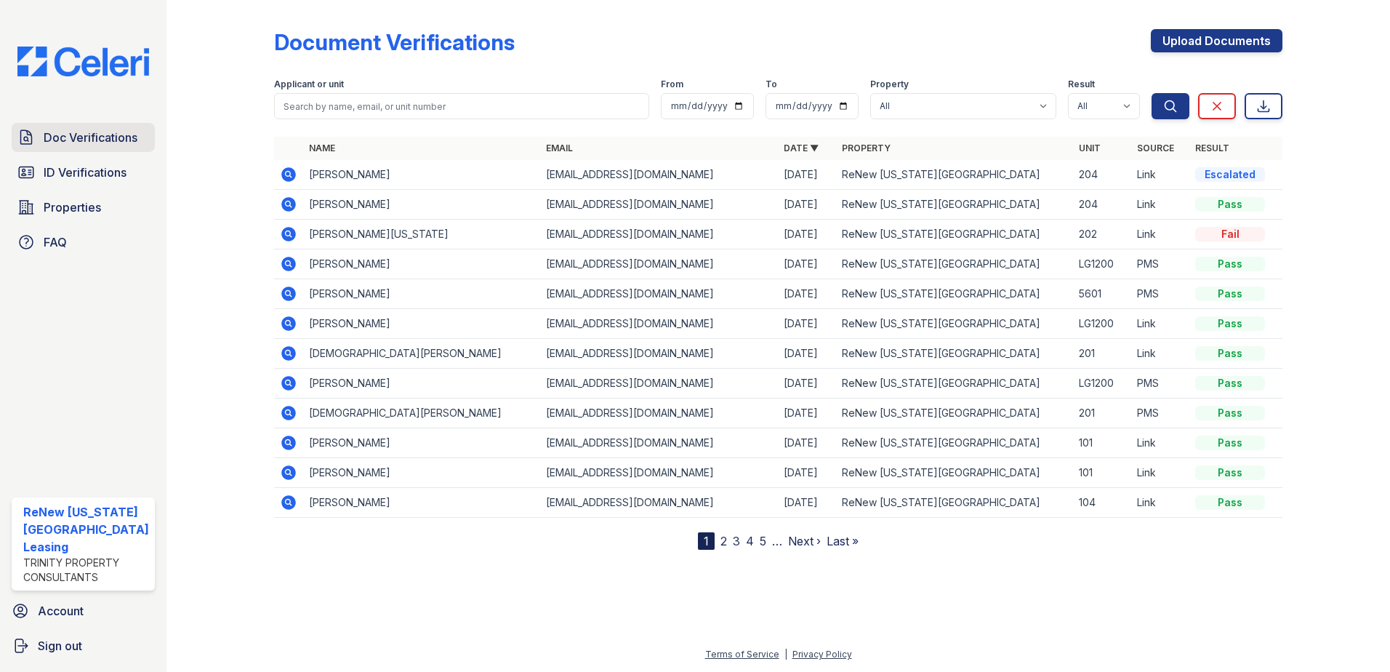
click at [64, 136] on span "Doc Verifications" at bounding box center [91, 137] width 94 height 17
click at [102, 165] on span "ID Verifications" at bounding box center [85, 172] width 83 height 17
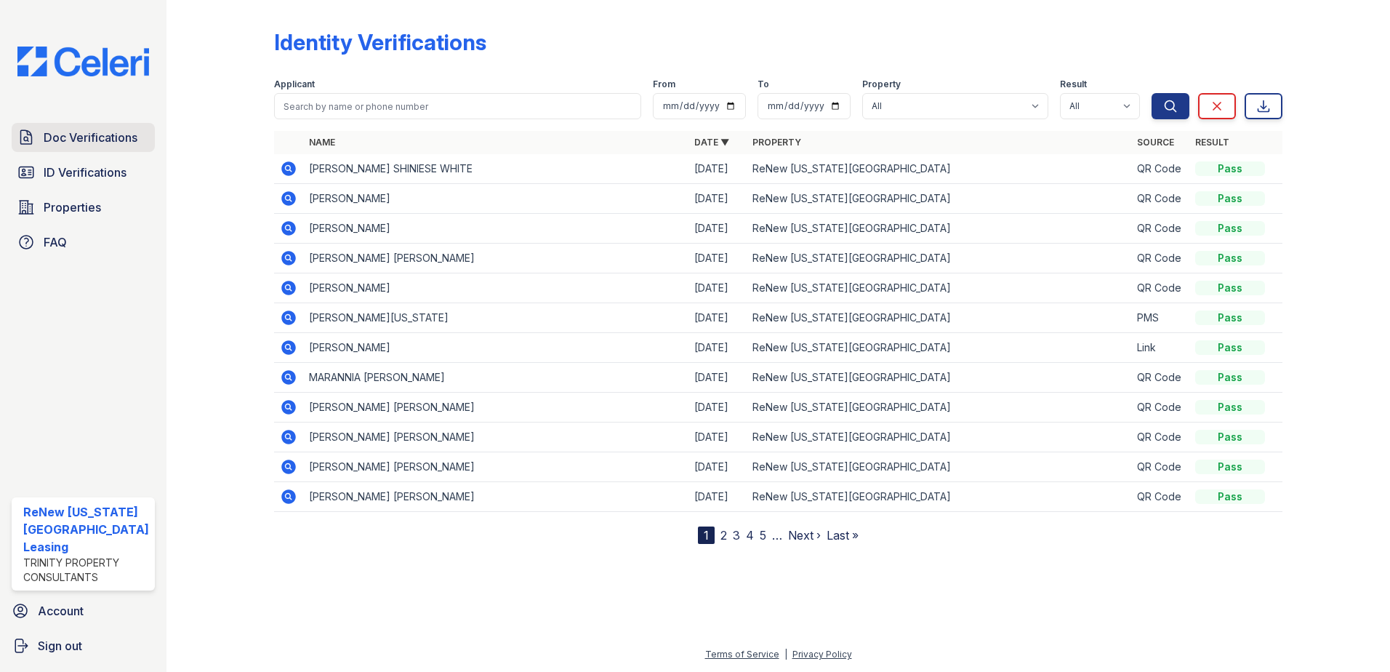
click at [67, 129] on span "Doc Verifications" at bounding box center [91, 137] width 94 height 17
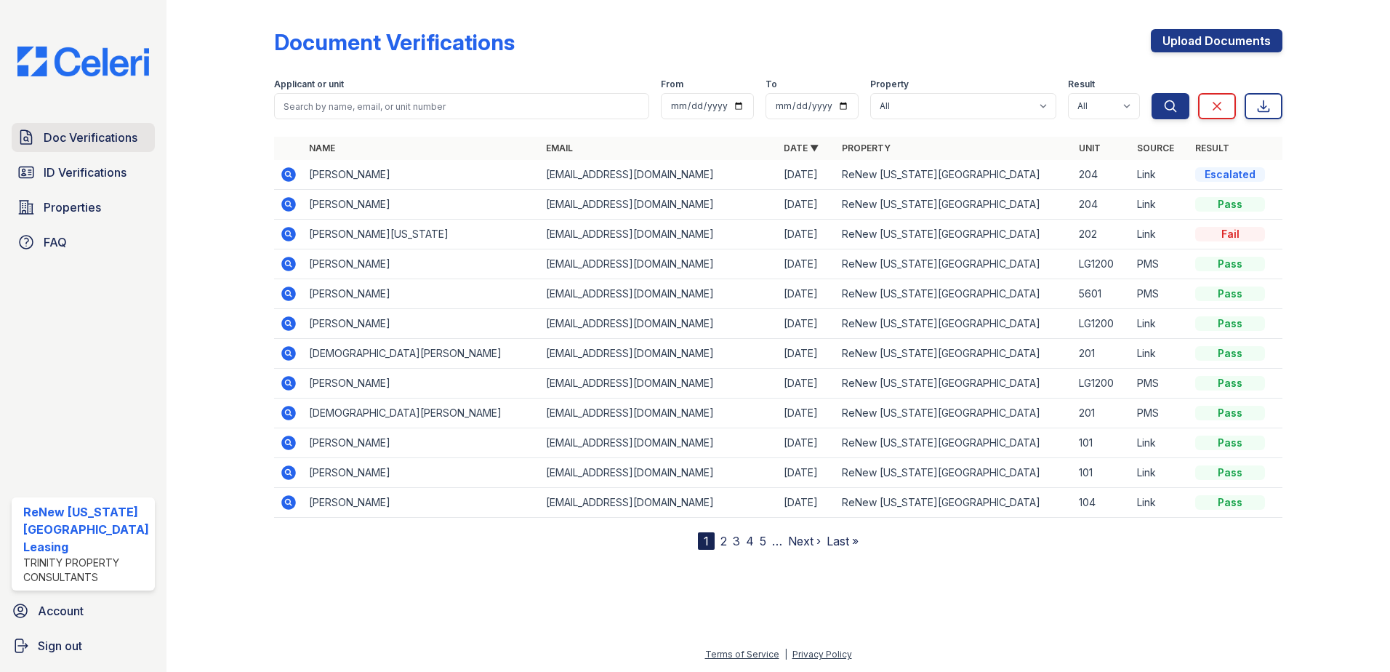
click at [81, 132] on span "Doc Verifications" at bounding box center [91, 137] width 94 height 17
click at [87, 135] on span "Doc Verifications" at bounding box center [91, 137] width 94 height 17
click at [70, 174] on span "ID Verifications" at bounding box center [85, 172] width 83 height 17
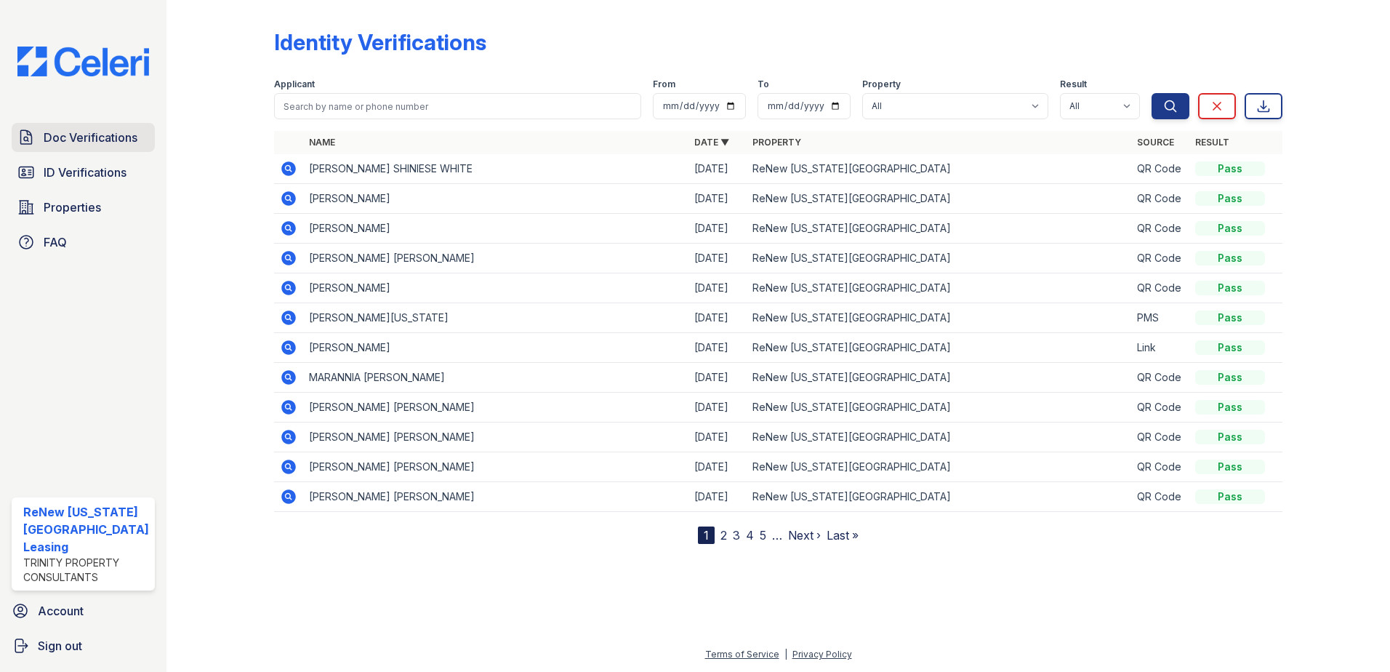
click at [71, 139] on span "Doc Verifications" at bounding box center [91, 137] width 94 height 17
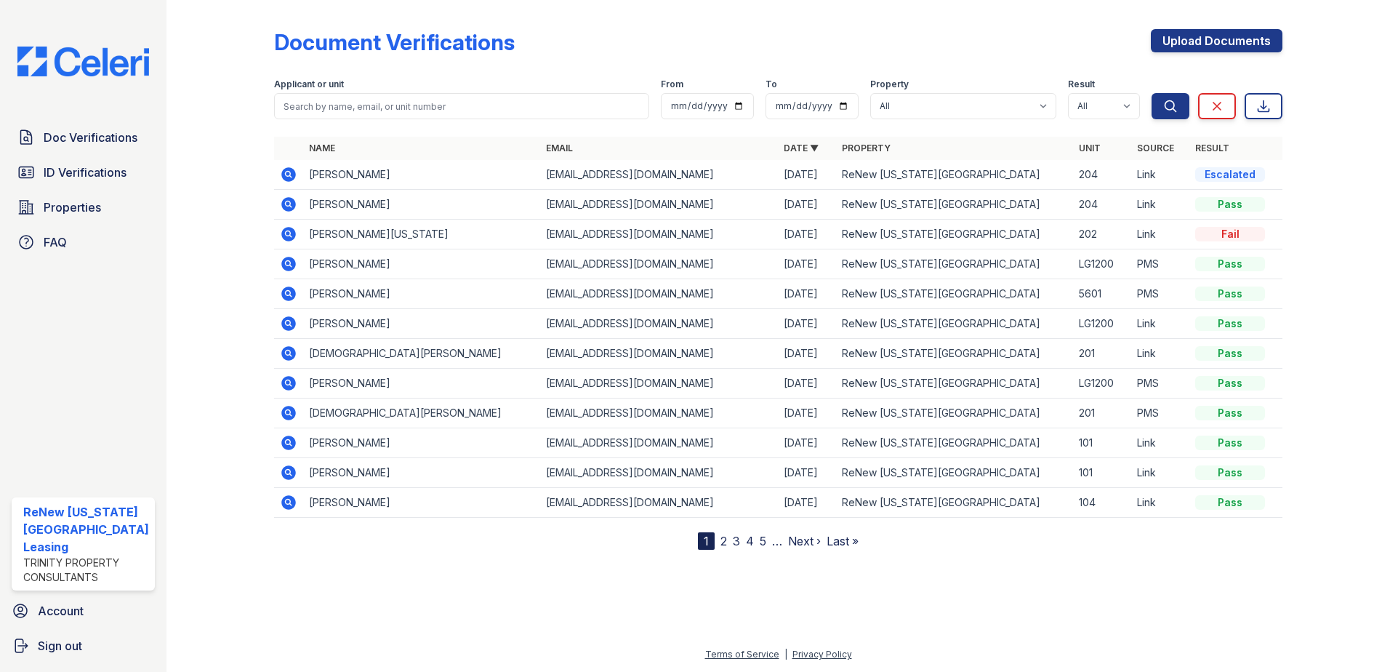
click at [698, 23] on div "Document Verifications Upload Documents Filter Applicant or unit From To Proper…" at bounding box center [778, 278] width 1009 height 544
click at [75, 137] on span "Doc Verifications" at bounding box center [91, 137] width 94 height 17
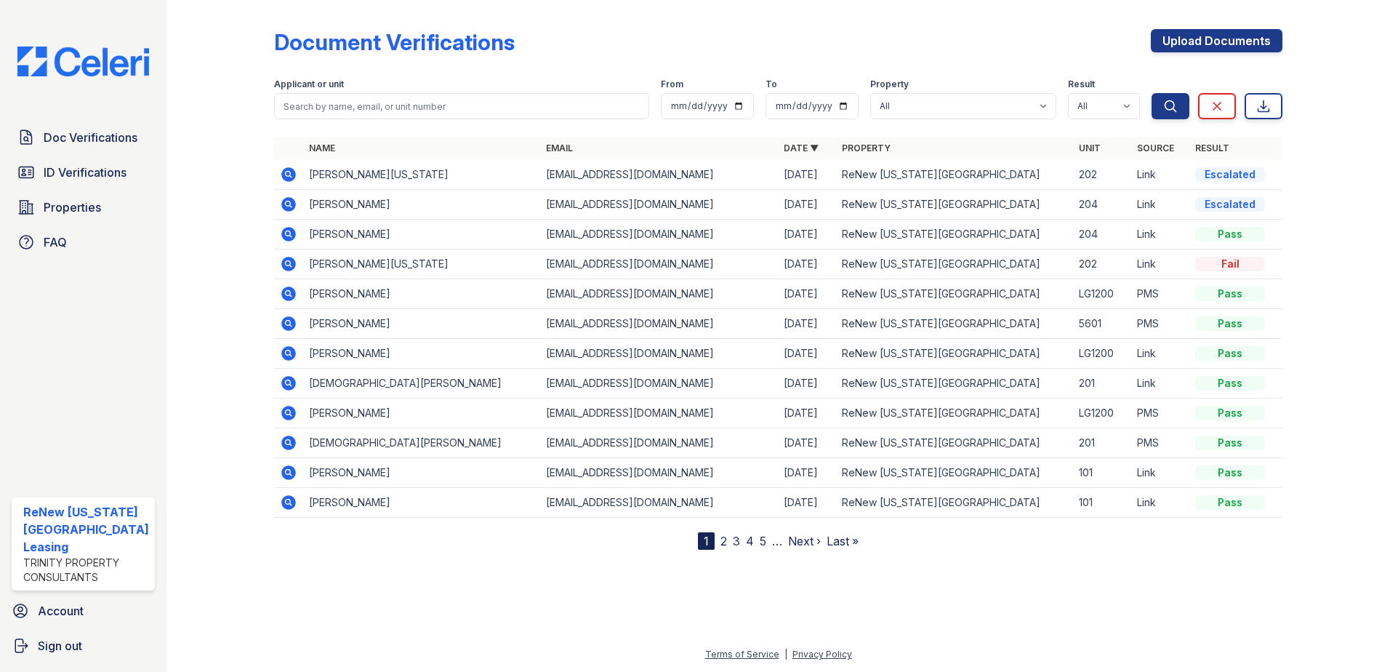
click at [257, 119] on div at bounding box center [232, 278] width 84 height 544
click at [284, 173] on icon at bounding box center [288, 174] width 17 height 17
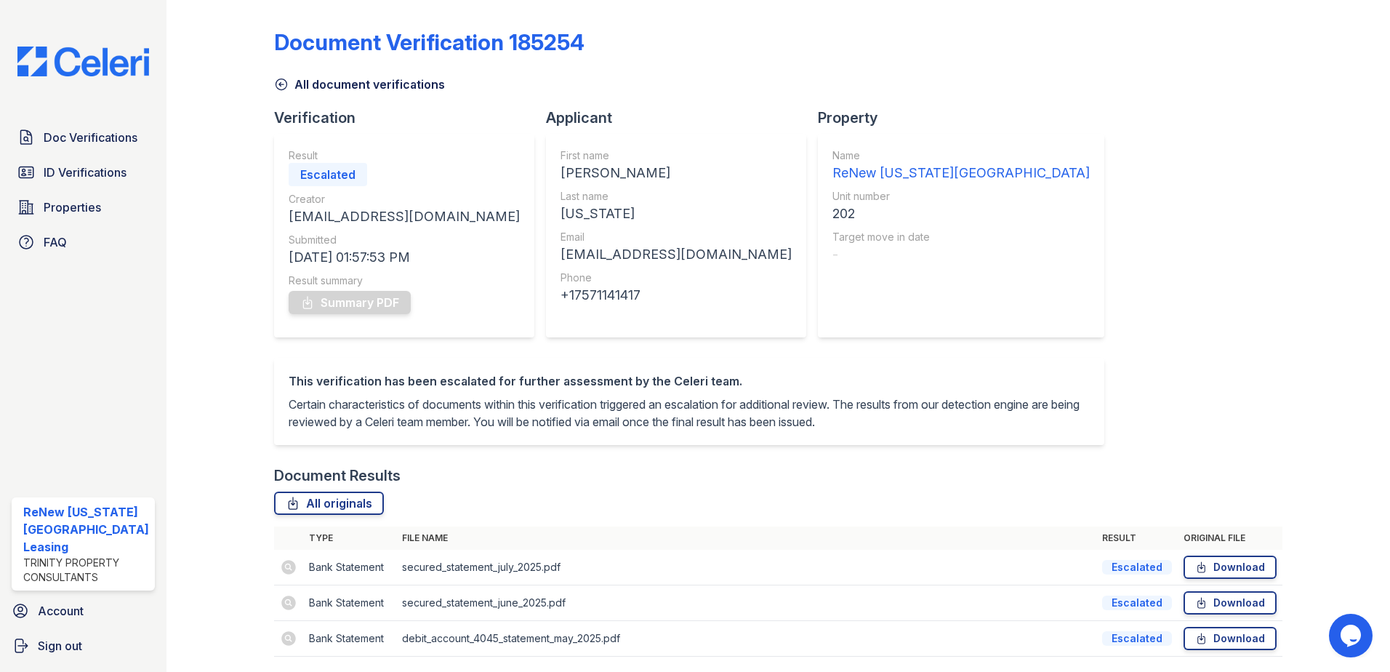
click at [191, 204] on div at bounding box center [232, 338] width 84 height 665
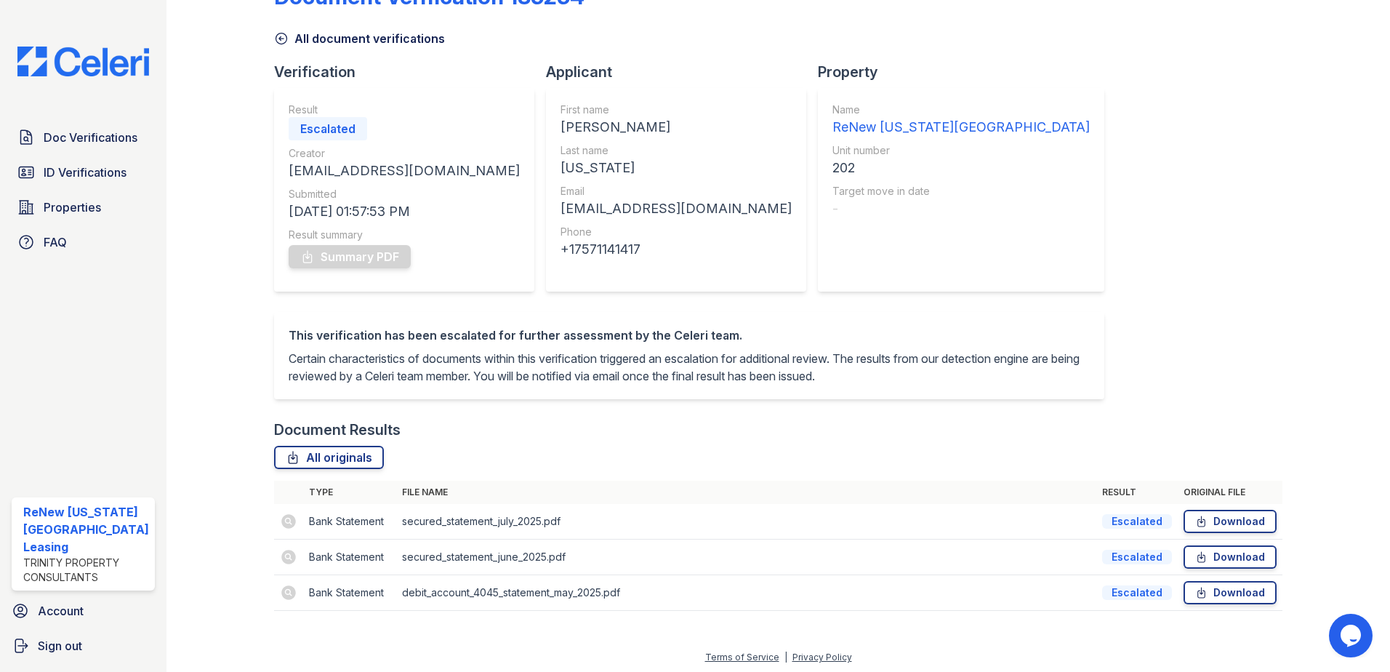
scroll to position [66, 0]
